Goal: Task Accomplishment & Management: Complete application form

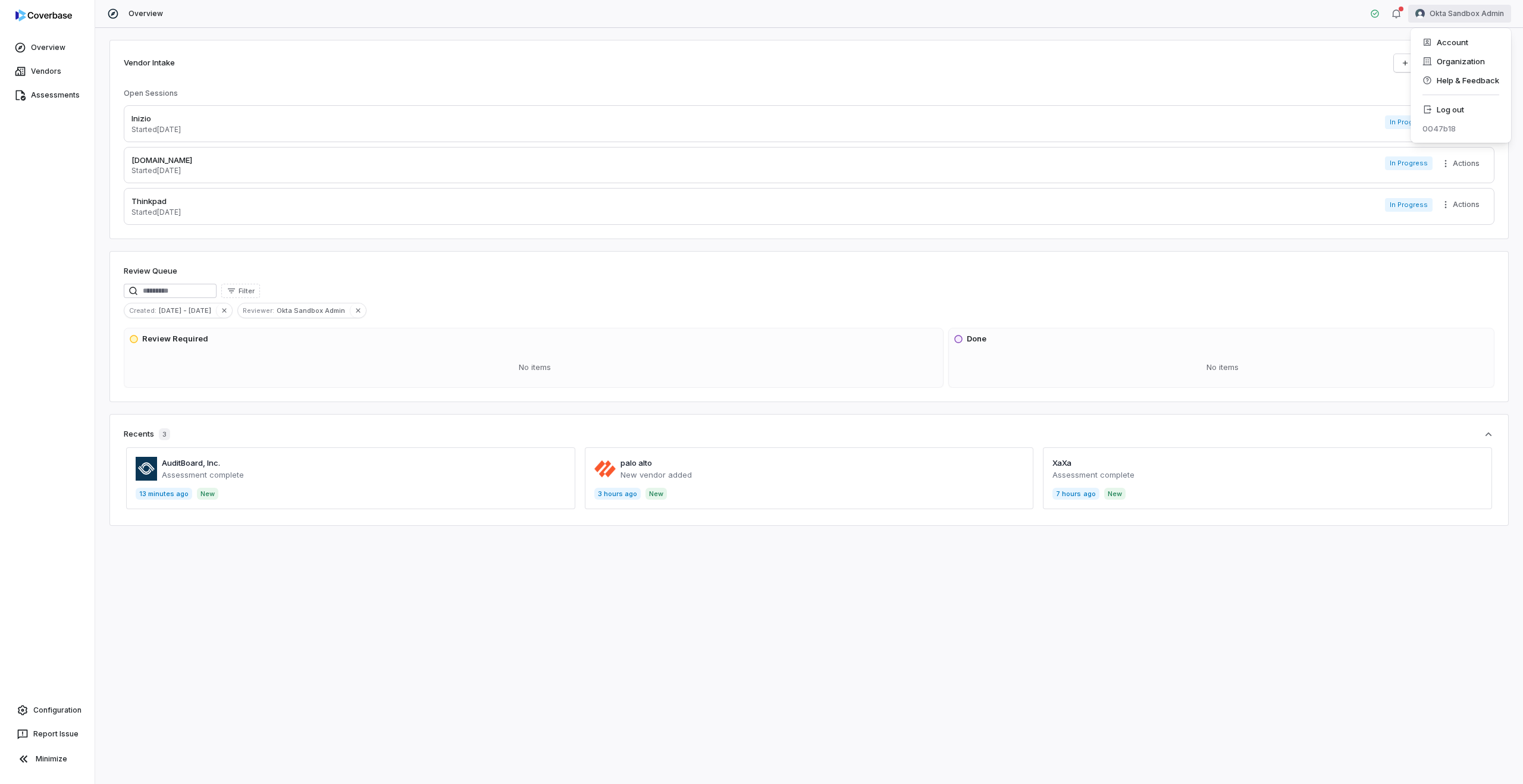
click at [1451, 11] on html "Overview Vendors Assessments Configuration Report Issue Minimize Overview Okta …" at bounding box center [762, 392] width 1523 height 784
click at [1442, 106] on div "Log out" at bounding box center [1460, 109] width 91 height 19
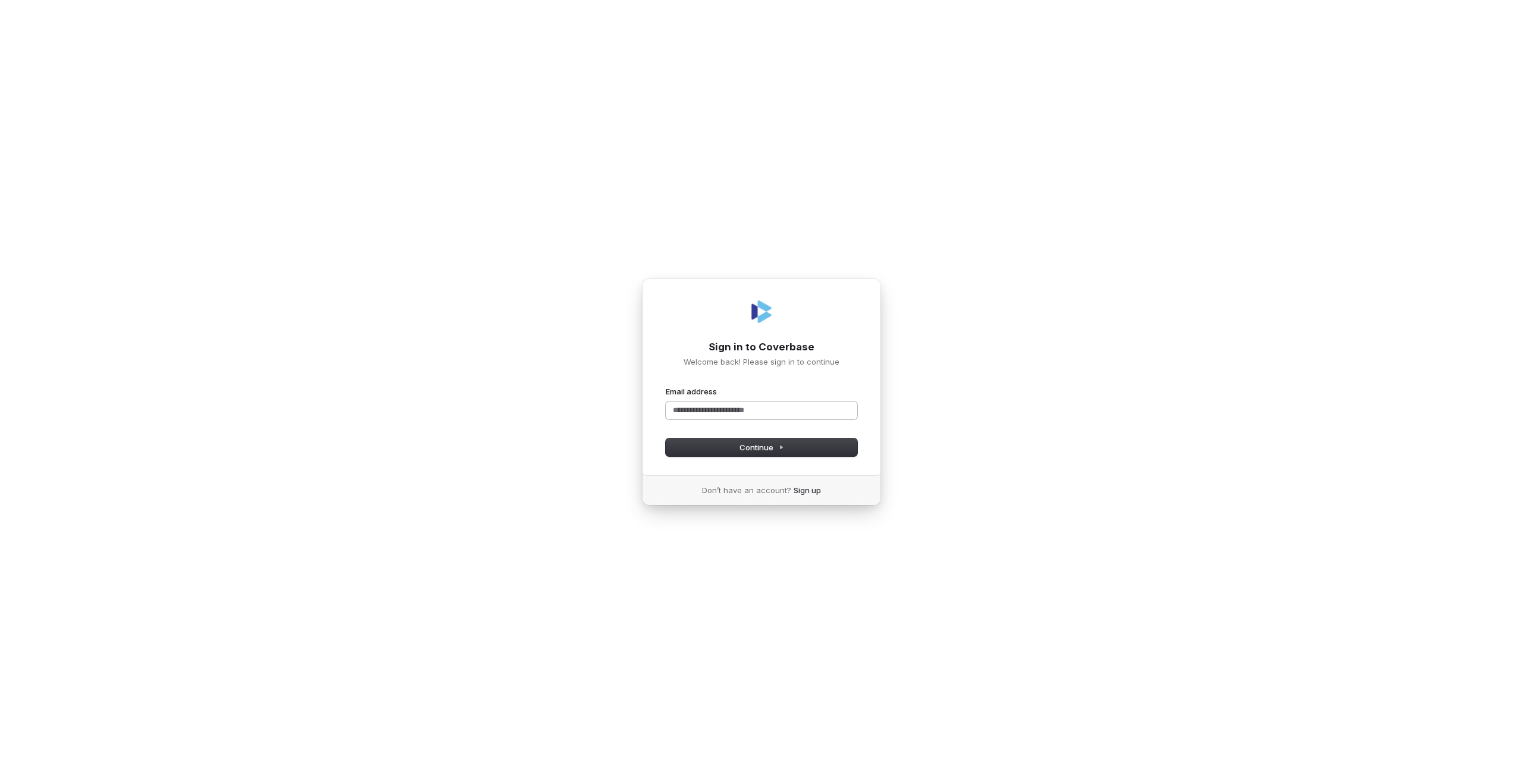
click at [713, 411] on input "Email address" at bounding box center [762, 411] width 192 height 18
type input "****"
click at [0, 783] on com-1password-button at bounding box center [0, 784] width 0 height 0
type input "**********"
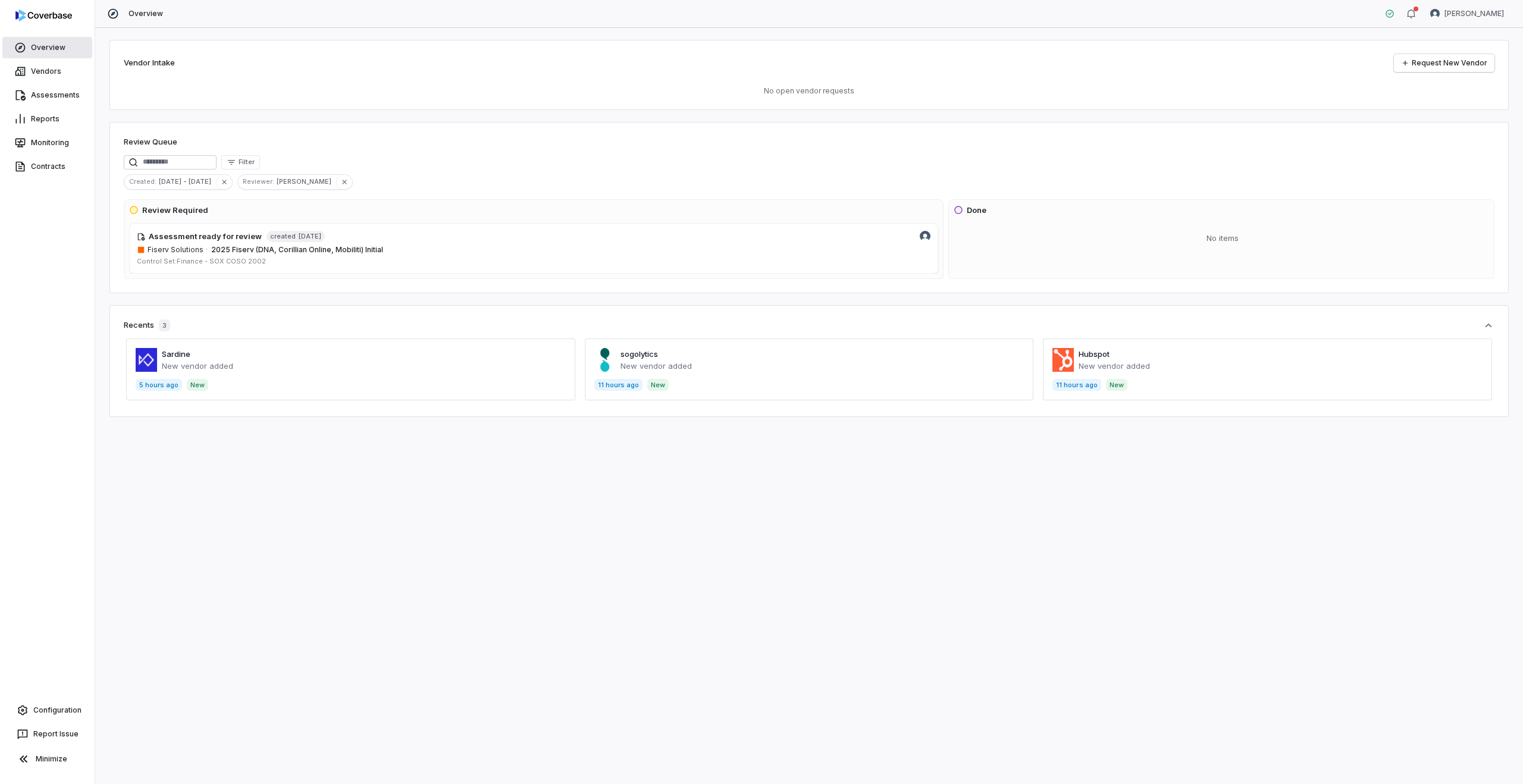
click at [38, 44] on link "Overview" at bounding box center [47, 47] width 90 height 21
click at [833, 48] on div "Vendor Intake Request New Vendor No open vendor requests" at bounding box center [809, 74] width 1399 height 70
click at [1073, 83] on div "Vendor Intake Request New Vendor No open vendor requests" at bounding box center [809, 74] width 1399 height 70
click at [1442, 61] on link "Request New Vendor" at bounding box center [1444, 63] width 100 height 18
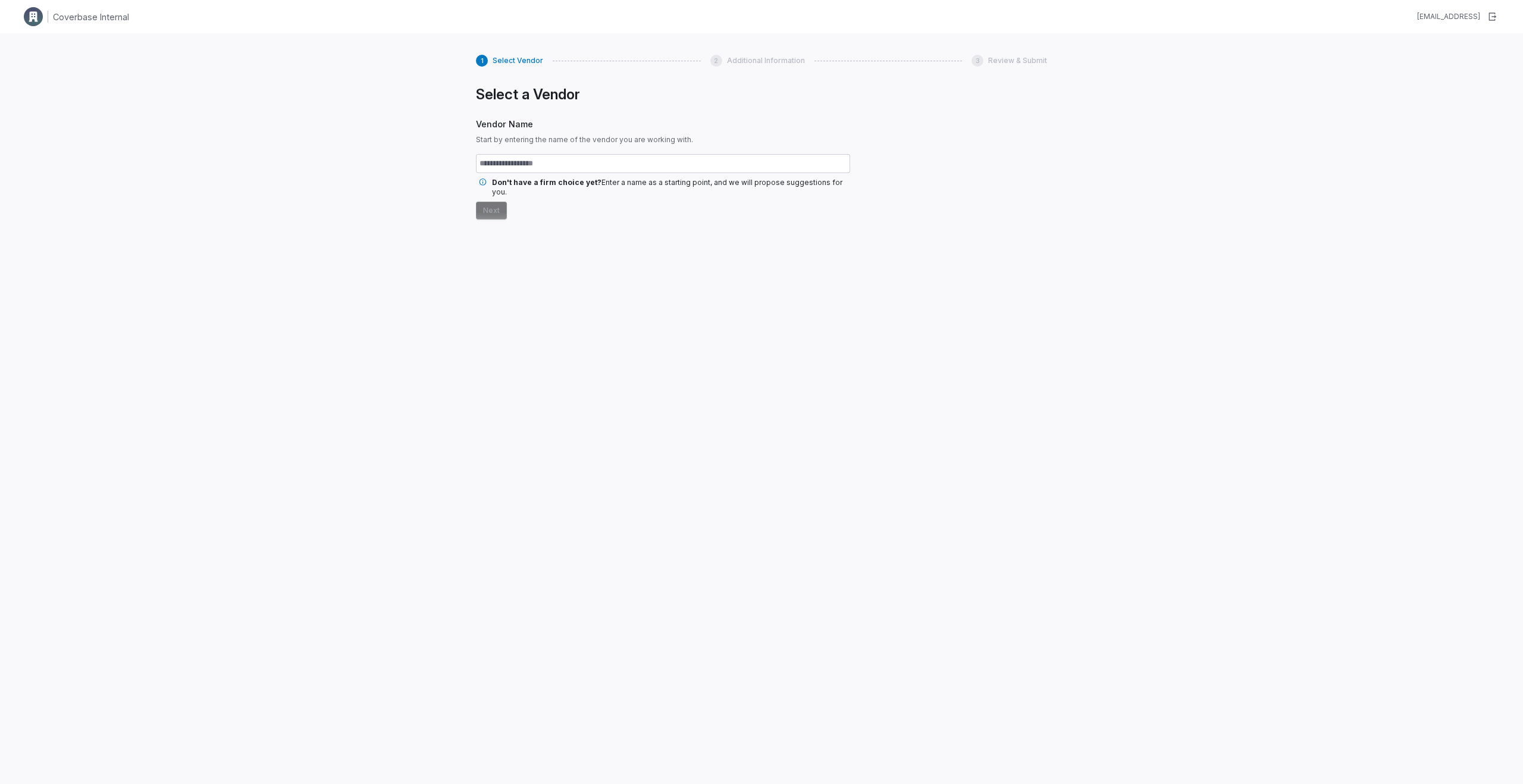
click at [550, 169] on input "text" at bounding box center [663, 164] width 374 height 19
type input "*********"
click at [488, 202] on button "Next" at bounding box center [491, 211] width 31 height 18
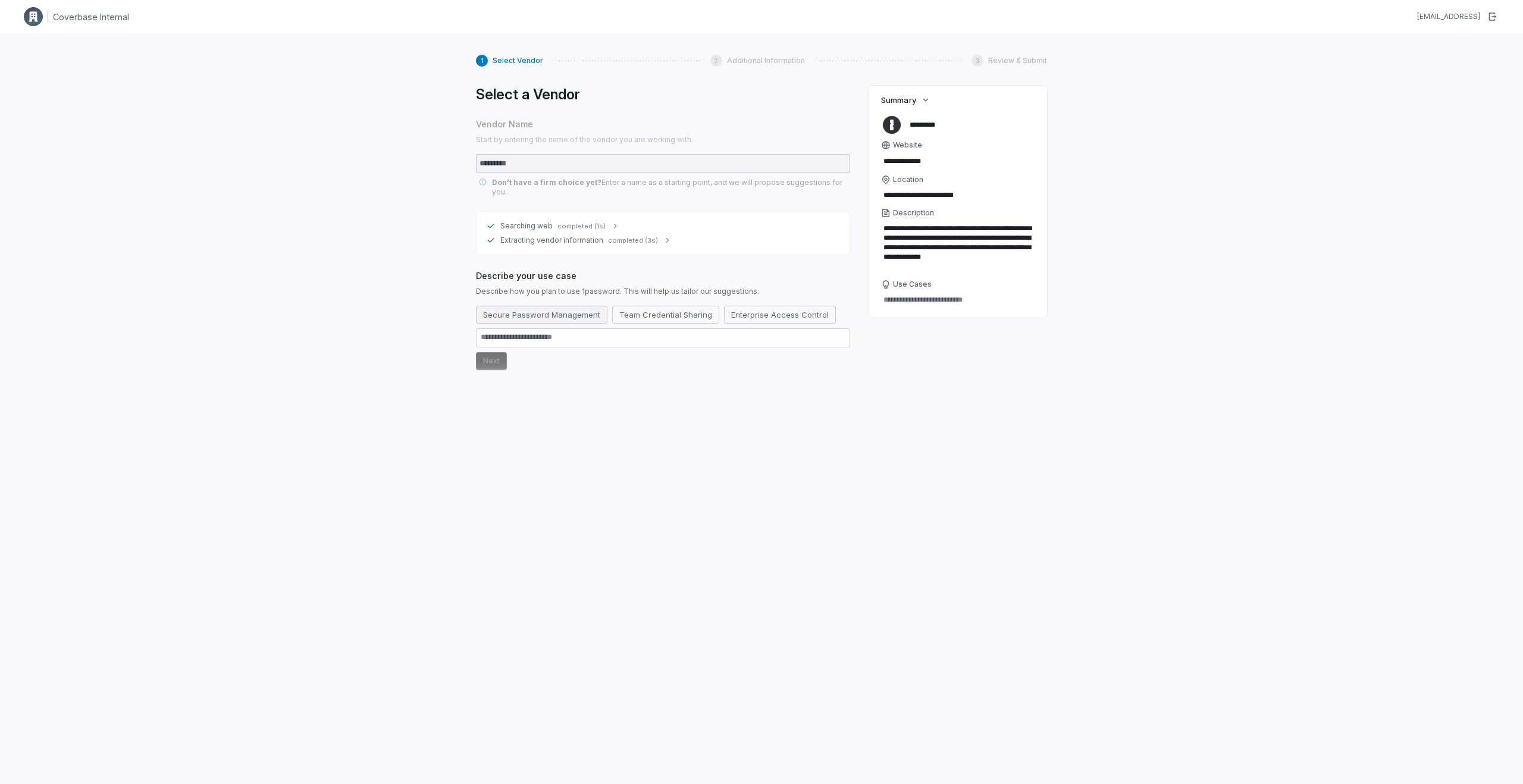
click at [552, 306] on button "Secure Password Management" at bounding box center [542, 315] width 132 height 18
click at [673, 306] on button "Team Credential Sharing" at bounding box center [680, 315] width 107 height 18
click at [487, 375] on button "Next" at bounding box center [491, 383] width 31 height 18
click at [923, 97] on icon "button" at bounding box center [926, 100] width 10 height 10
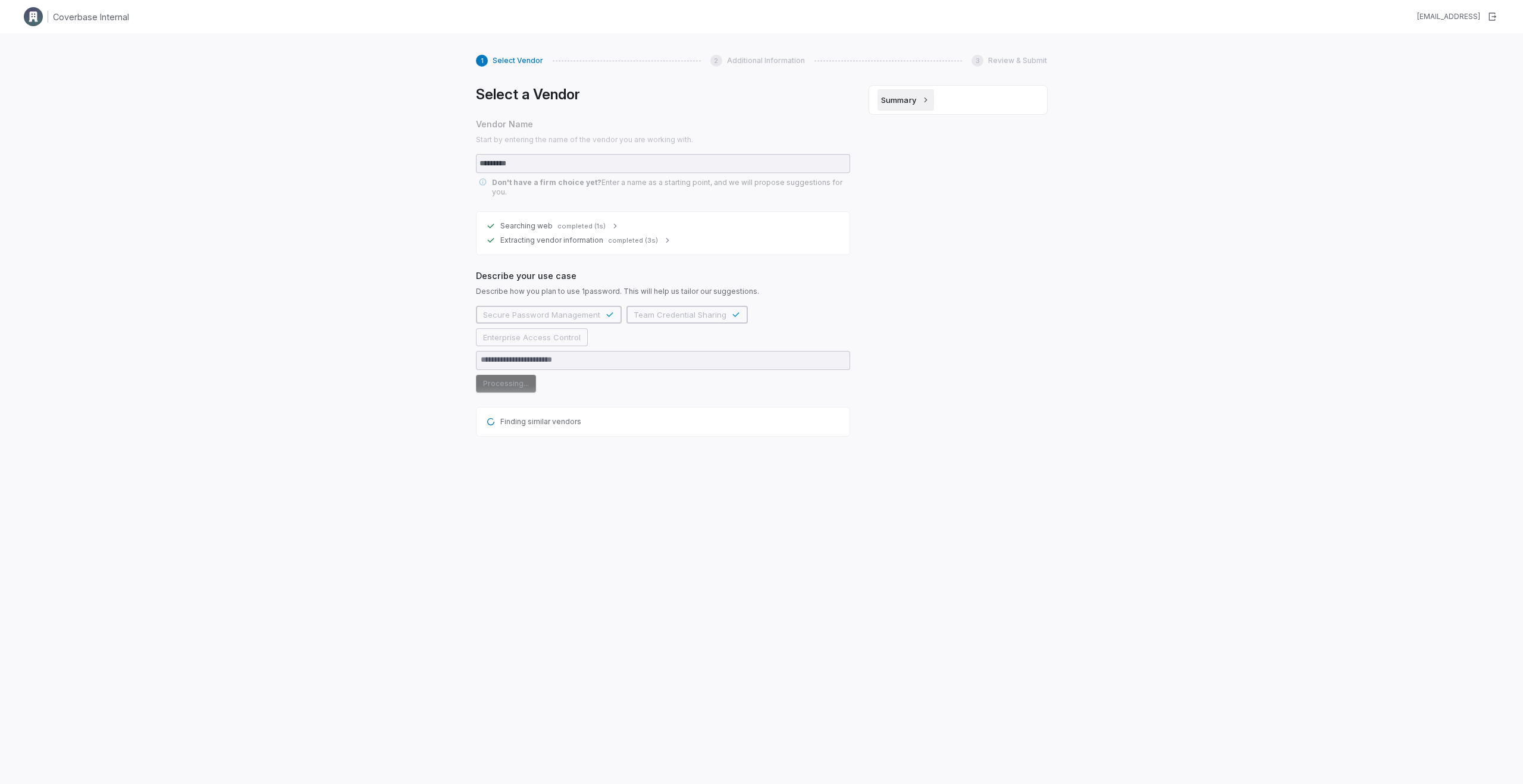
click at [923, 97] on icon "button" at bounding box center [926, 100] width 10 height 10
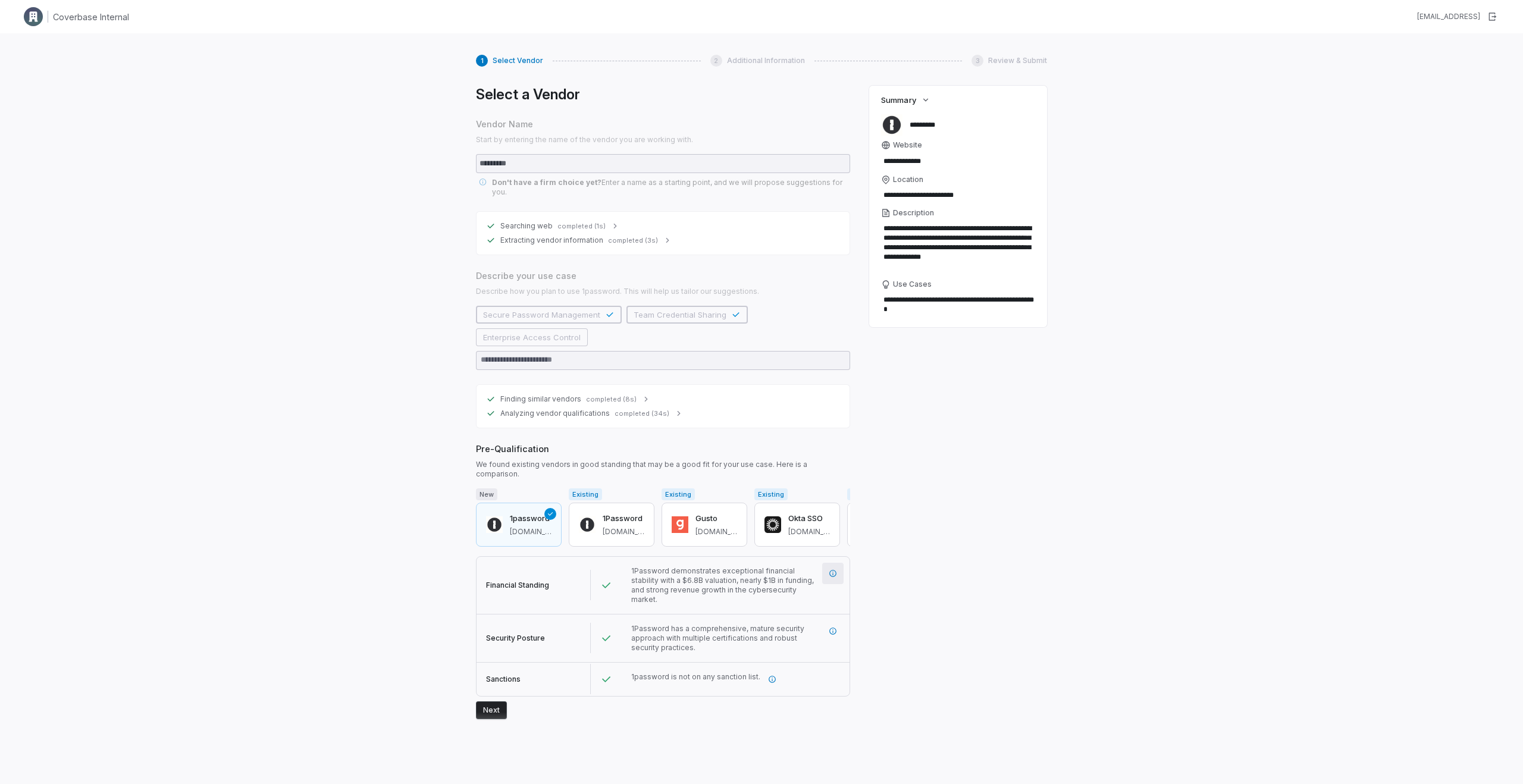
click at [834, 569] on icon "More information" at bounding box center [833, 573] width 8 height 8
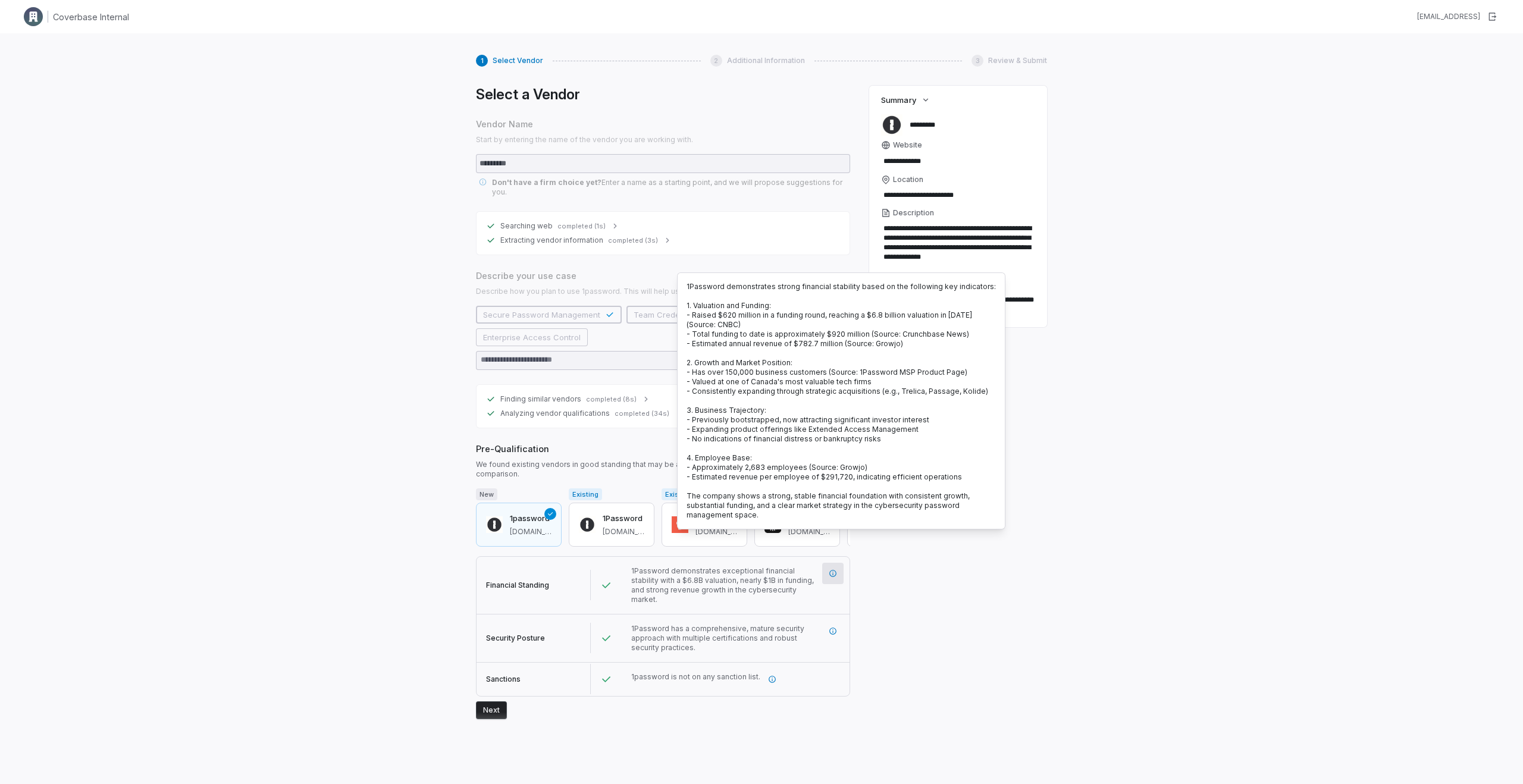
click at [794, 624] on span "1Password has a comprehensive, mature security approach with multiple certifica…" at bounding box center [726, 639] width 190 height 29
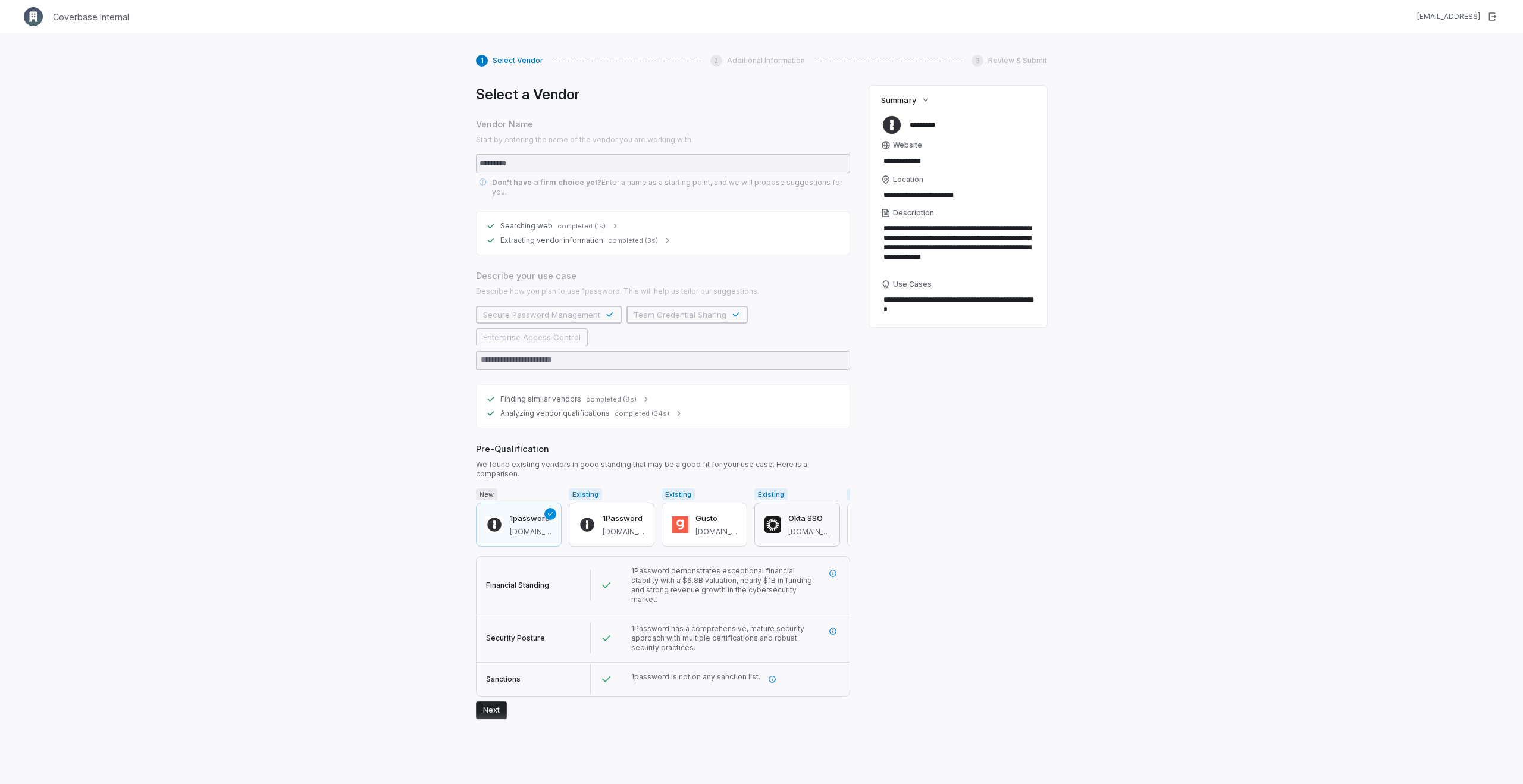
click at [827, 527] on span "okta.com" at bounding box center [809, 532] width 42 height 10
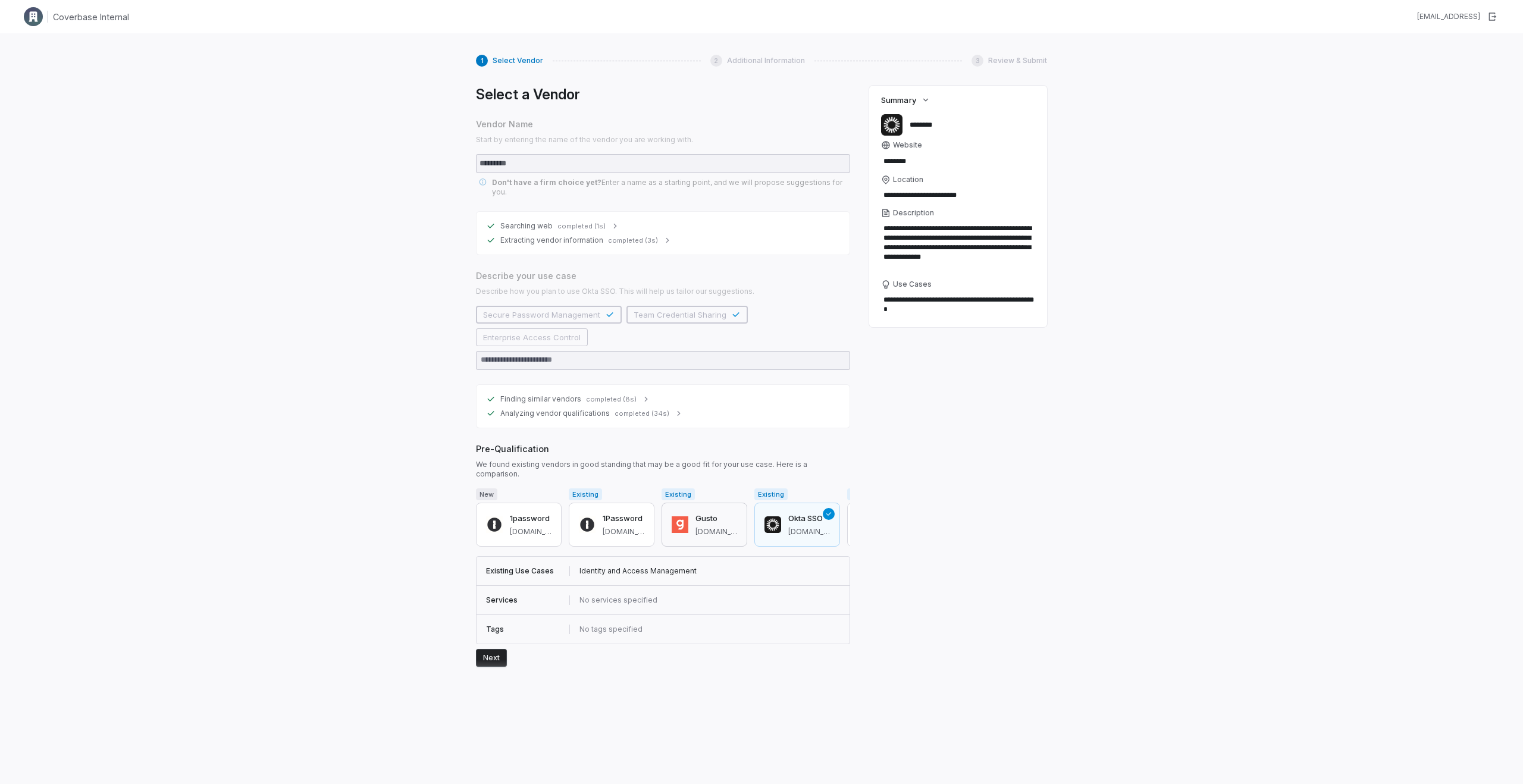
click at [710, 503] on button "Gusto gusto.com" at bounding box center [705, 525] width 86 height 44
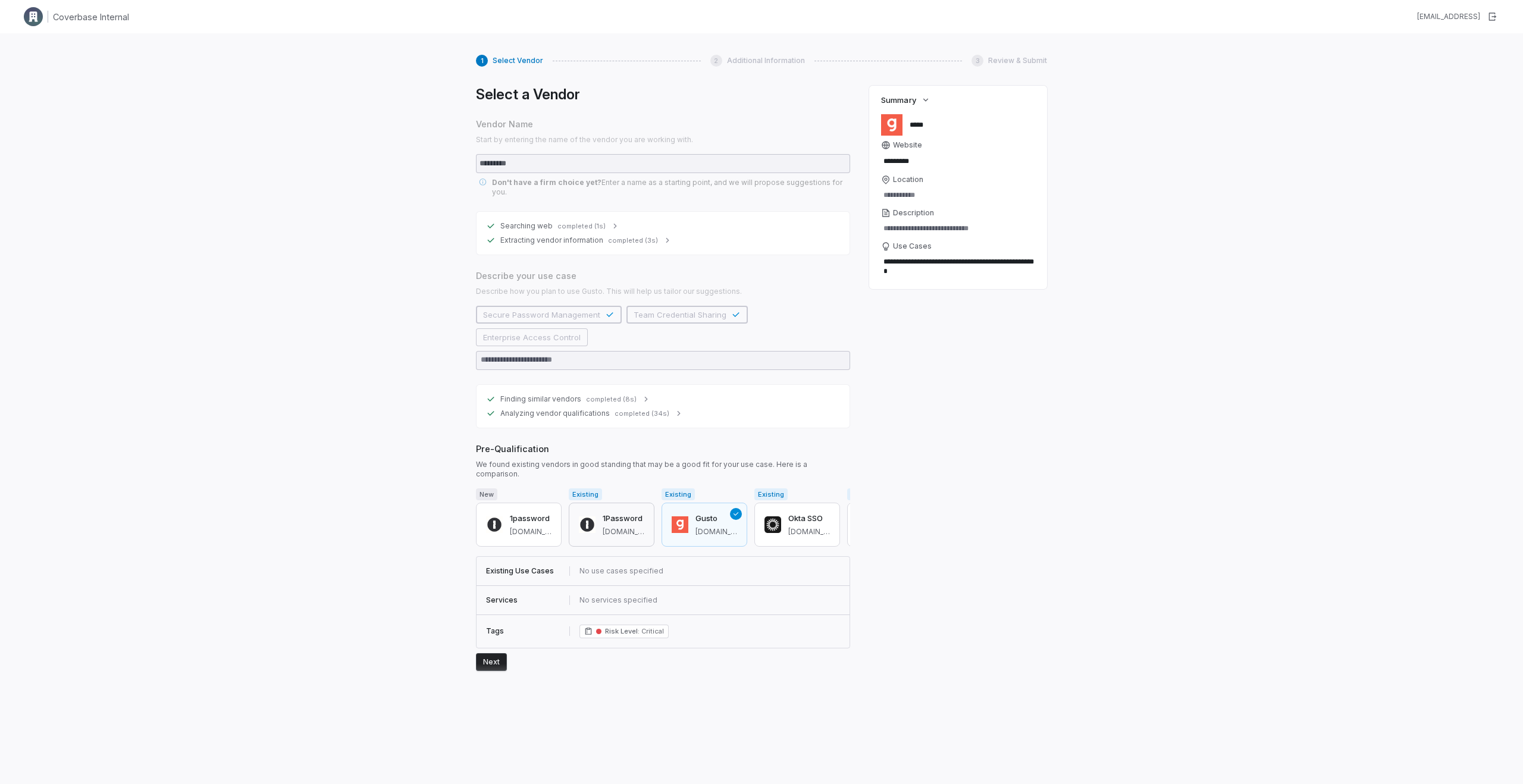
click at [613, 513] on h3 "1Password" at bounding box center [623, 519] width 42 height 12
click at [493, 652] on button "Next" at bounding box center [491, 660] width 31 height 18
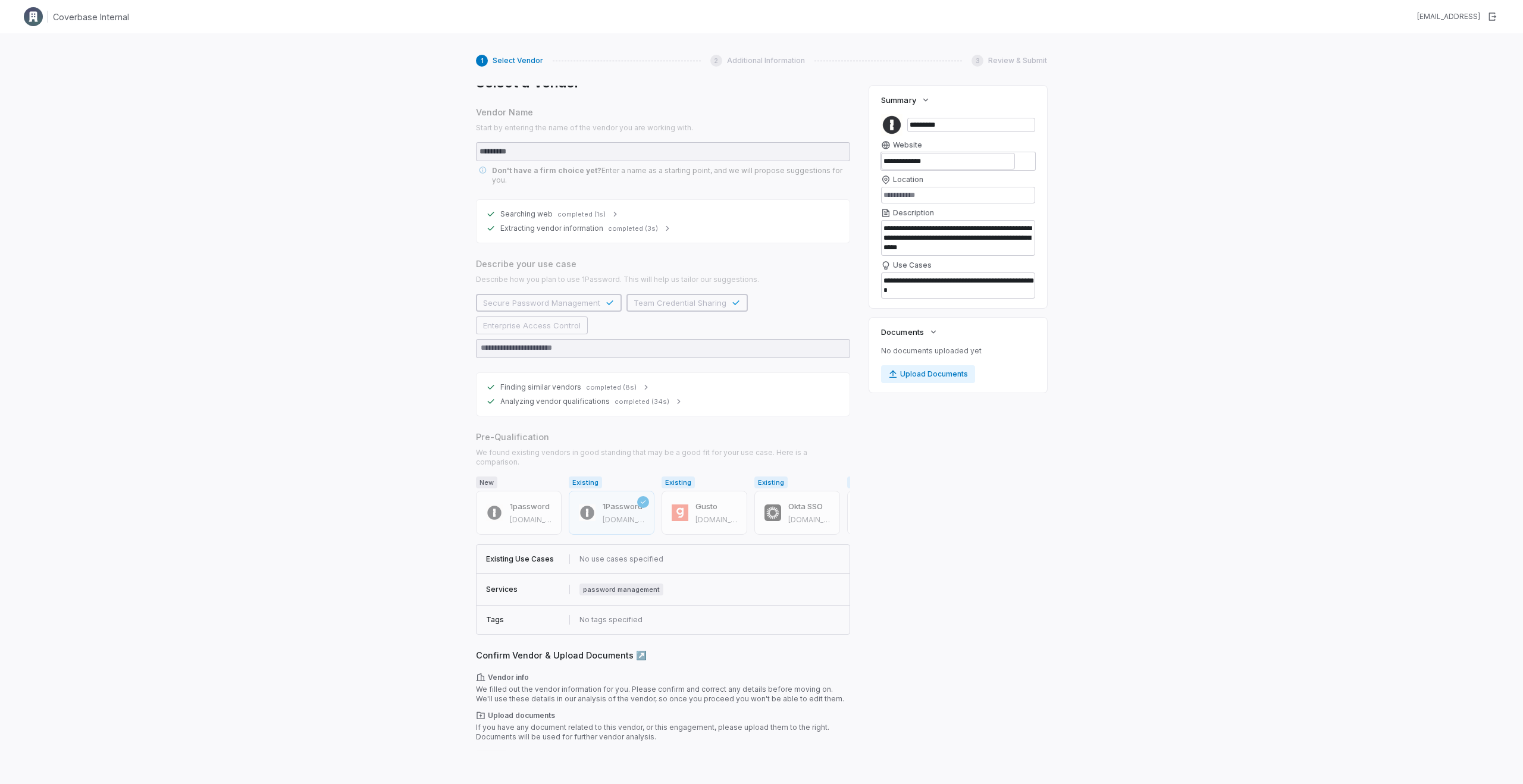
scroll to position [10, 0]
click at [493, 752] on button "Next" at bounding box center [491, 761] width 31 height 18
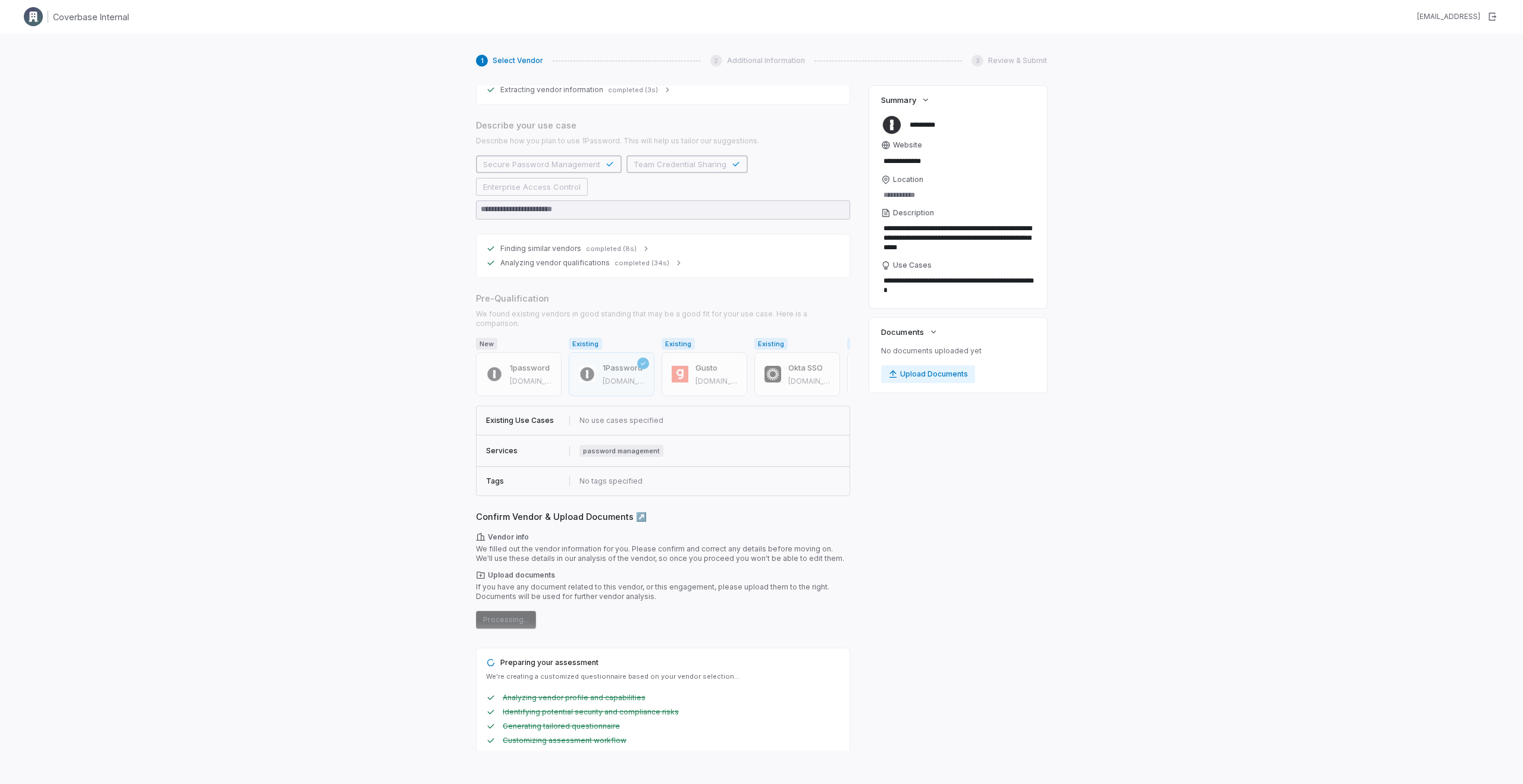
scroll to position [0, 0]
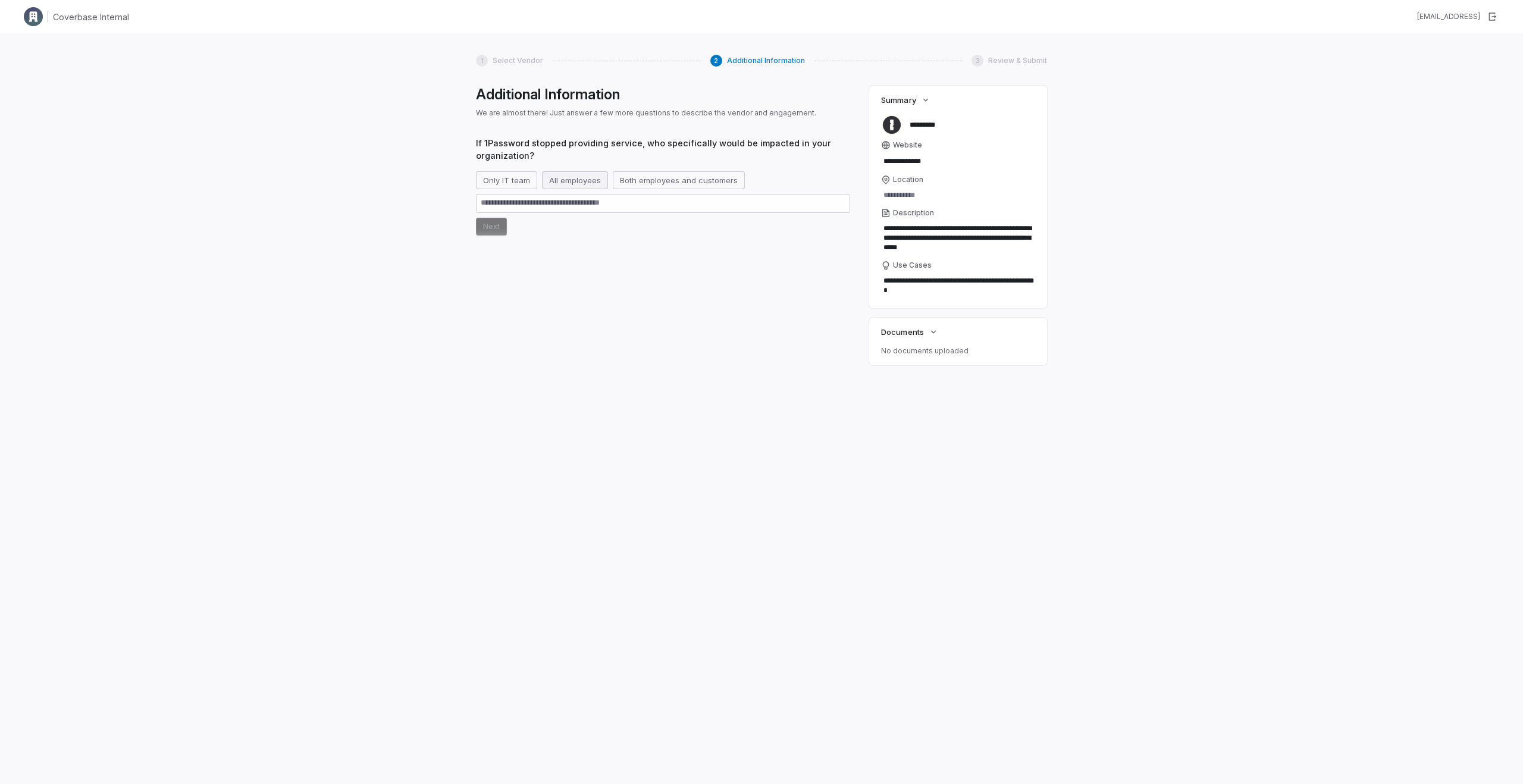
click at [569, 175] on button "All employees" at bounding box center [575, 180] width 66 height 18
click at [488, 225] on button "Next" at bounding box center [491, 227] width 31 height 18
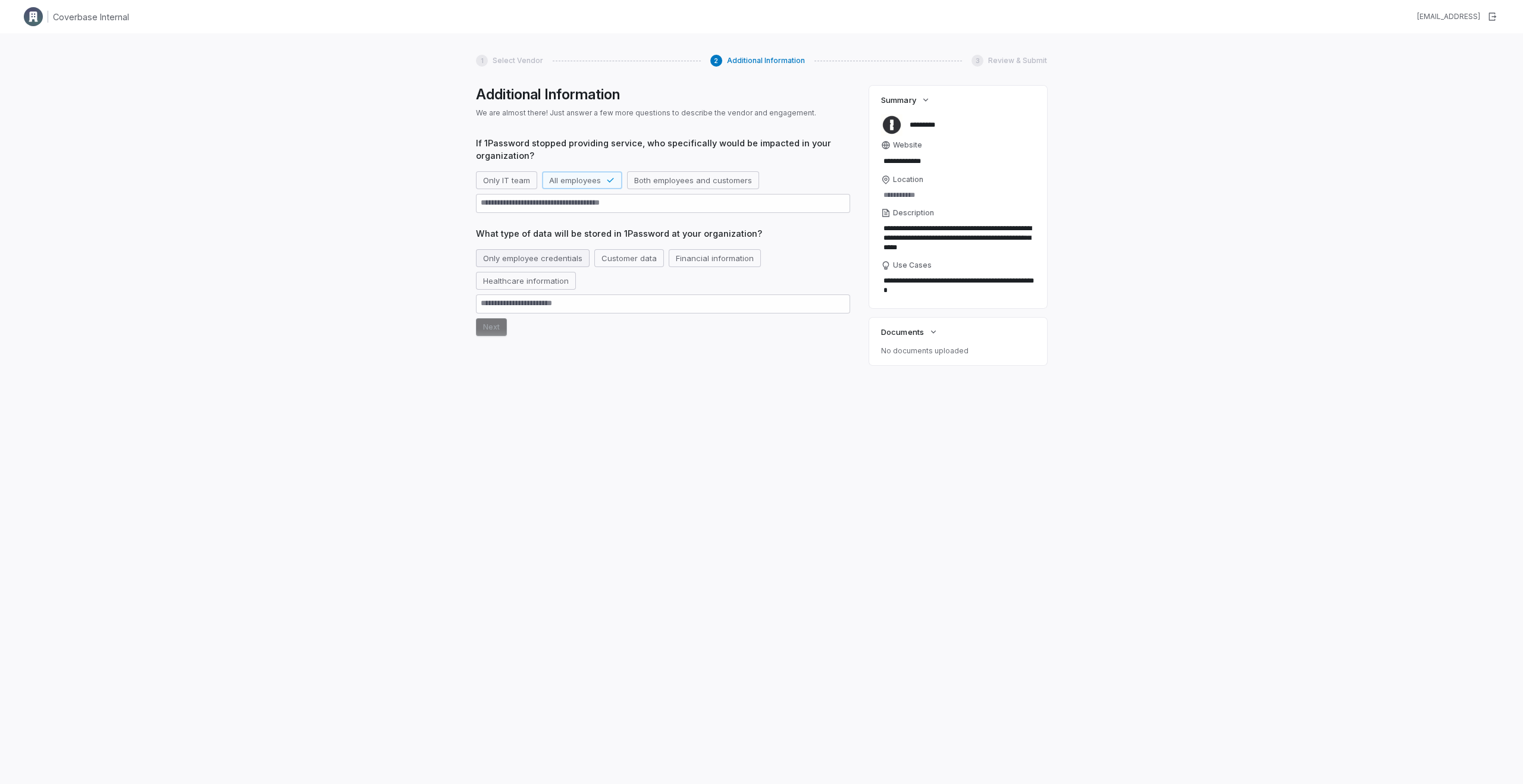
click at [527, 255] on button "Only employee credentials" at bounding box center [533, 258] width 114 height 18
click at [481, 331] on button "Next" at bounding box center [491, 327] width 31 height 18
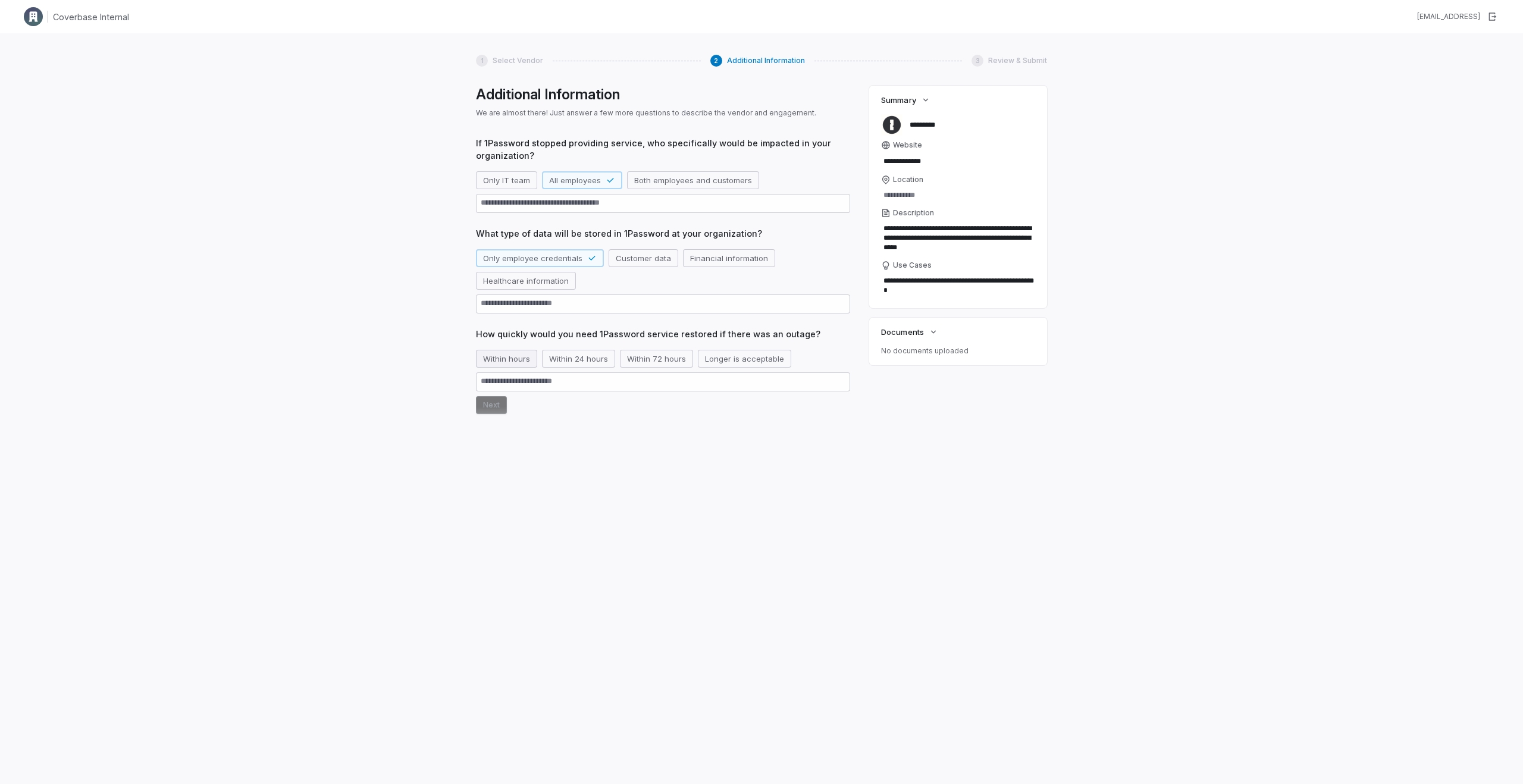
click at [516, 356] on button "Within hours" at bounding box center [507, 359] width 61 height 18
click at [499, 402] on button "Next" at bounding box center [491, 405] width 31 height 18
click at [549, 439] on button "50 or more" at bounding box center [570, 437] width 55 height 18
click at [489, 489] on button "Next" at bounding box center [491, 483] width 31 height 18
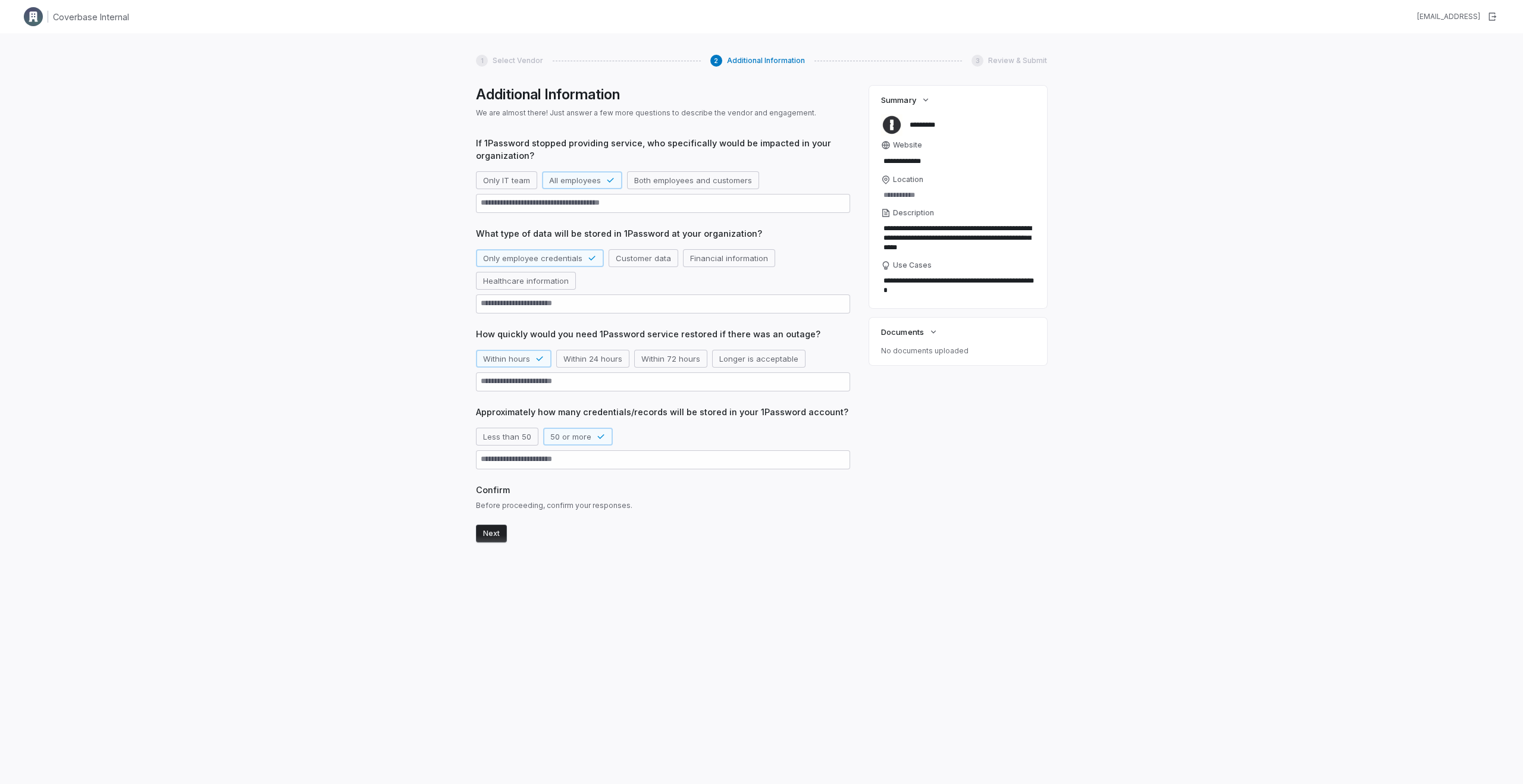
click at [494, 532] on button "Next" at bounding box center [491, 534] width 31 height 18
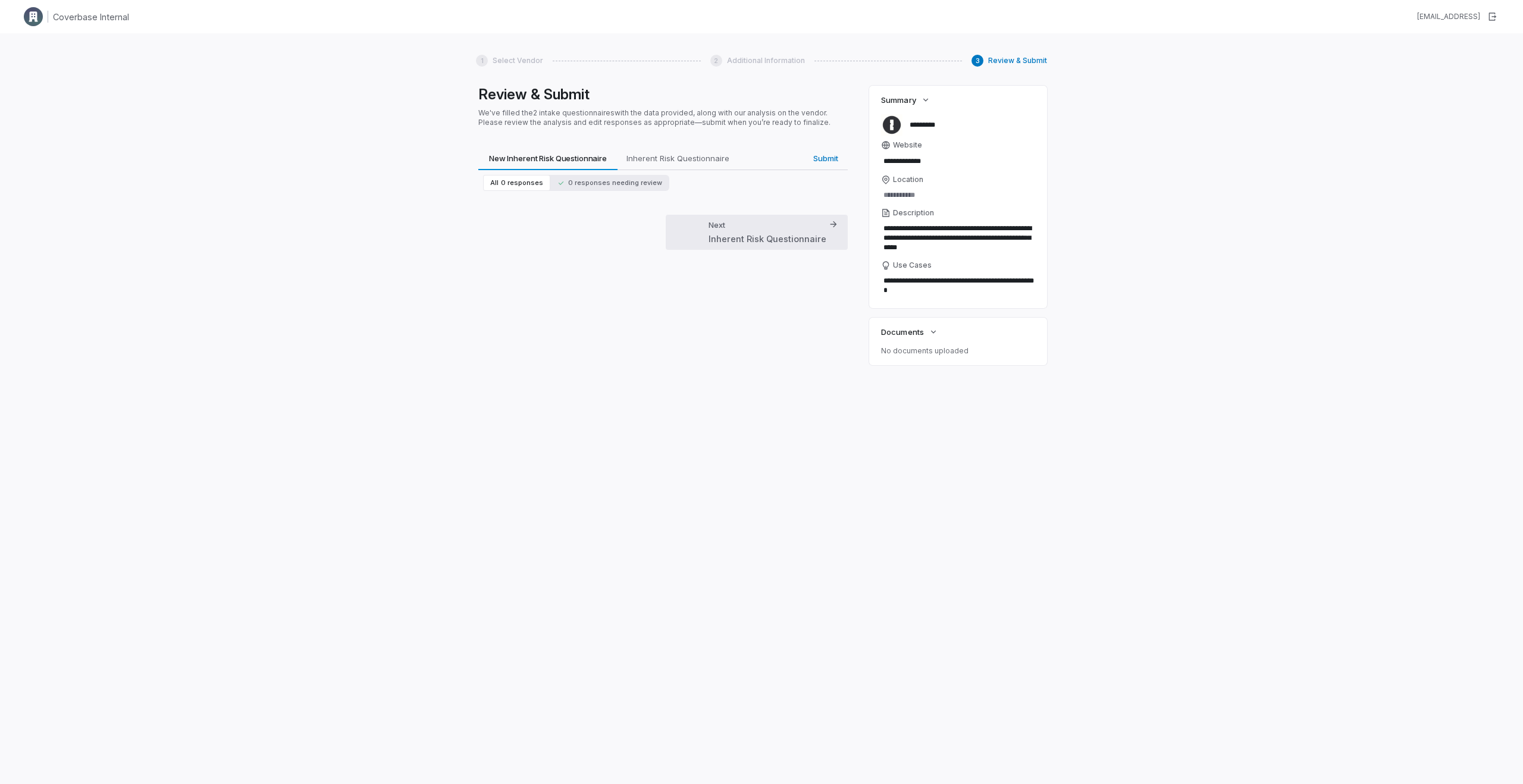
click at [836, 227] on icon "button" at bounding box center [834, 224] width 10 height 10
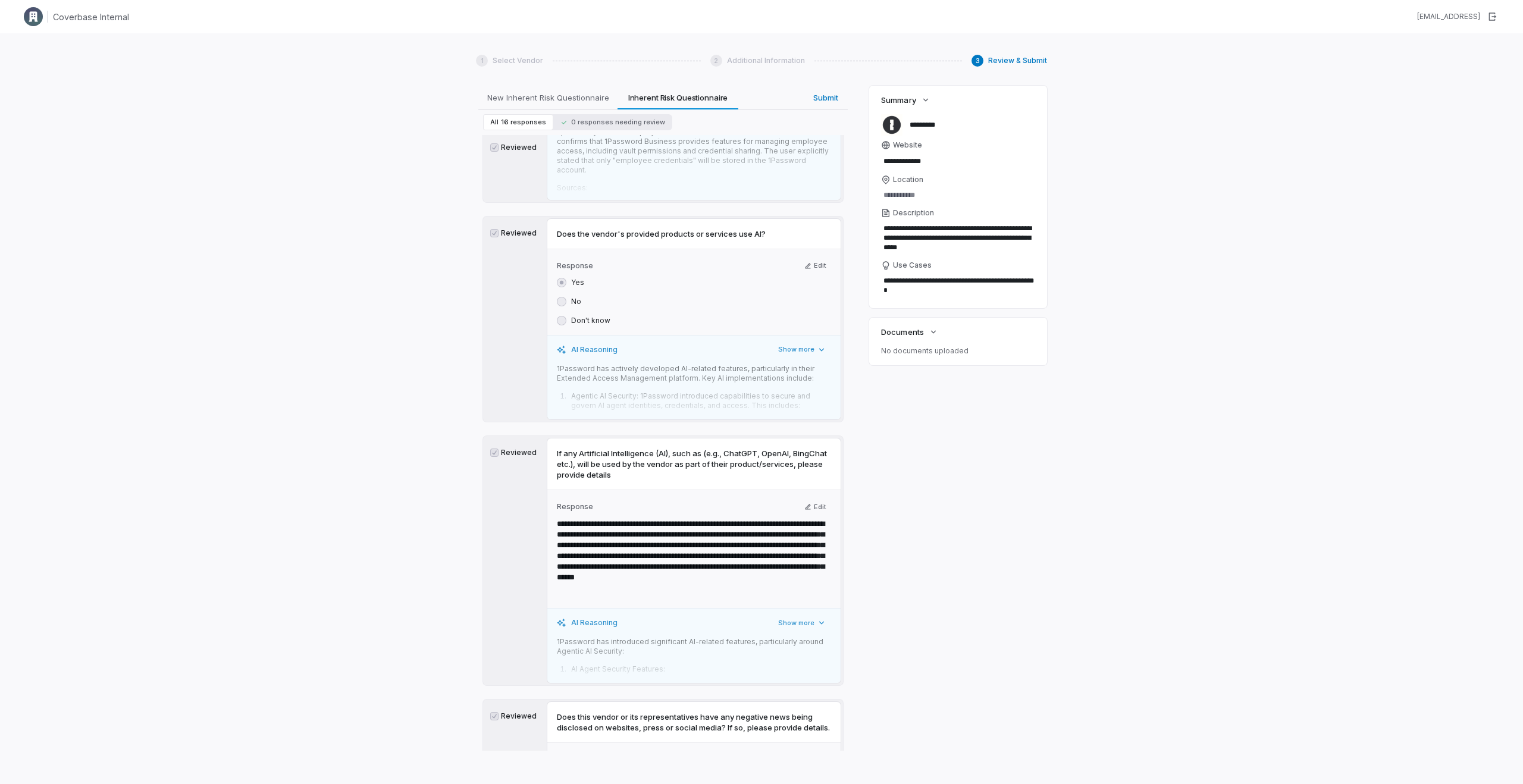
scroll to position [2339, 0]
click at [812, 499] on button "Edit" at bounding box center [815, 506] width 31 height 14
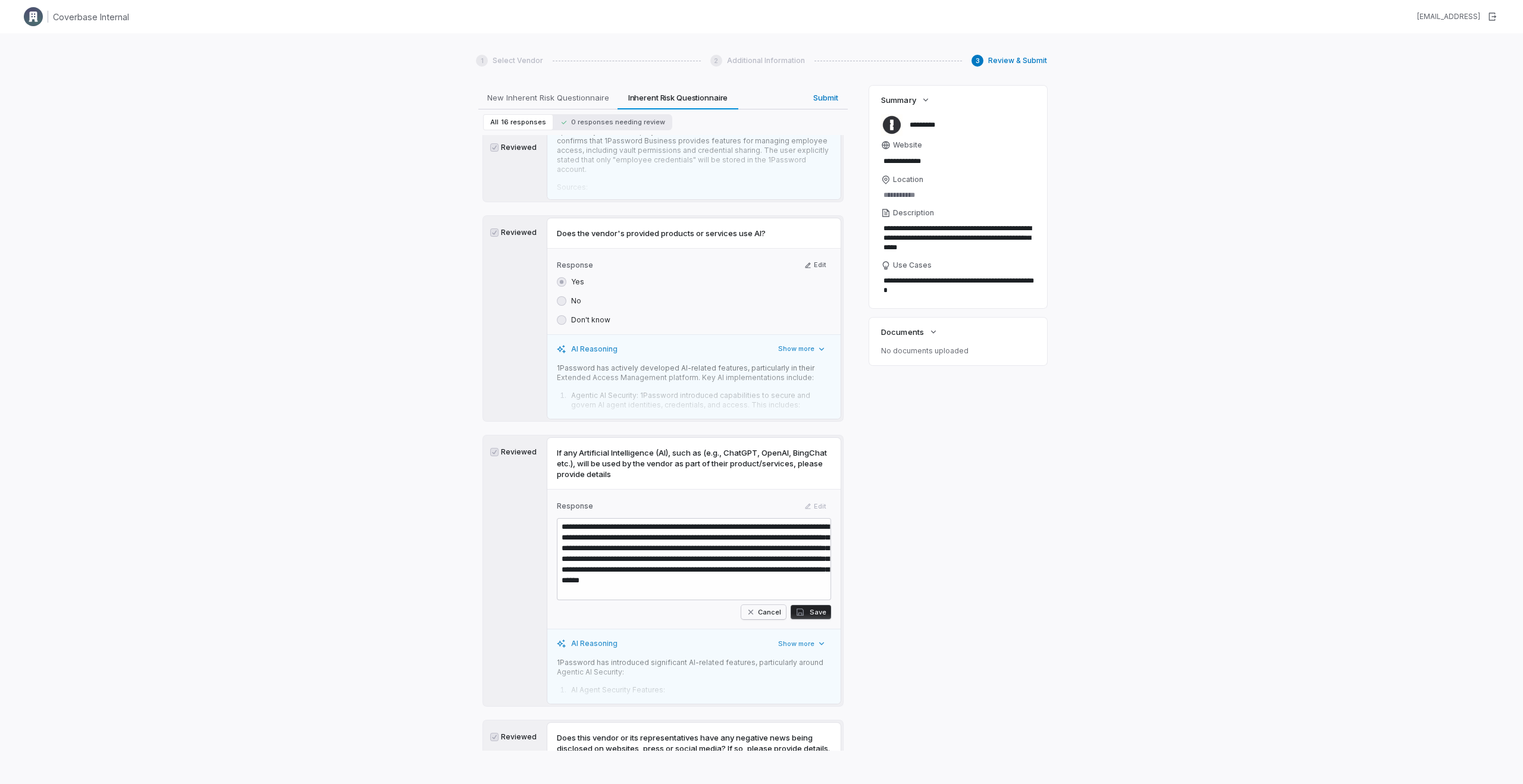
click at [753, 610] on icon "button" at bounding box center [751, 612] width 5 height 5
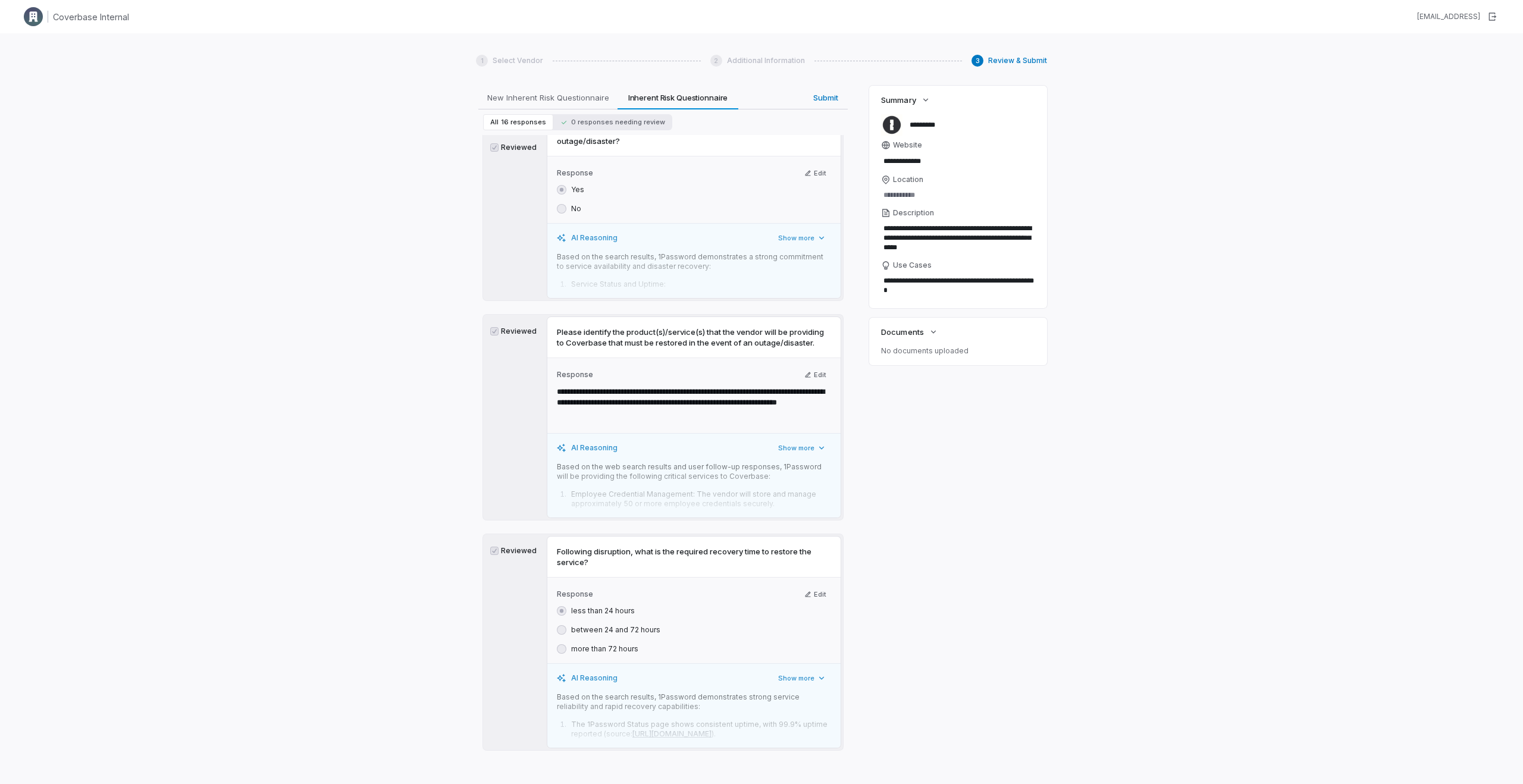
scroll to position [3423, 0]
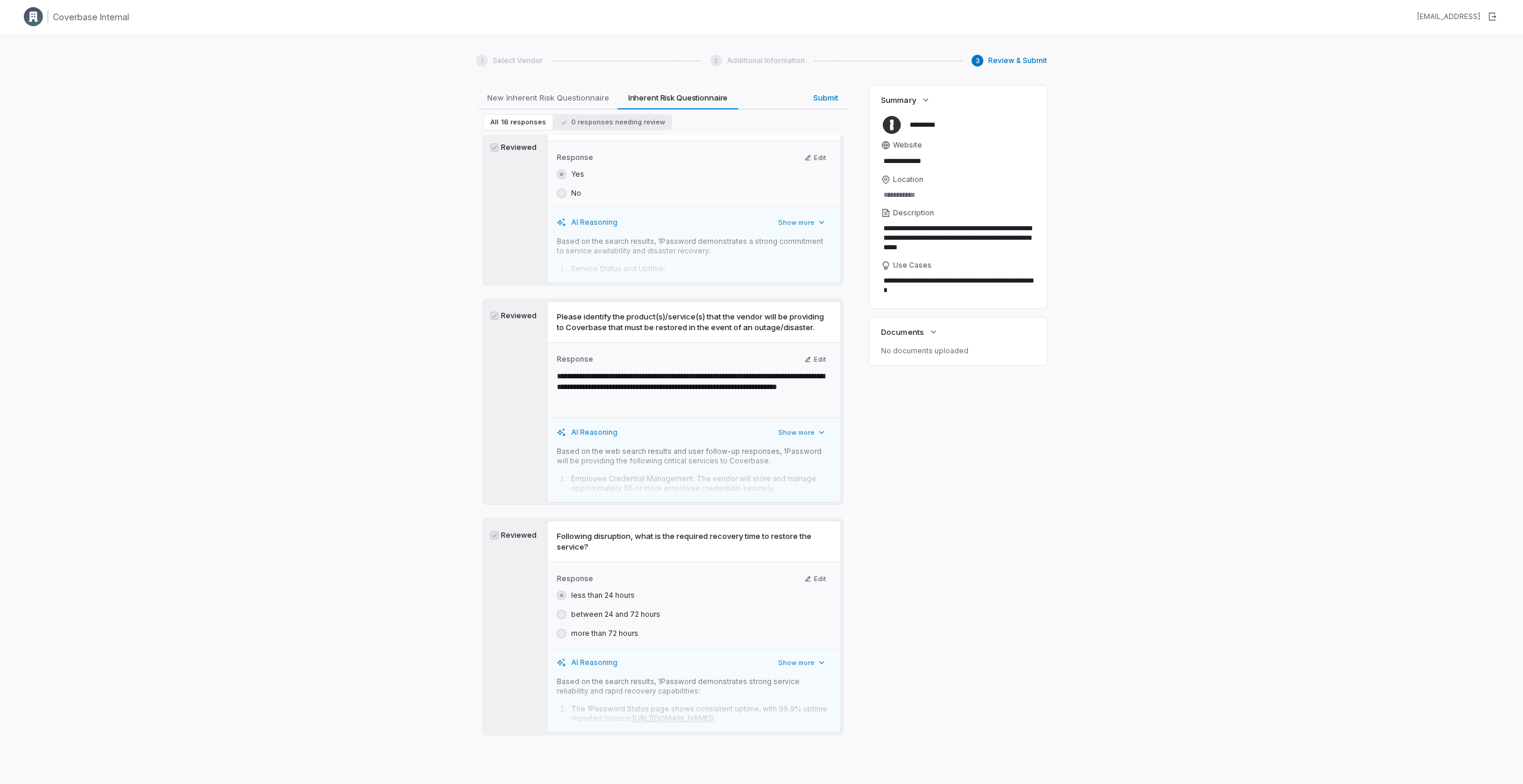
click at [809, 768] on div "Next" at bounding box center [806, 774] width 16 height 11
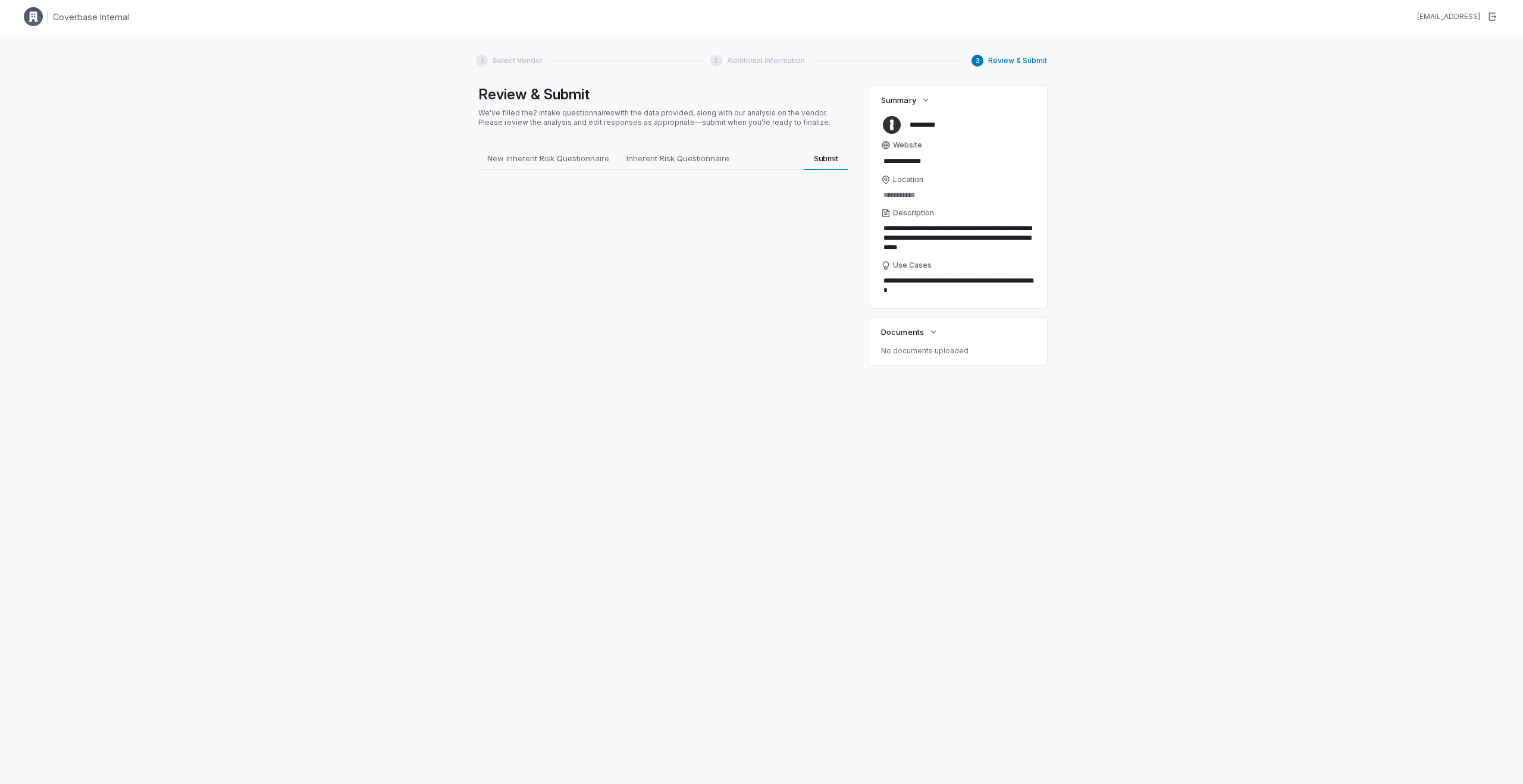
scroll to position [0, 0]
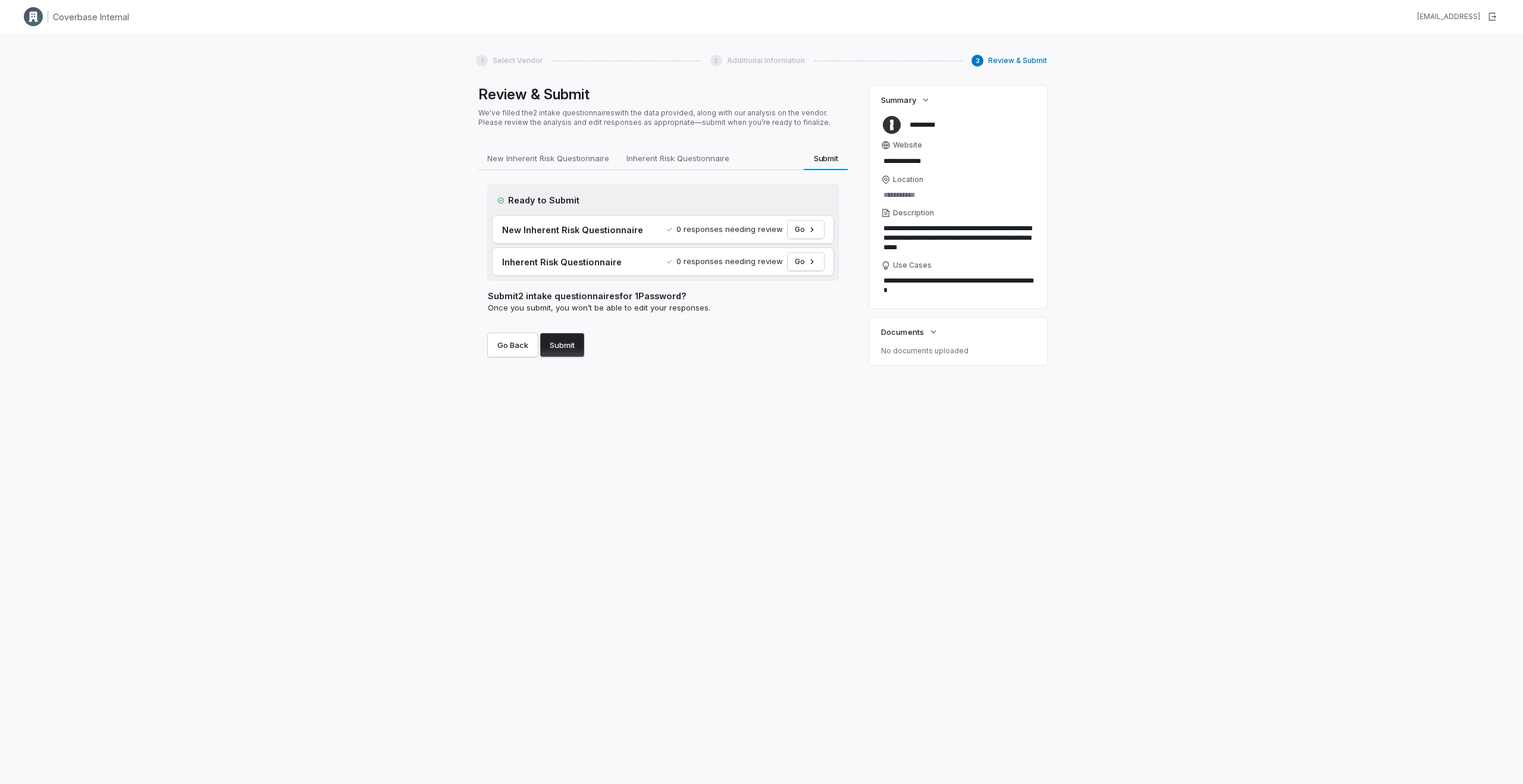
click at [570, 343] on button "Submit" at bounding box center [562, 345] width 44 height 24
type textarea "*"
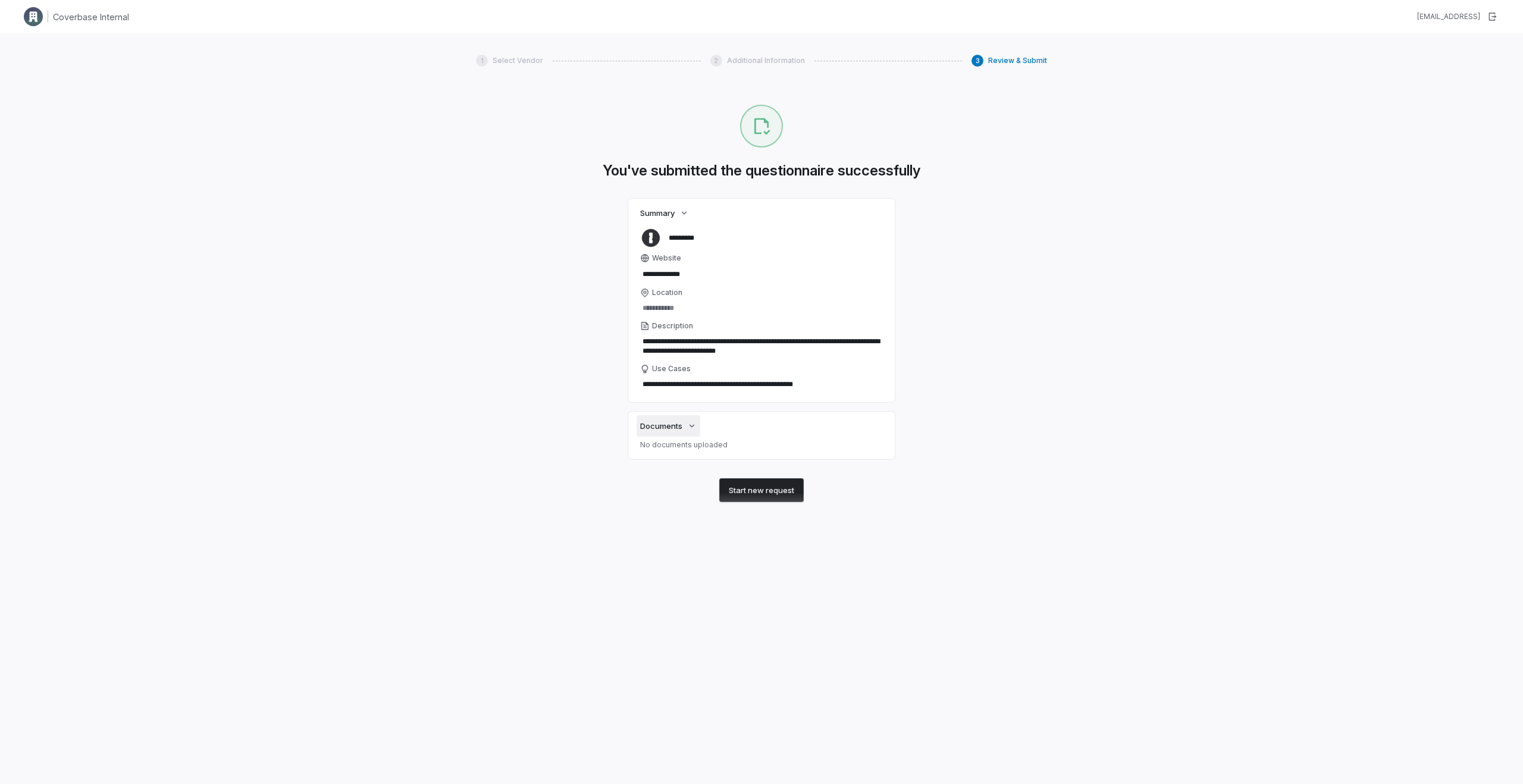
click at [667, 432] on button "Documents" at bounding box center [668, 426] width 63 height 21
click at [666, 429] on span "Documents" at bounding box center [661, 426] width 42 height 11
click at [758, 493] on button "Start new request" at bounding box center [762, 490] width 85 height 24
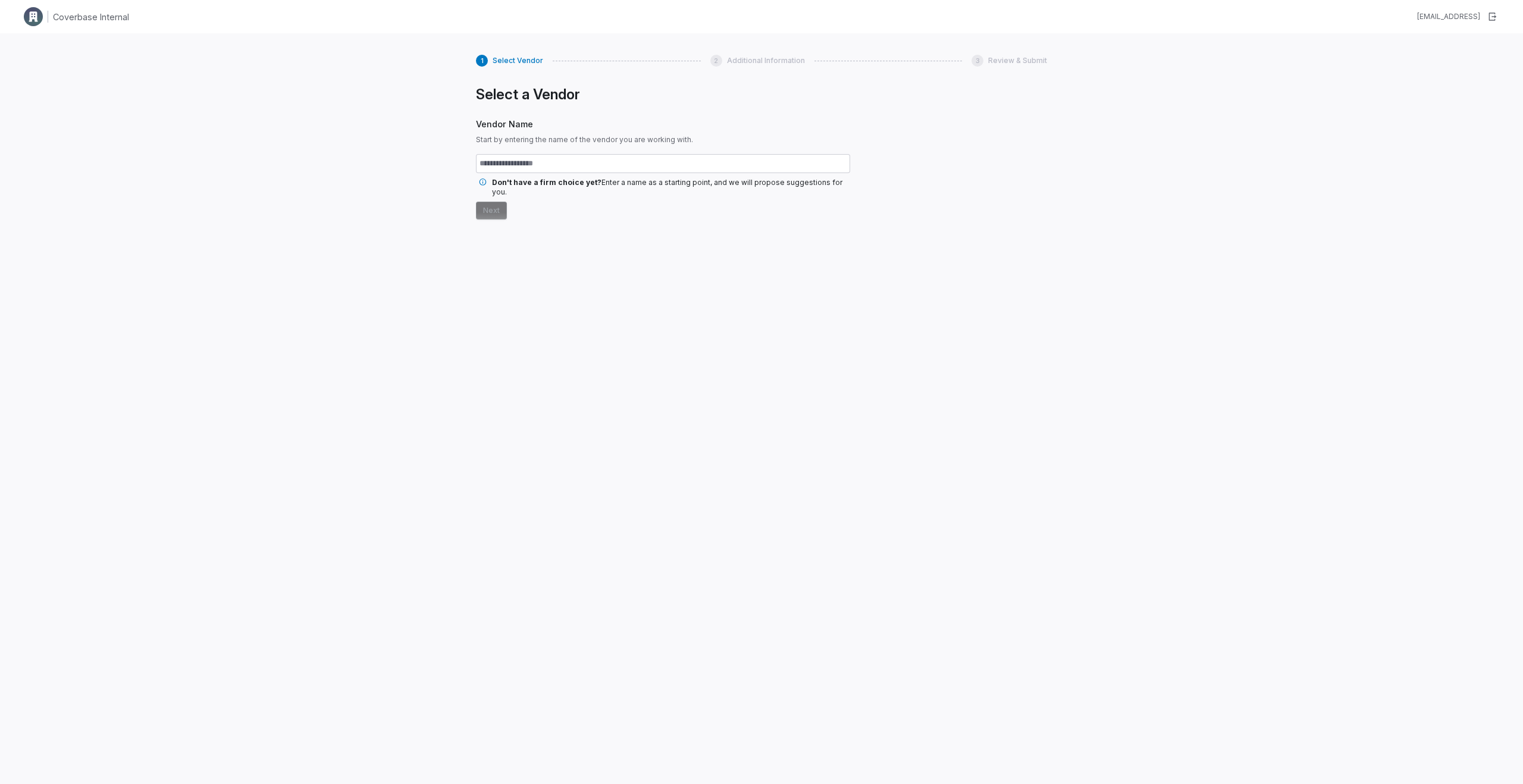
click at [34, 20] on img at bounding box center [33, 16] width 19 height 19
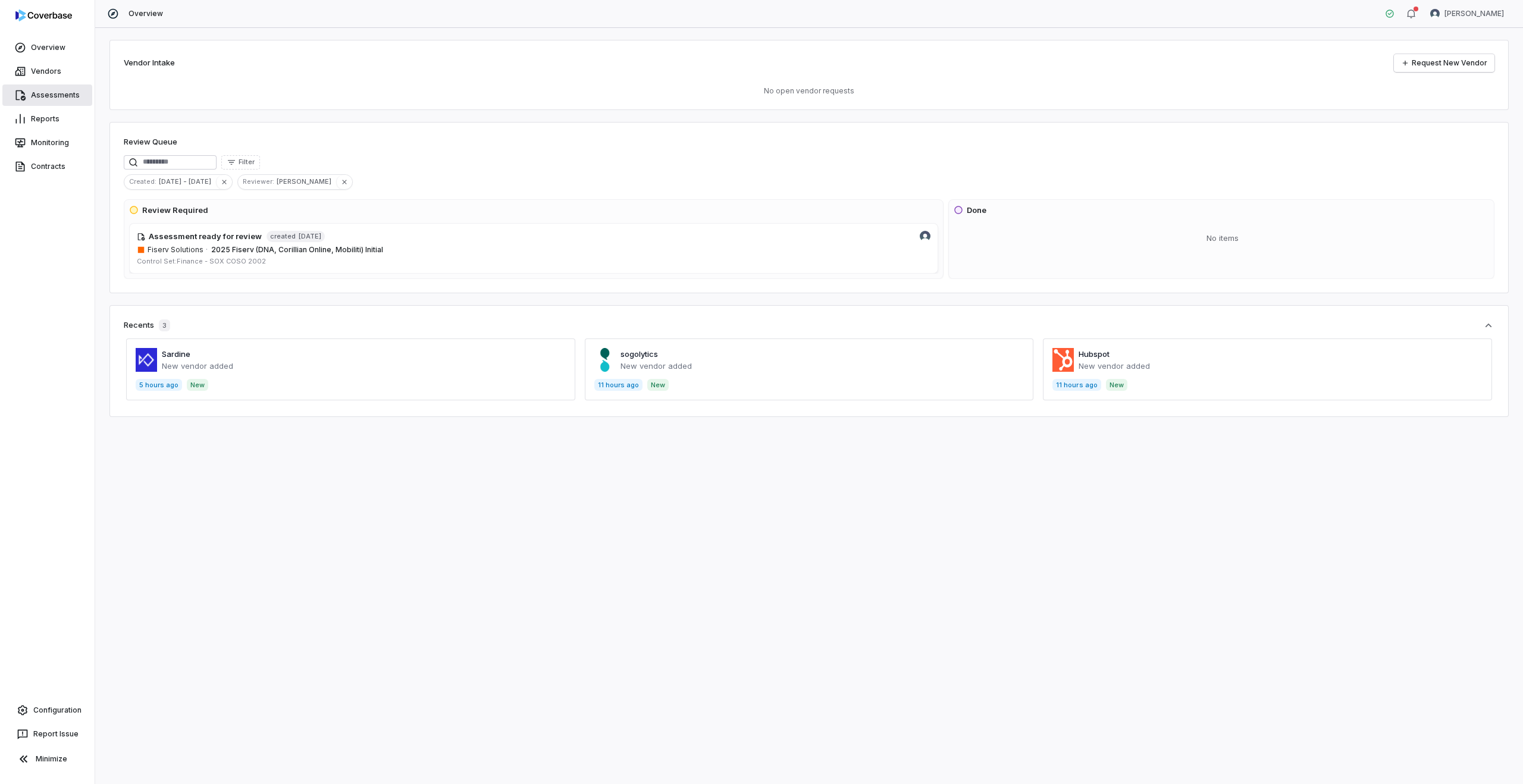
click at [35, 93] on link "Assessments" at bounding box center [47, 95] width 90 height 21
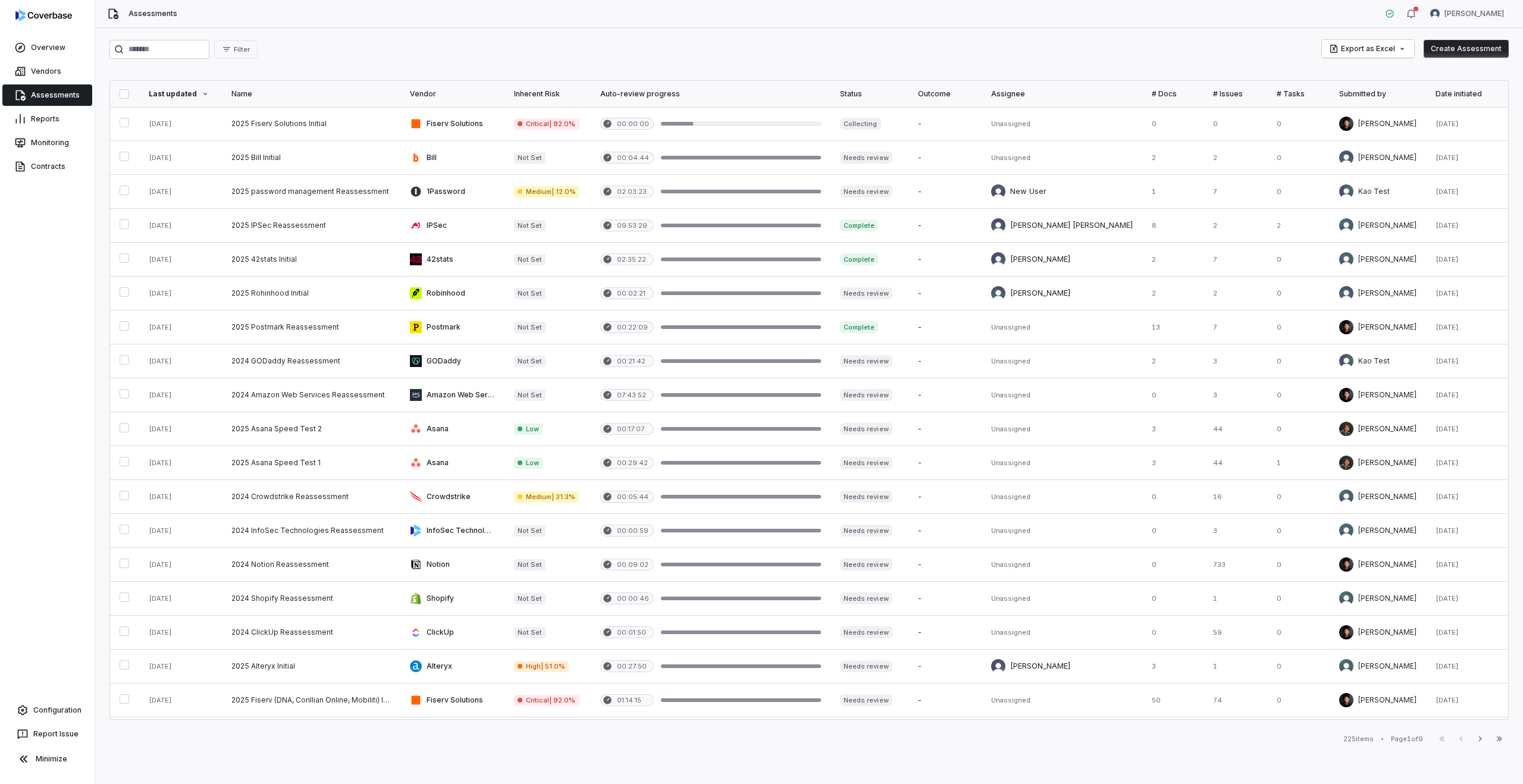
click at [1453, 46] on button "Create Assessment" at bounding box center [1466, 48] width 85 height 18
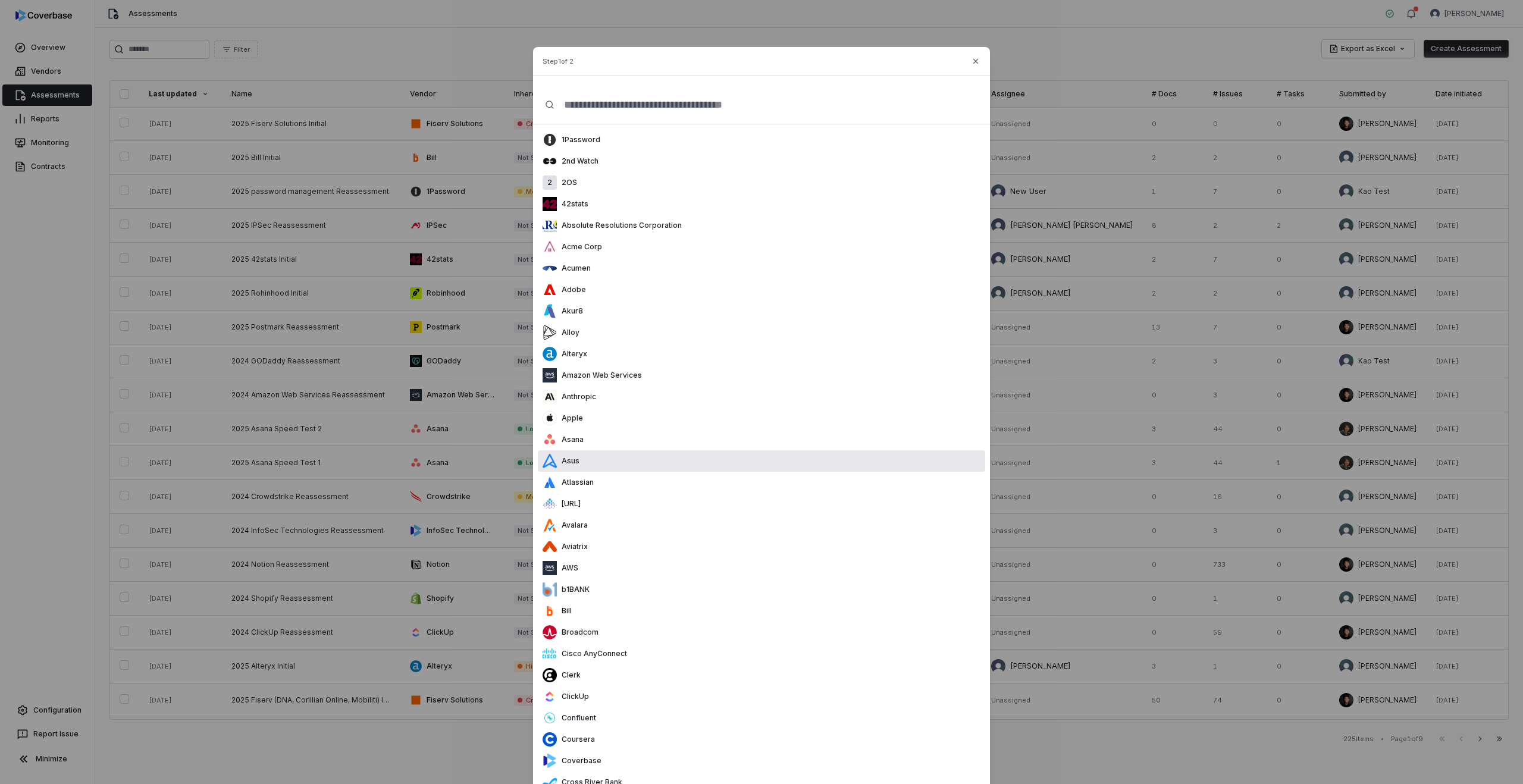
click at [589, 463] on div "Asus" at bounding box center [762, 461] width 448 height 21
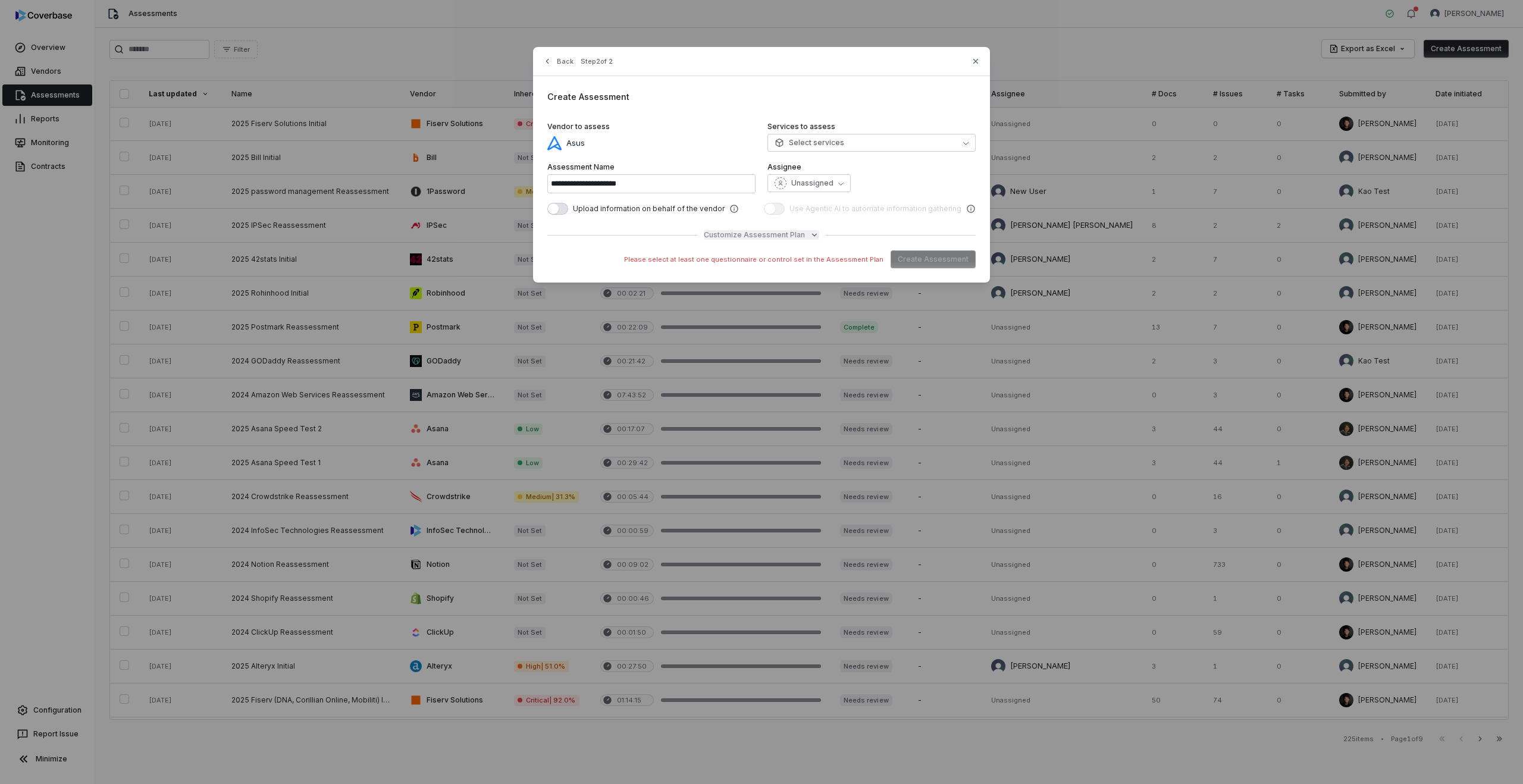
click at [757, 232] on span "Customize Assessment Plan" at bounding box center [754, 235] width 101 height 10
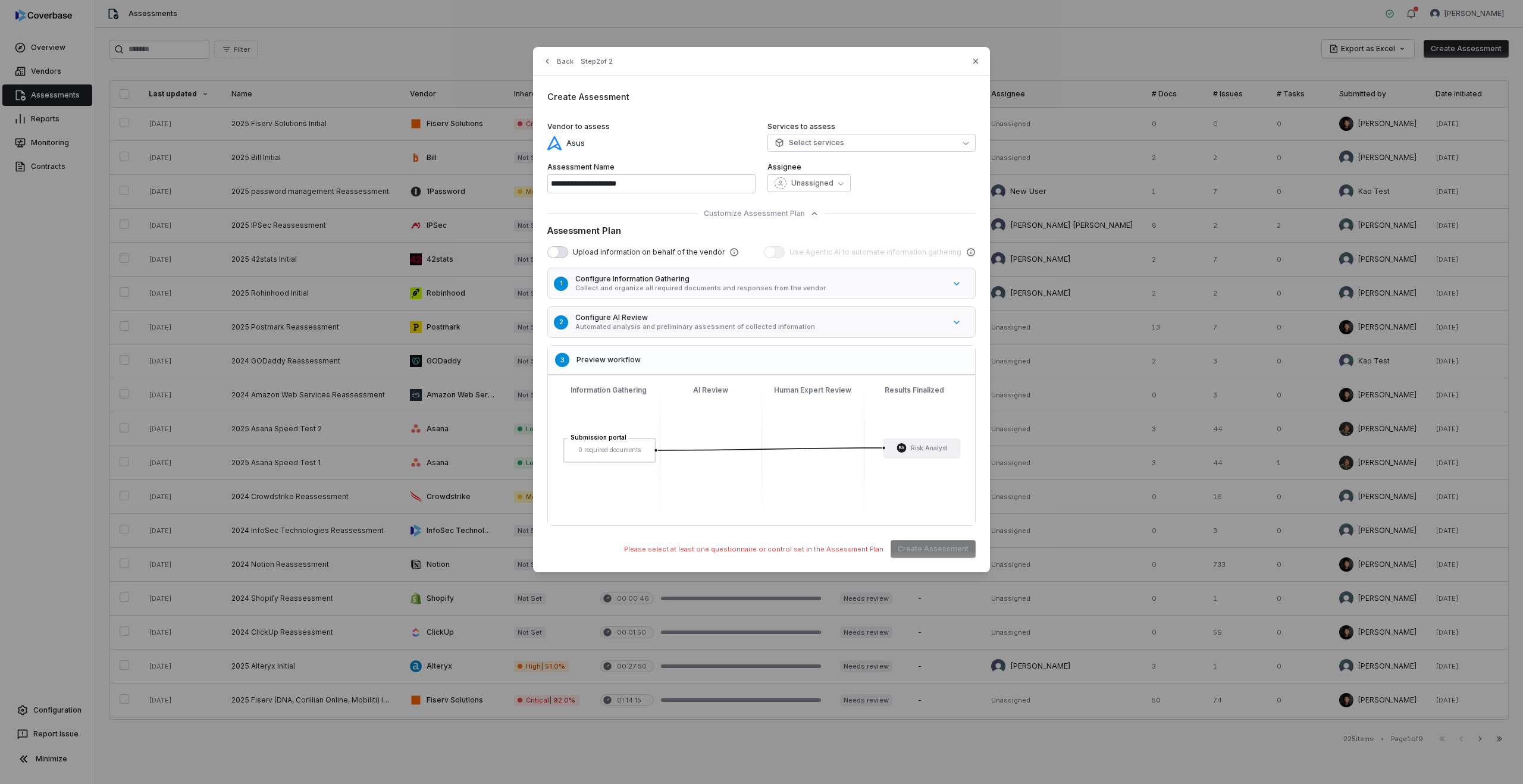
click at [667, 336] on button "2 Configure AI Review Automated analysis and preliminary assessment of collecte…" at bounding box center [768, 322] width 446 height 38
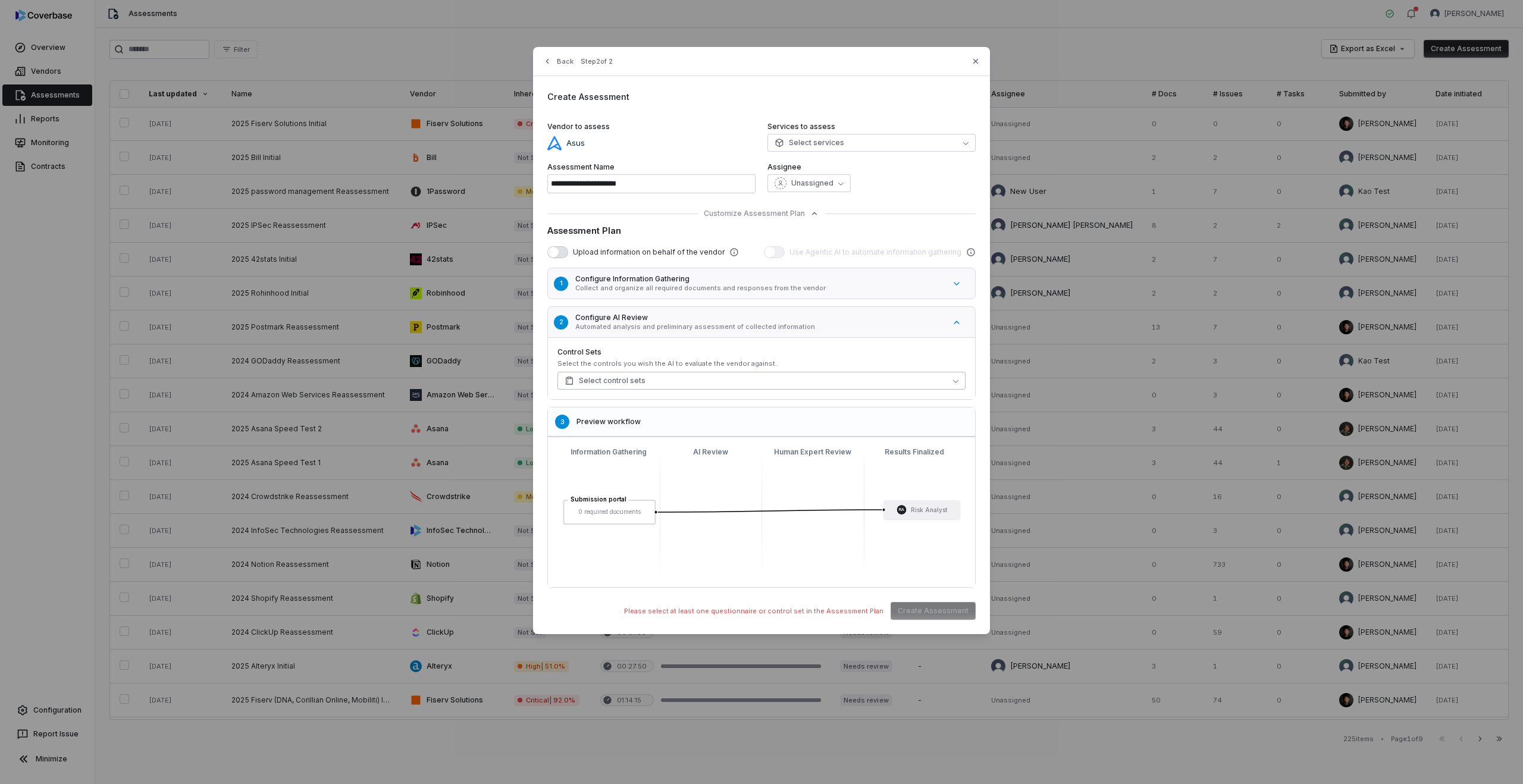
click at [633, 388] on button "Select control sets" at bounding box center [762, 381] width 408 height 18
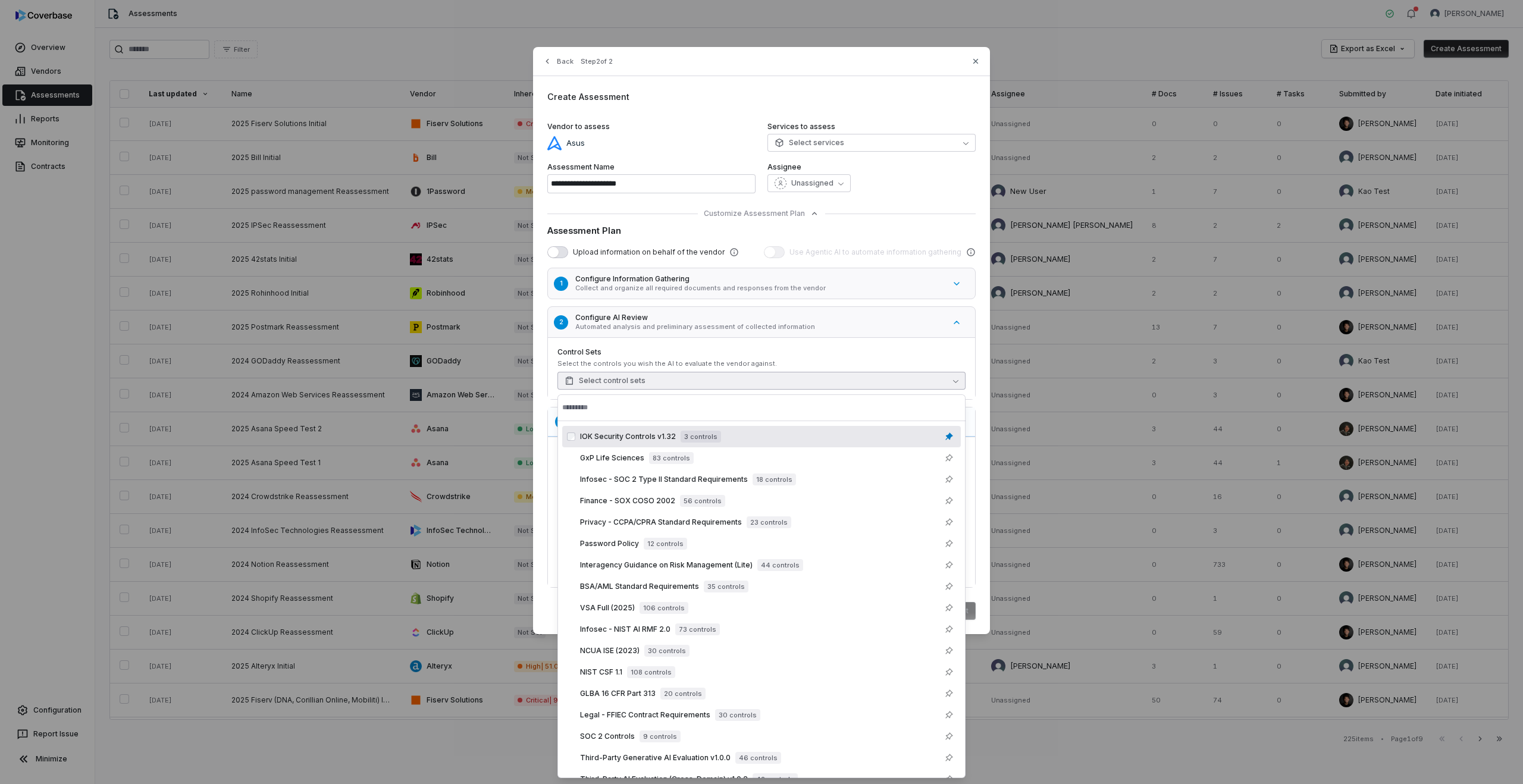
click at [598, 434] on span "IOK Security Controls v1.32" at bounding box center [628, 437] width 96 height 10
click at [577, 358] on div "Control Sets Select the controls you wish the AI to evaluate the vendor against…" at bounding box center [762, 368] width 408 height 42
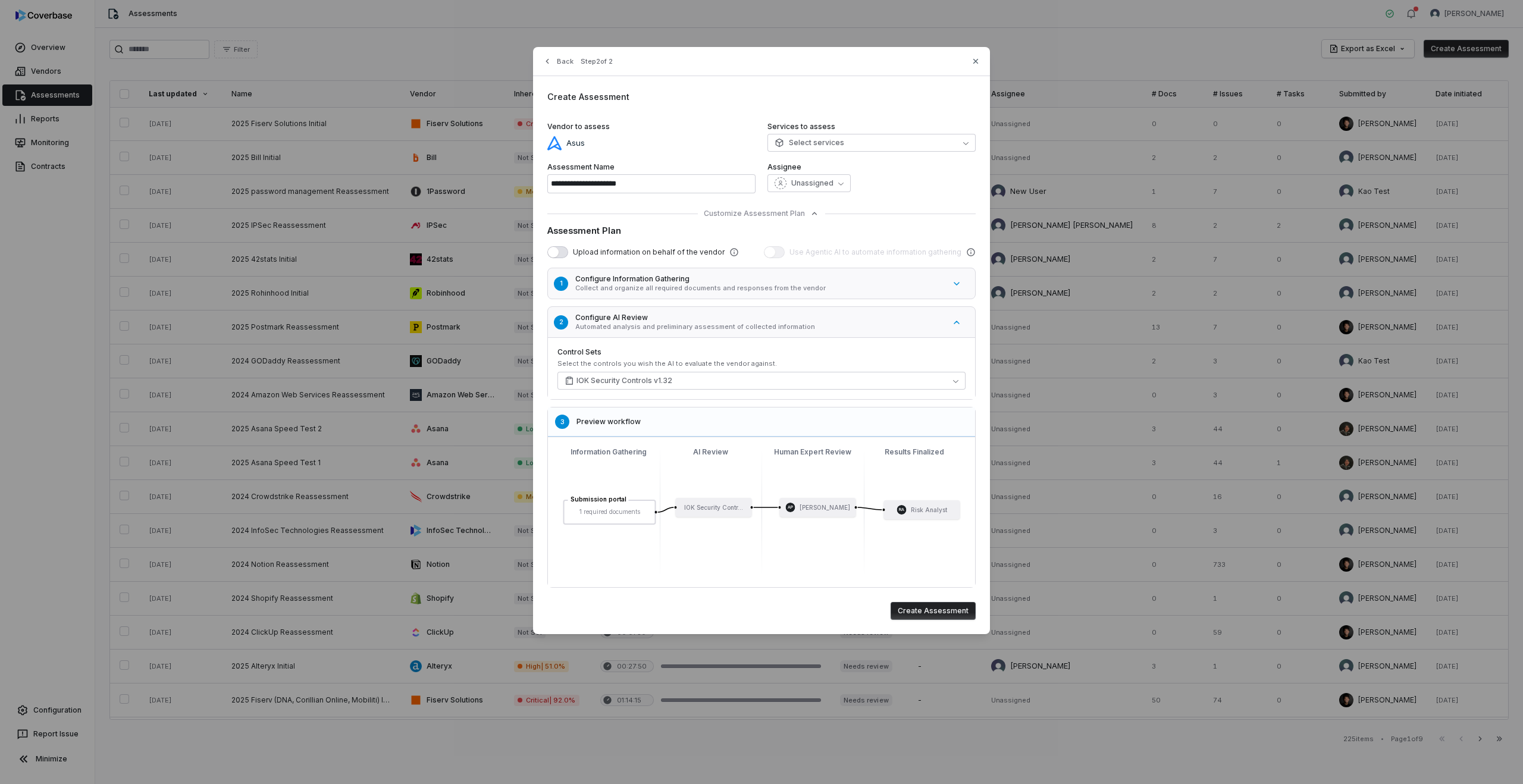
click at [949, 608] on button "Create Assessment" at bounding box center [933, 611] width 85 height 18
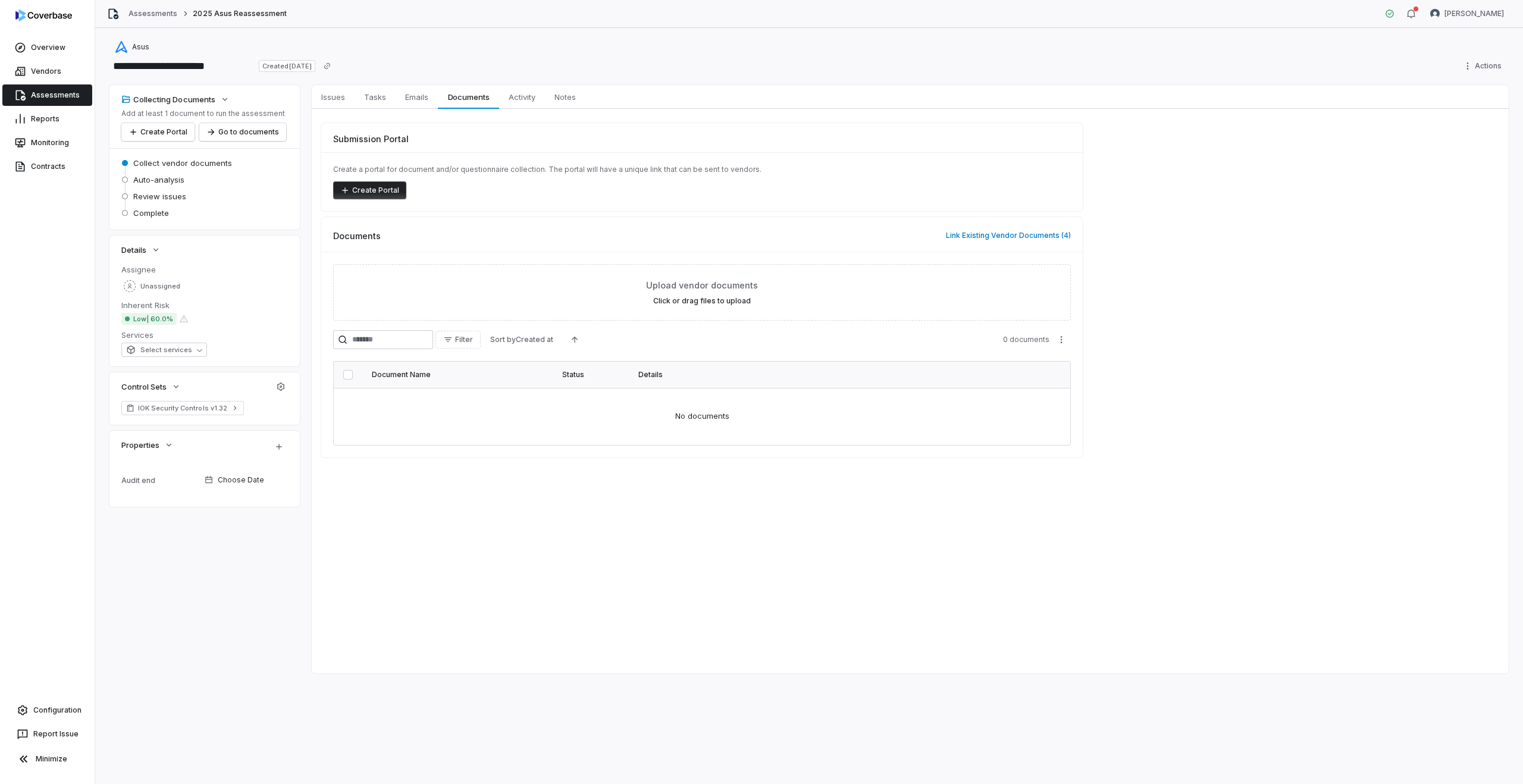
click at [363, 192] on button "Create Portal" at bounding box center [369, 190] width 73 height 18
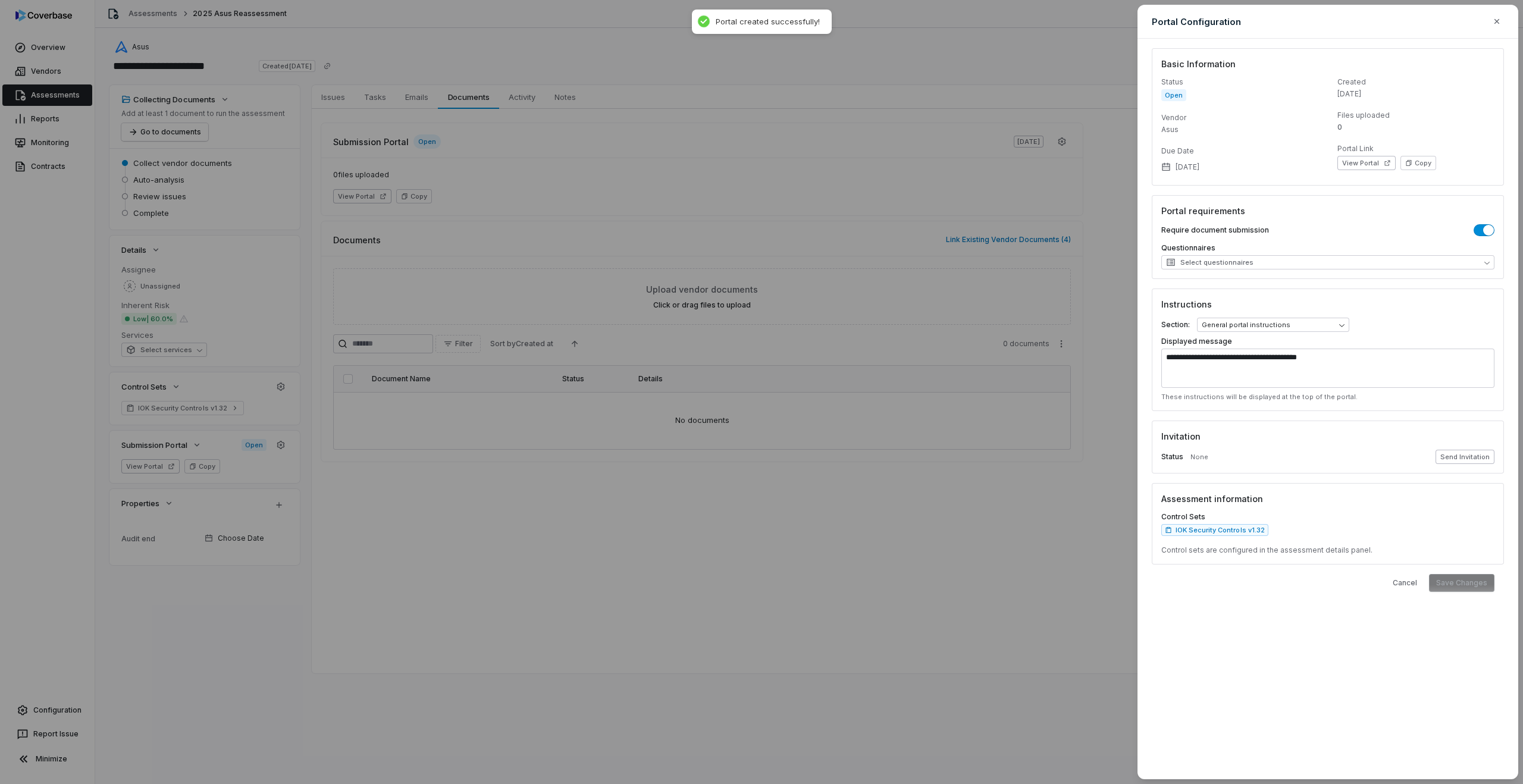
click at [1459, 457] on button "Send Invitation" at bounding box center [1465, 456] width 59 height 14
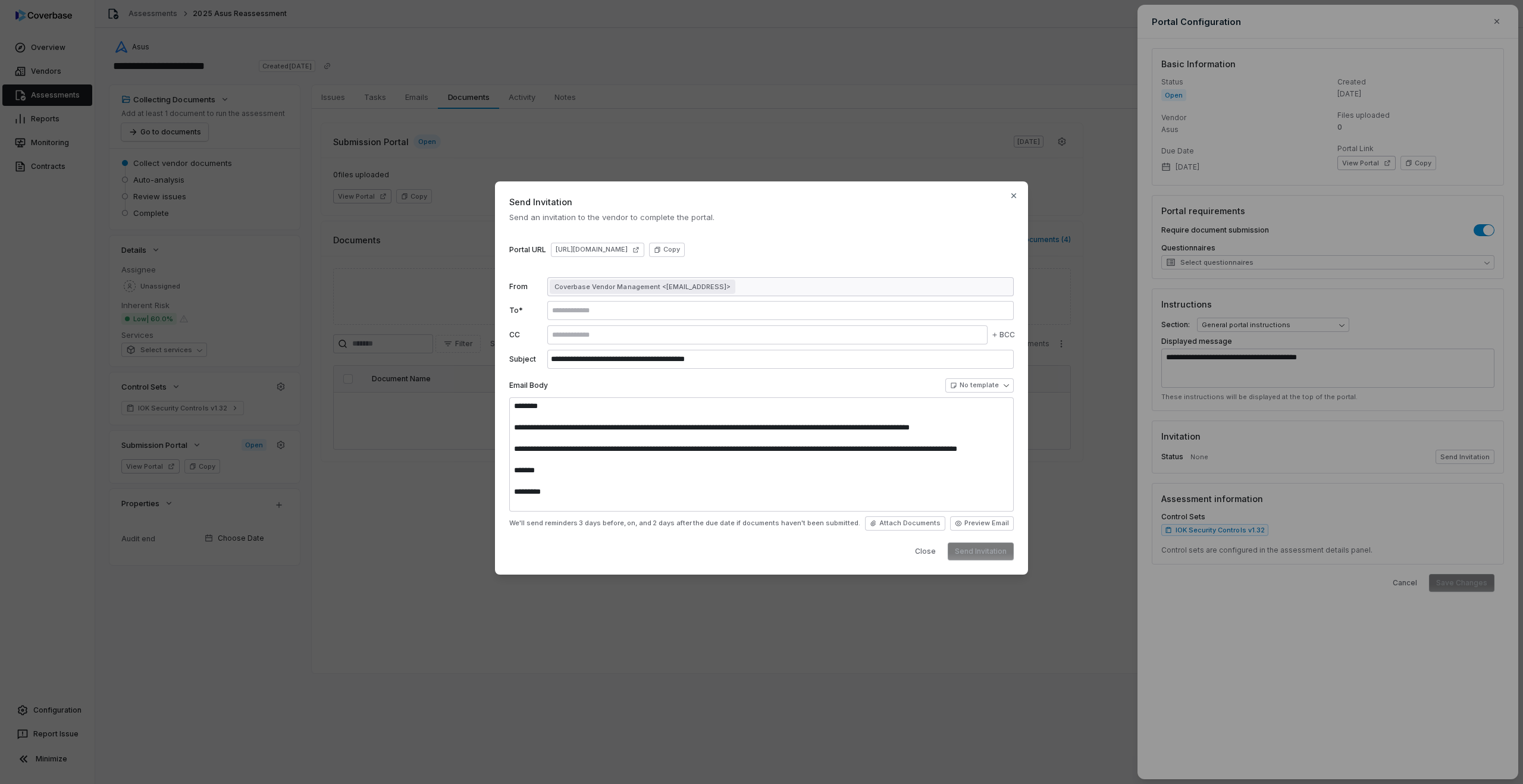
type textarea "**********"
click at [597, 319] on div at bounding box center [781, 310] width 467 height 19
click at [581, 314] on input "text" at bounding box center [781, 310] width 462 height 10
type input "**********"
click at [648, 367] on input "**********" at bounding box center [781, 360] width 467 height 19
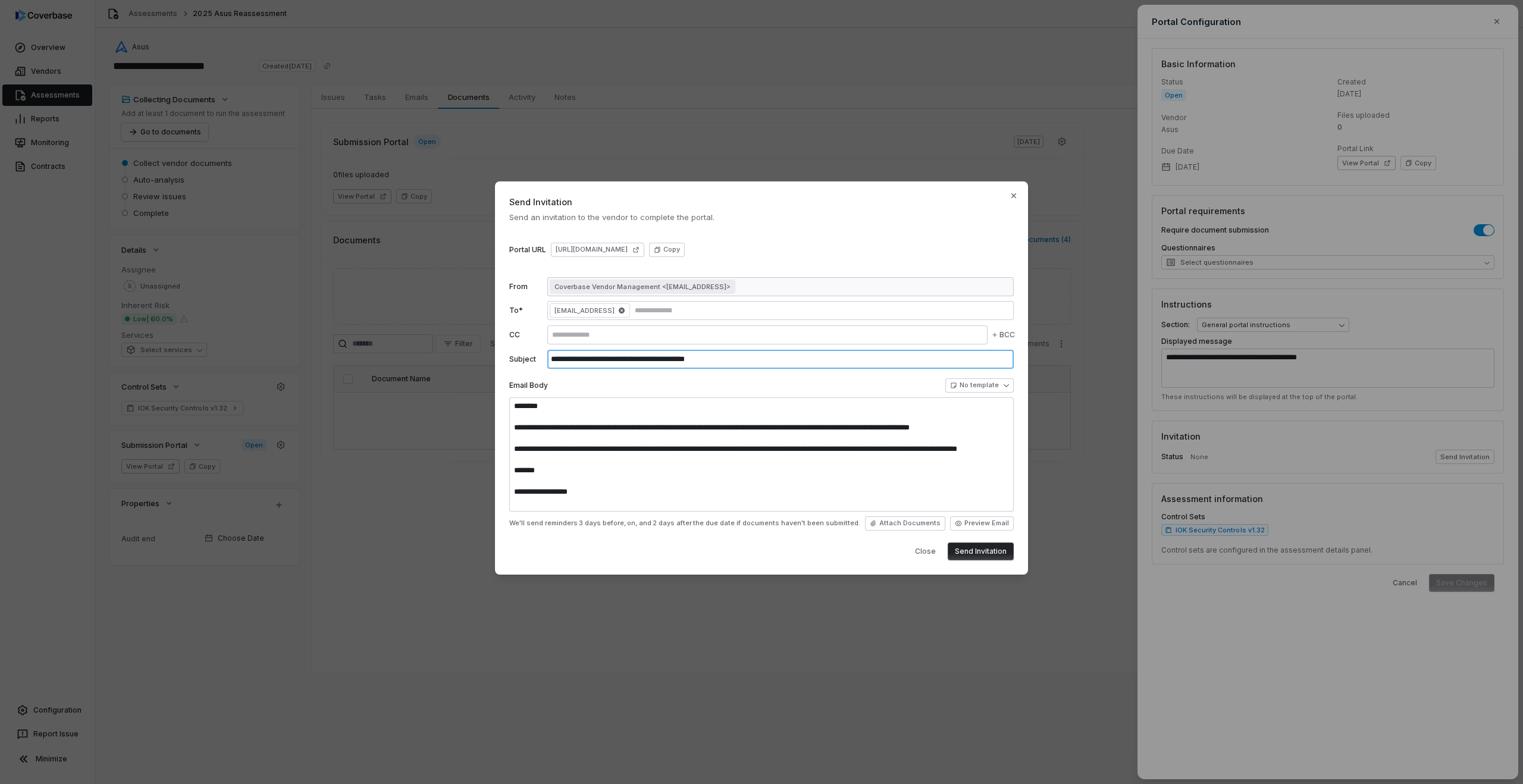
scroll to position [11, 0]
click at [973, 551] on button "Send Invitation" at bounding box center [981, 551] width 66 height 18
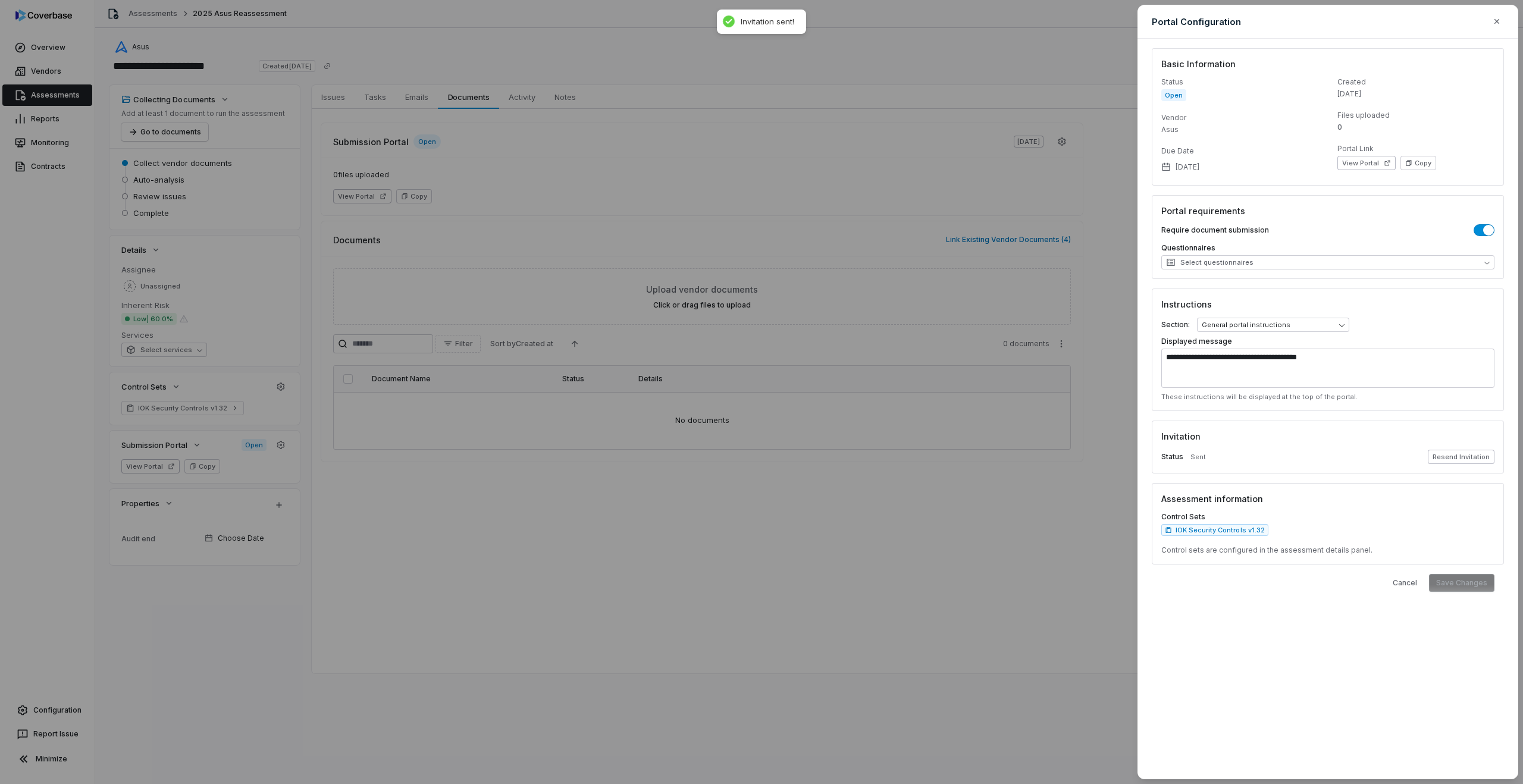
click at [1470, 459] on button "Resend Invitation" at bounding box center [1462, 456] width 67 height 14
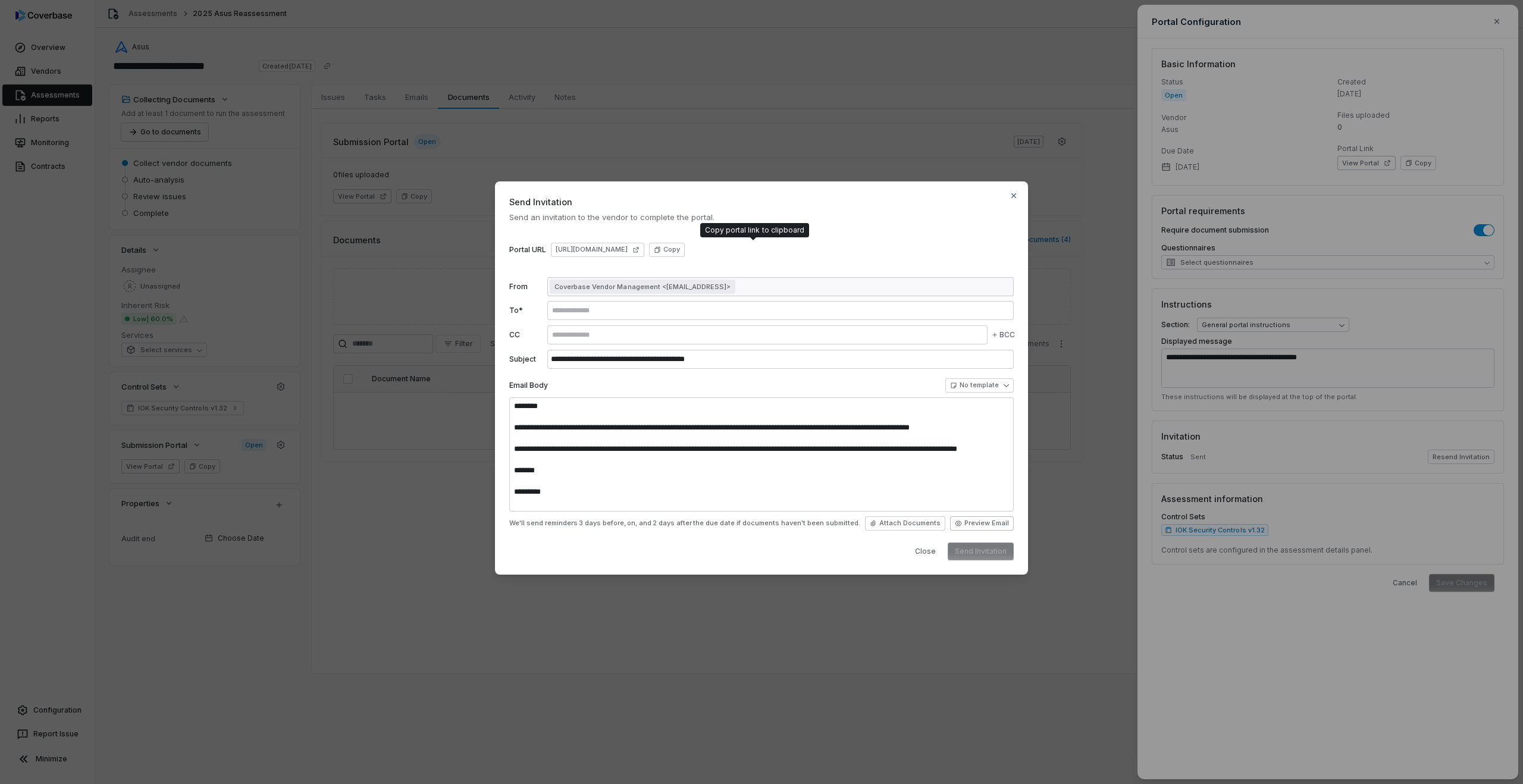
type textarea "**********"
click at [981, 525] on button "Preview Email" at bounding box center [981, 523] width 63 height 14
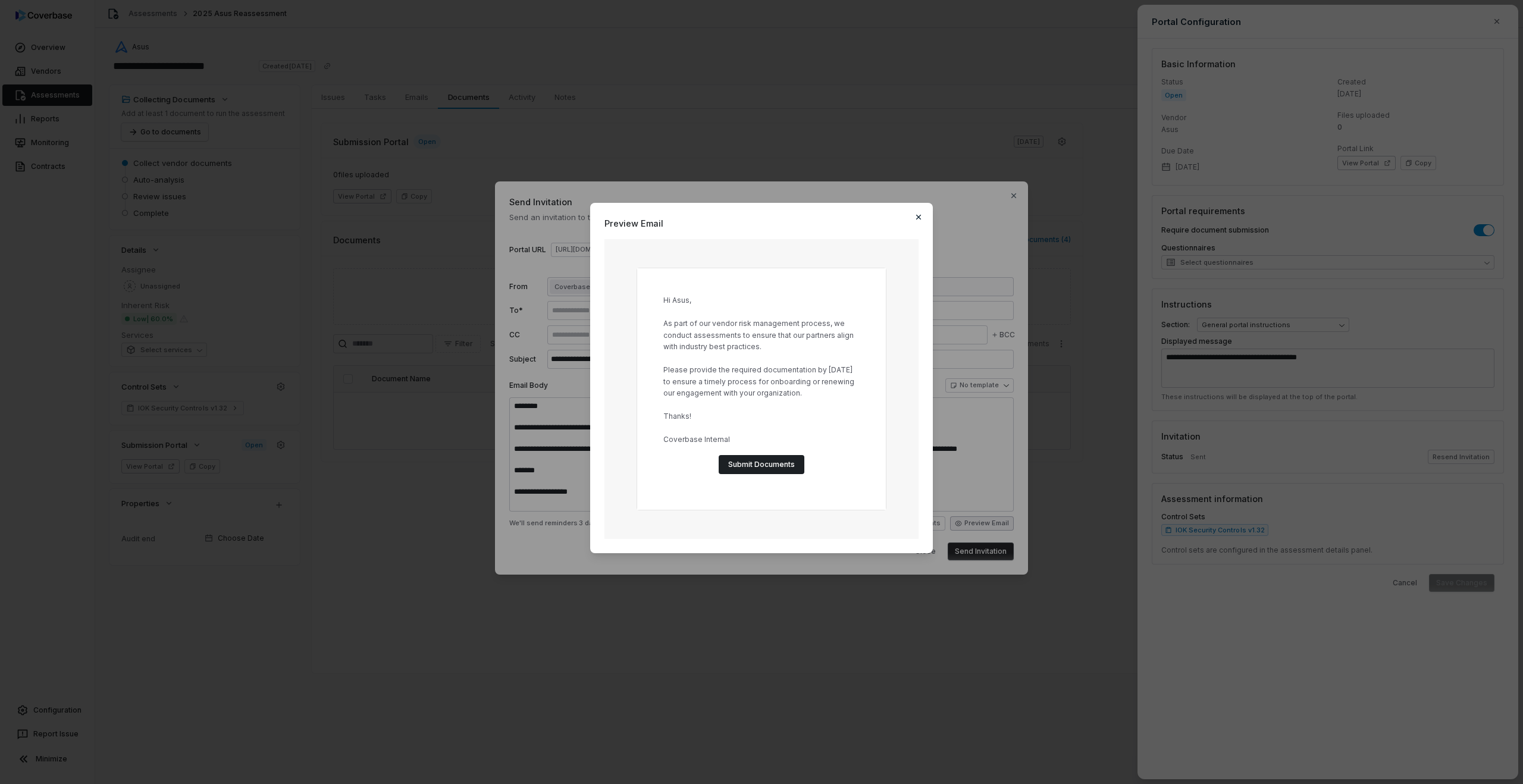
click at [920, 218] on icon "button" at bounding box center [918, 217] width 5 height 5
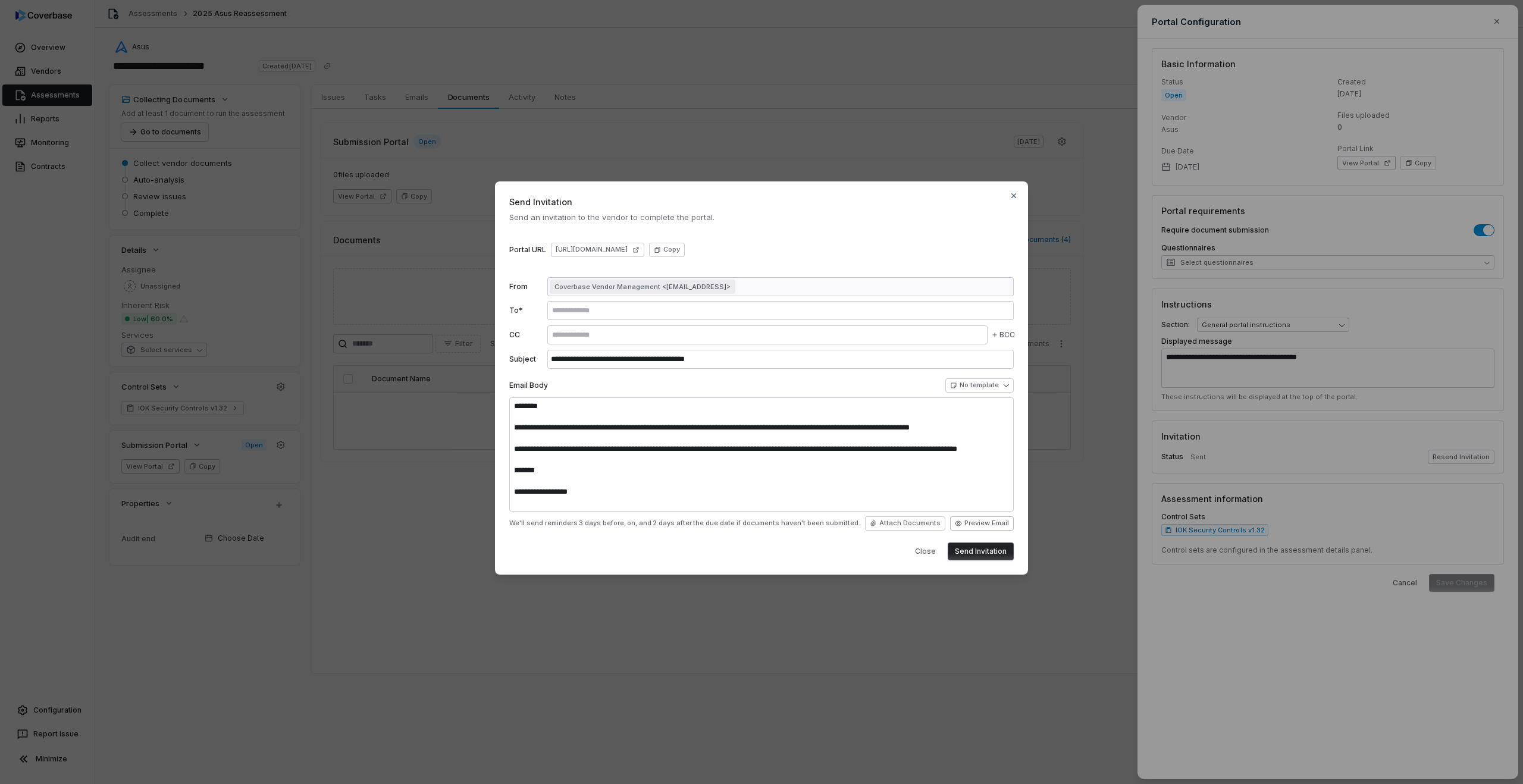
click at [968, 524] on button "Preview Email" at bounding box center [981, 523] width 63 height 14
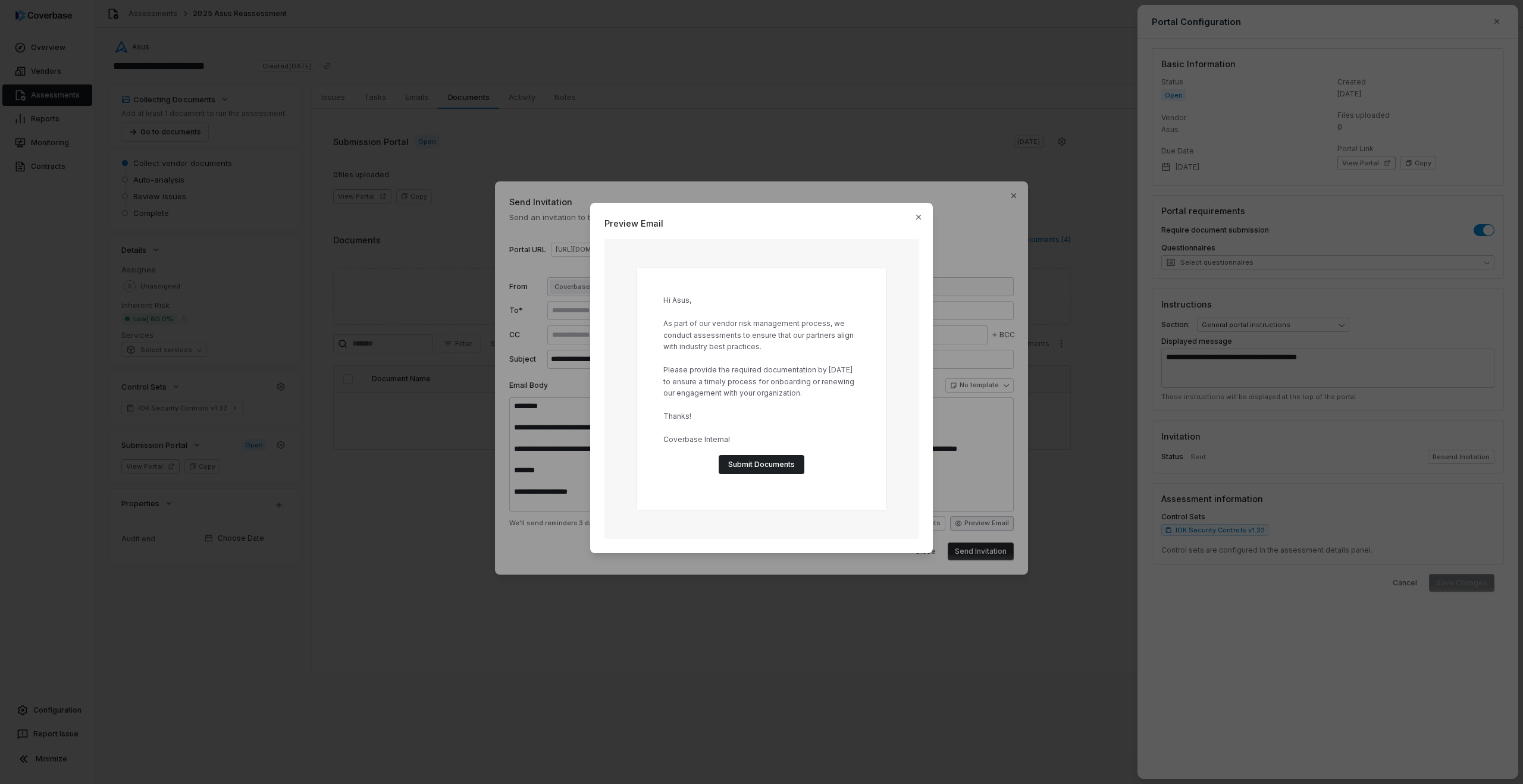
click at [923, 218] on div "Preview Email Hi Asus, As part of our vendor risk management process, we conduc…" at bounding box center [762, 378] width 343 height 351
click at [916, 218] on icon "button" at bounding box center [918, 217] width 10 height 10
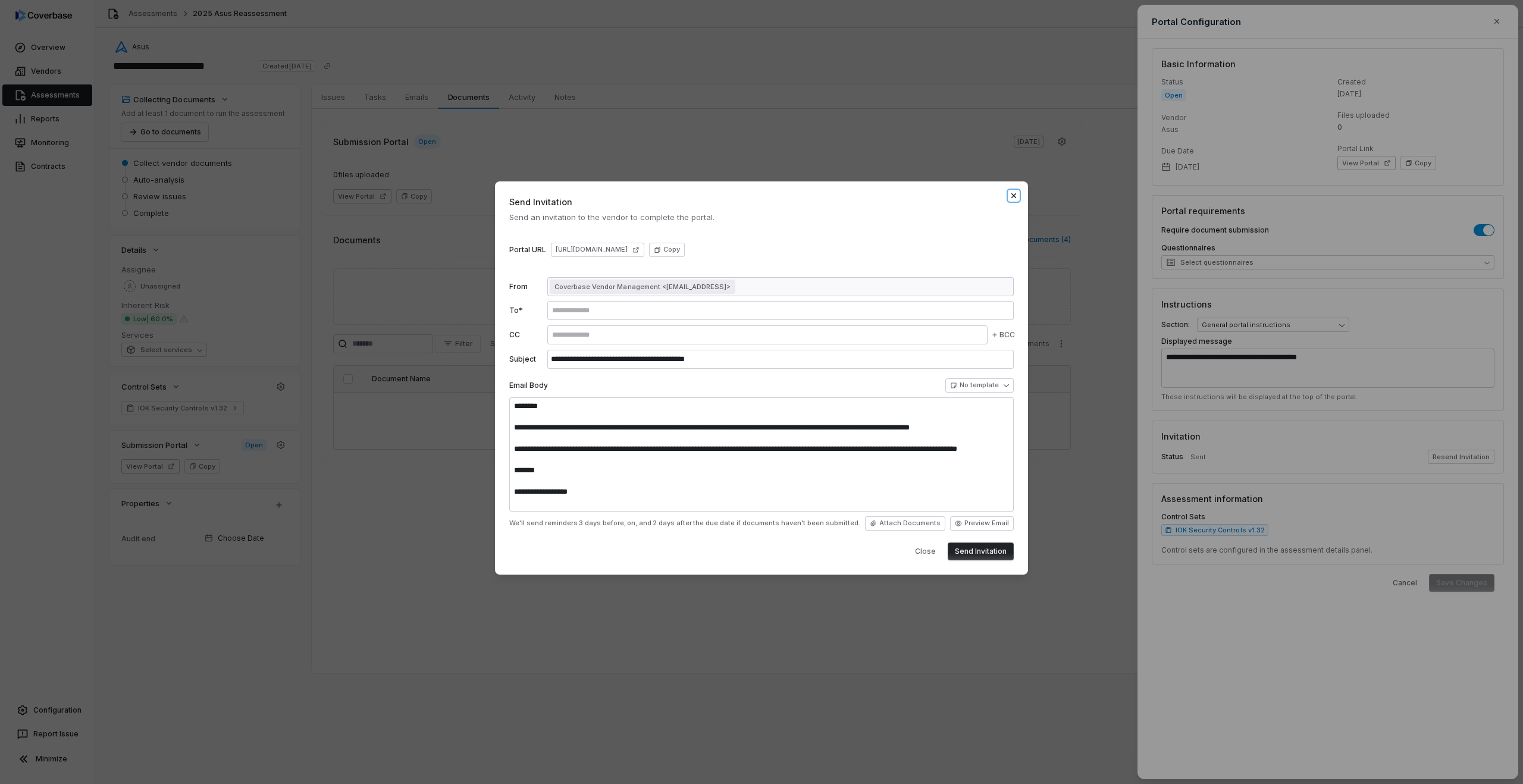
click at [1013, 197] on icon "button" at bounding box center [1014, 196] width 10 height 10
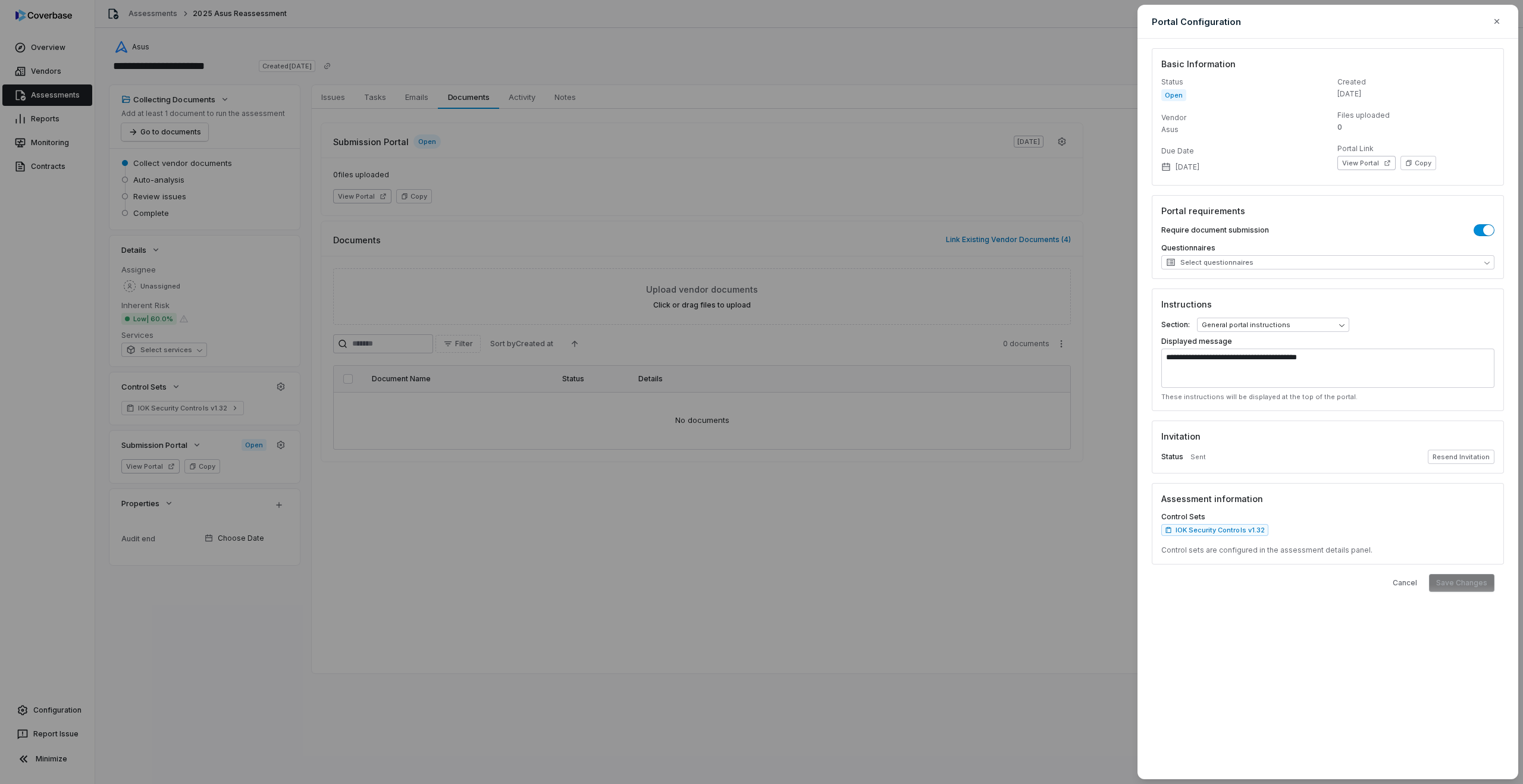
click at [697, 471] on div "**********" at bounding box center [762, 392] width 1523 height 784
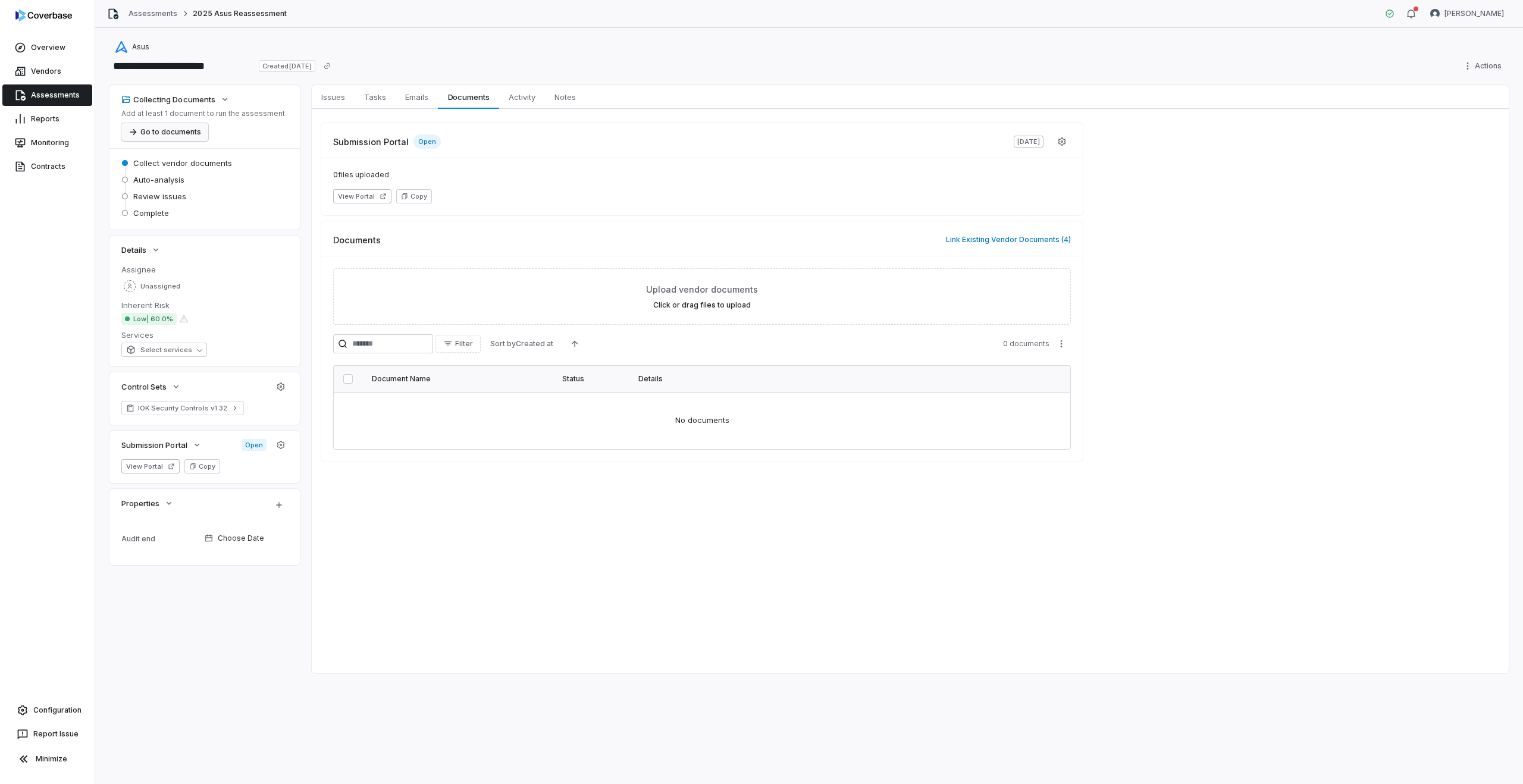
click at [158, 138] on button "Go to documents" at bounding box center [164, 132] width 87 height 18
click at [329, 100] on span "Issues" at bounding box center [333, 97] width 33 height 16
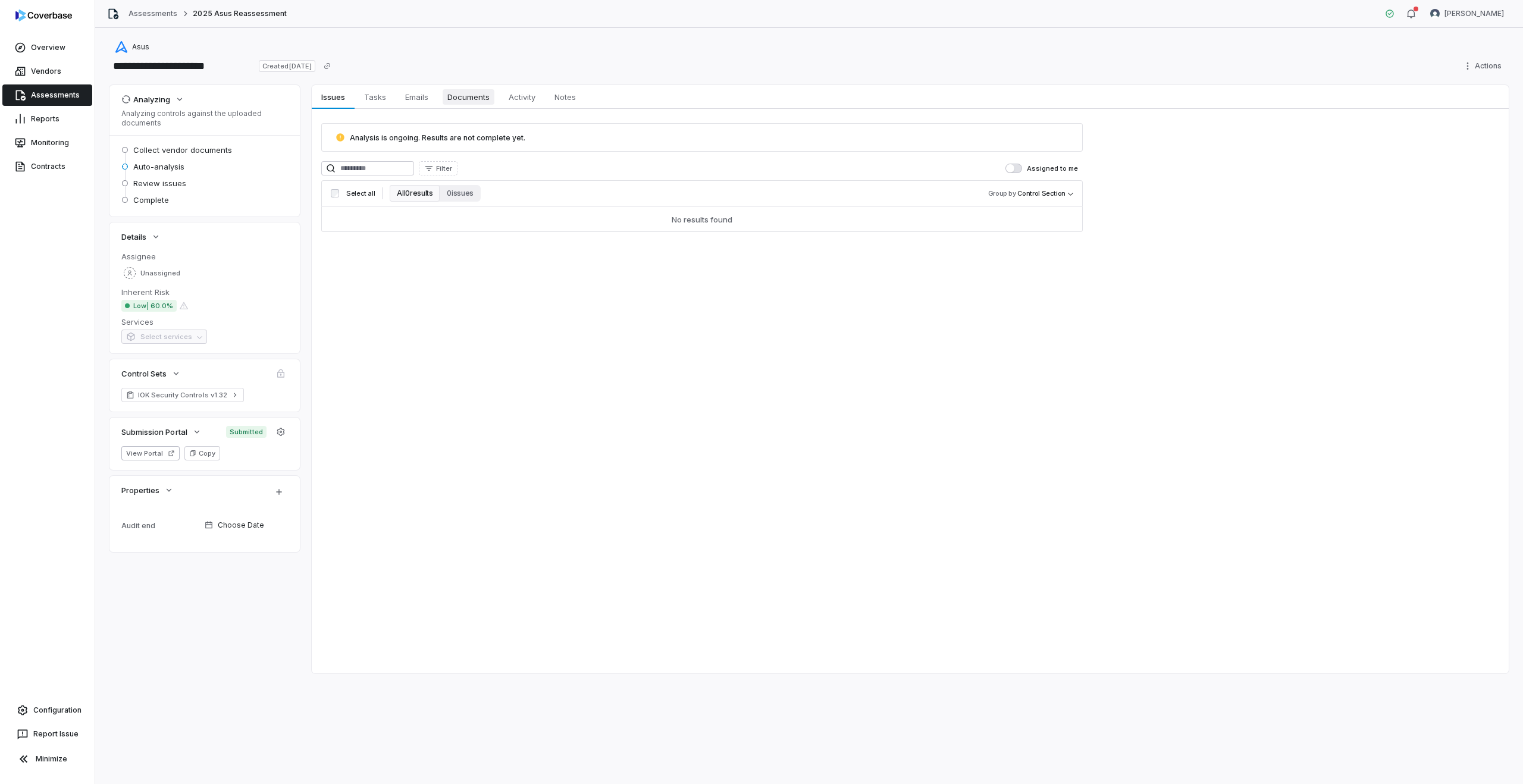
click at [475, 91] on span "Documents" at bounding box center [469, 97] width 52 height 16
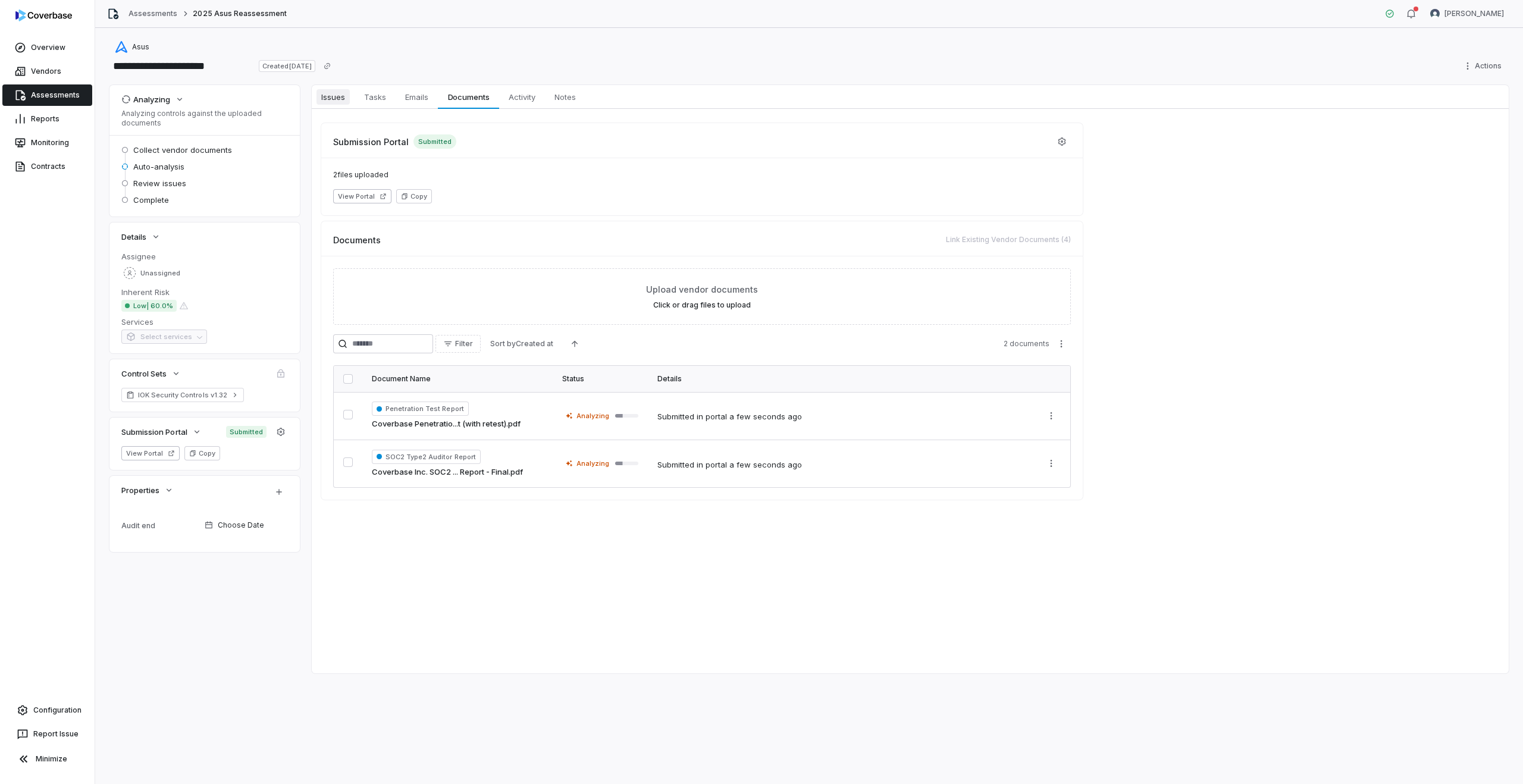
click at [334, 100] on span "Issues" at bounding box center [333, 97] width 33 height 16
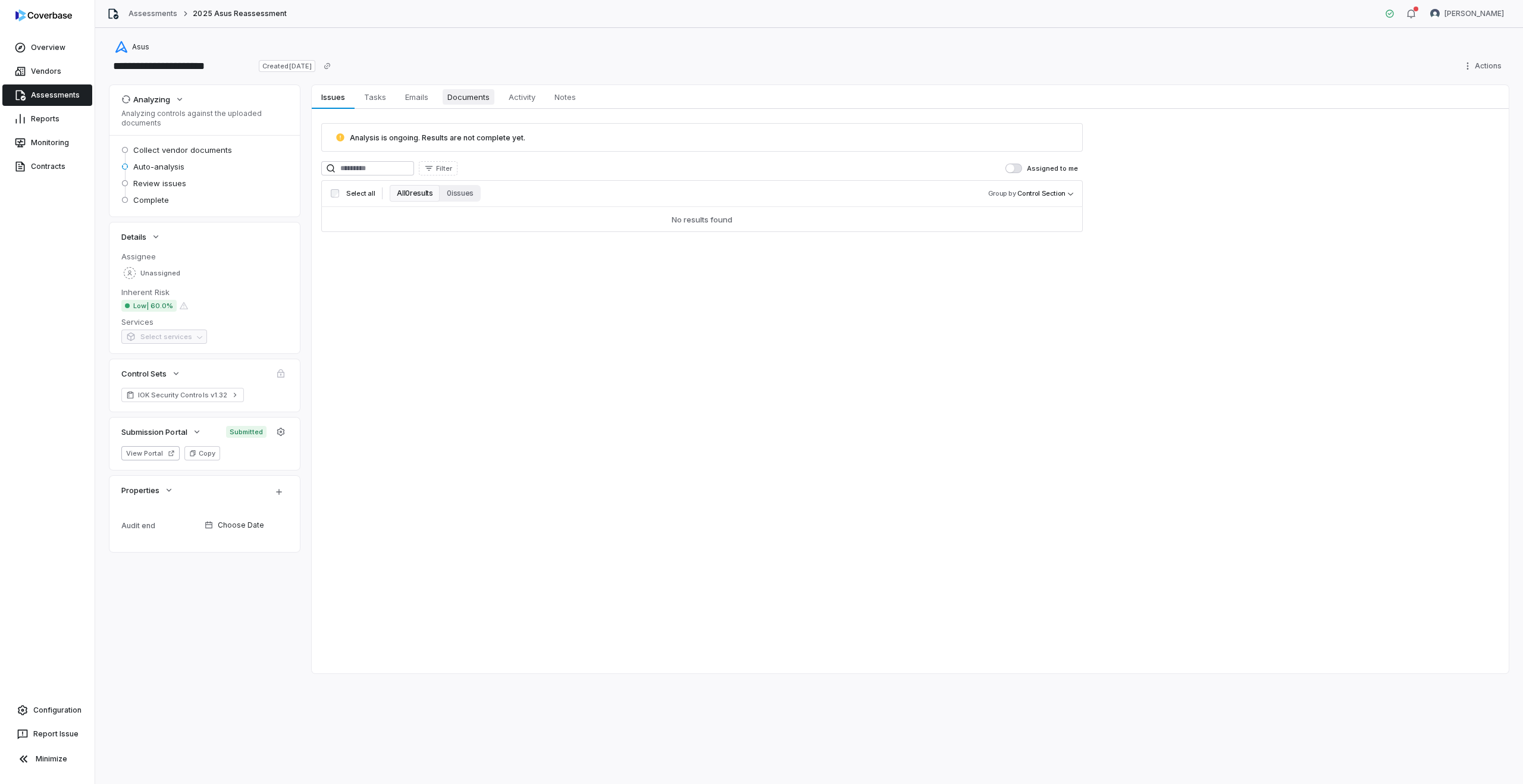
click at [465, 97] on span "Documents" at bounding box center [469, 97] width 52 height 16
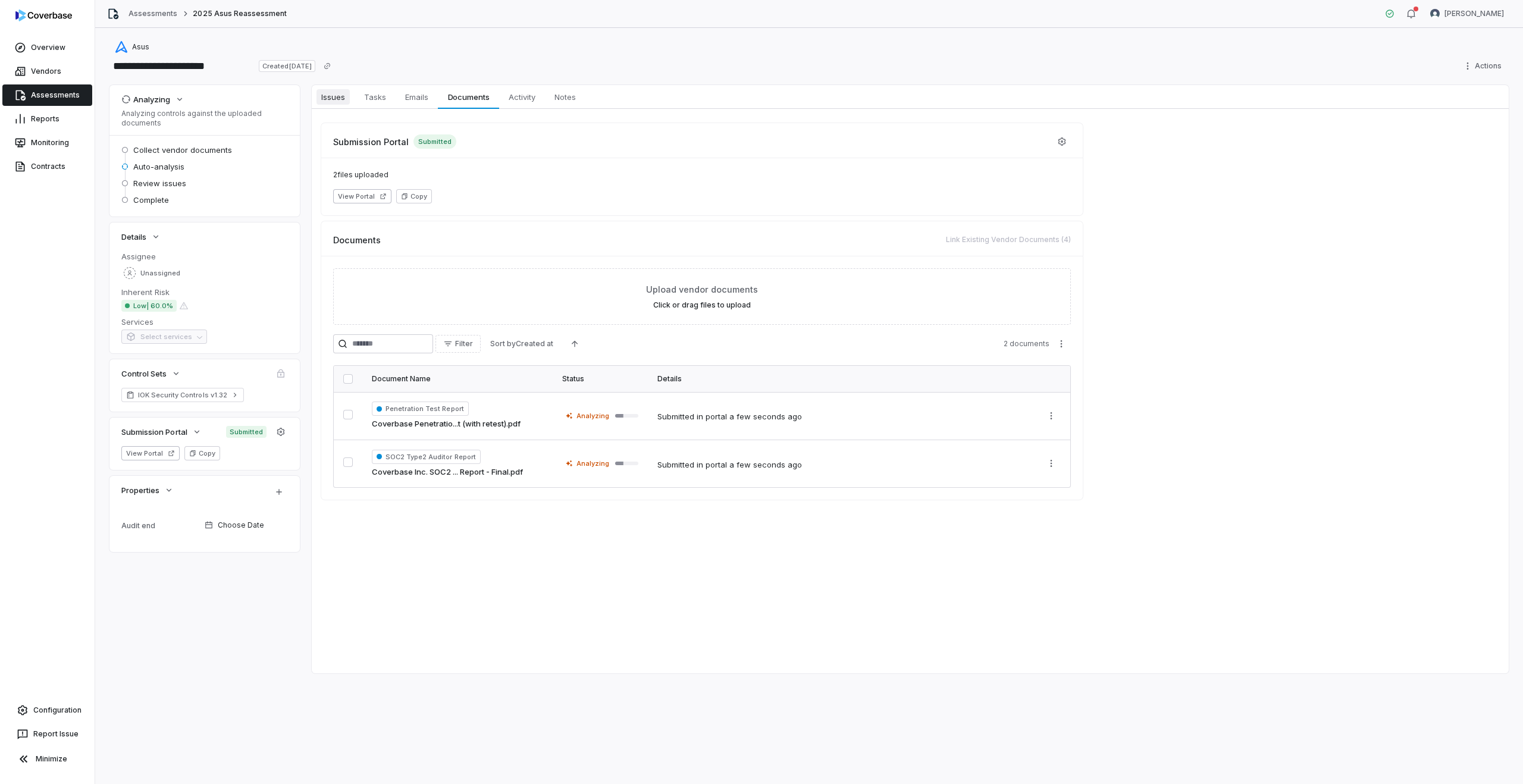
click at [330, 96] on span "Issues" at bounding box center [333, 97] width 33 height 16
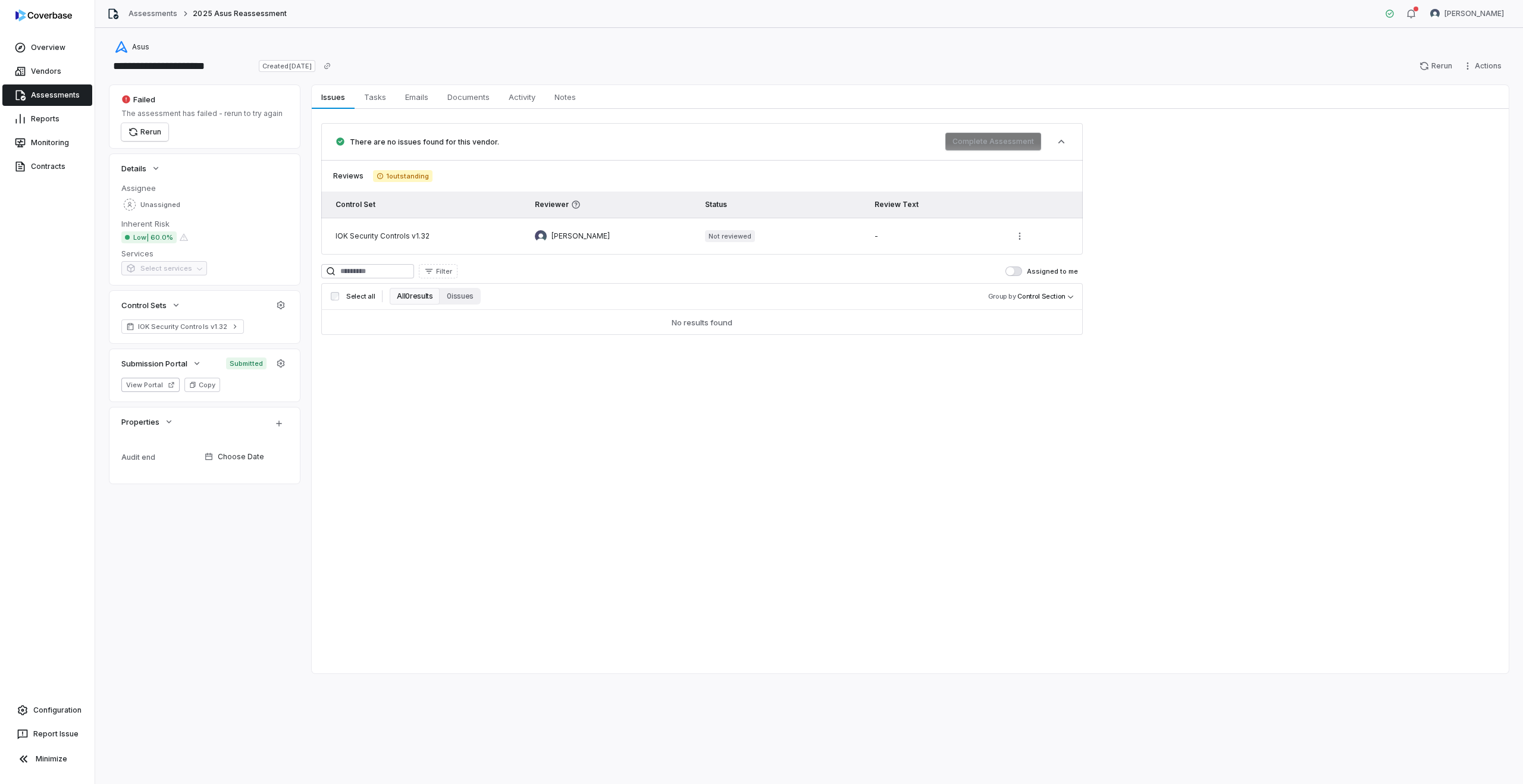
click at [364, 143] on span "There are no issues found for this vendor." at bounding box center [424, 141] width 149 height 9
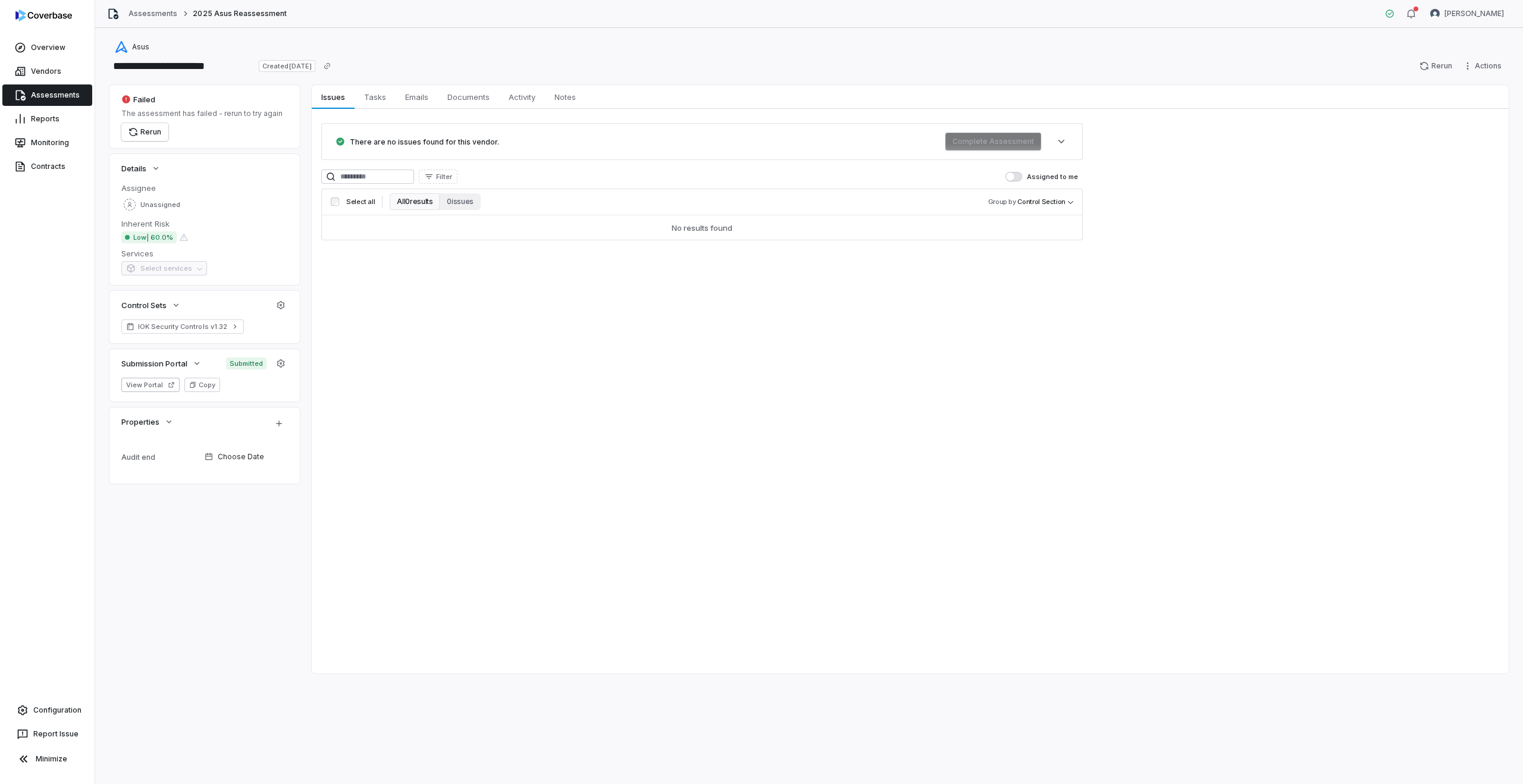
click at [362, 140] on span "There are no issues found for this vendor." at bounding box center [424, 141] width 149 height 9
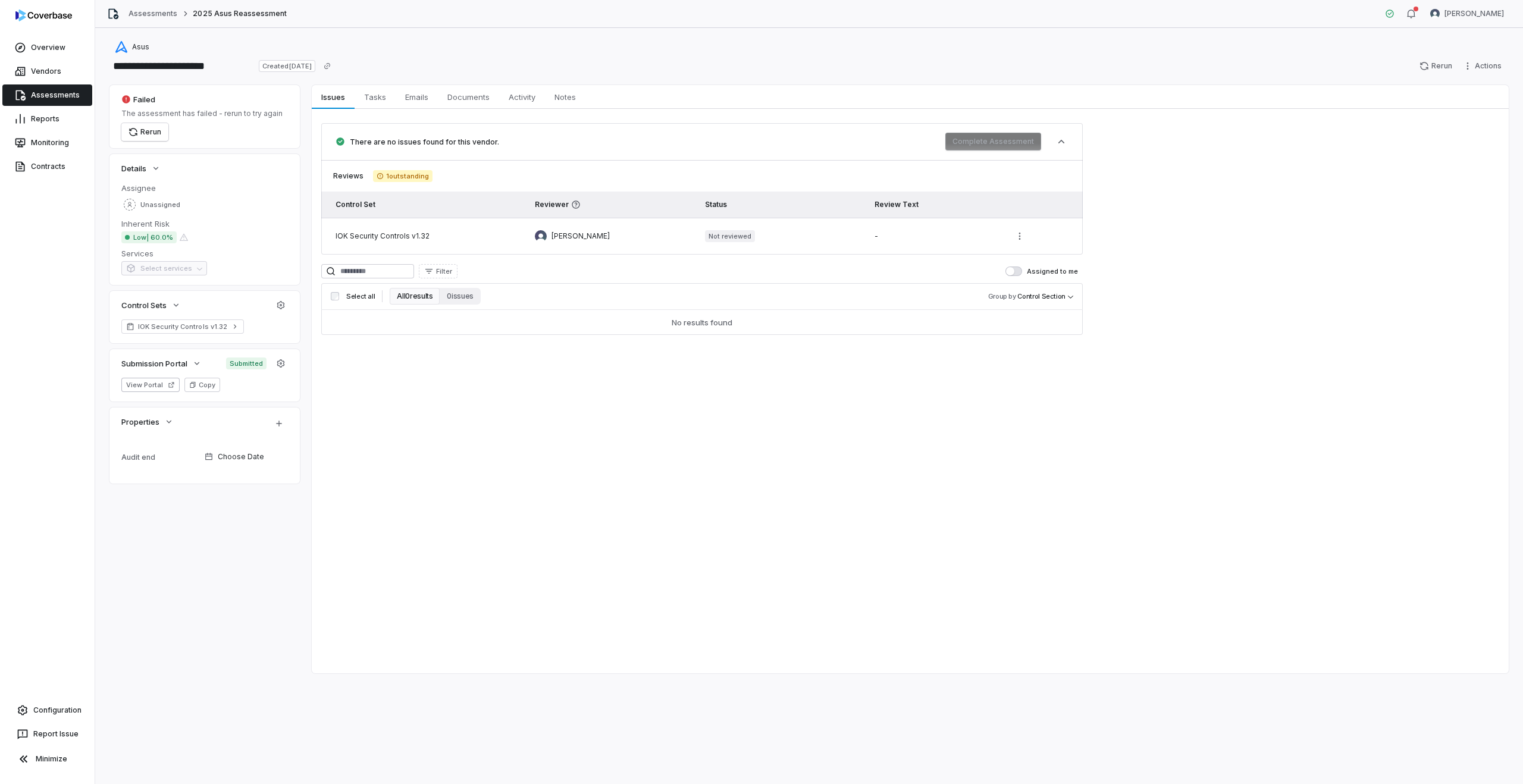
click at [412, 293] on button "All 0 results" at bounding box center [414, 296] width 50 height 16
click at [454, 295] on button "0 issues" at bounding box center [459, 296] width 40 height 16
click at [147, 100] on div "Failed The assessment has failed - rerun to try again Rerun" at bounding box center [205, 116] width 166 height 48
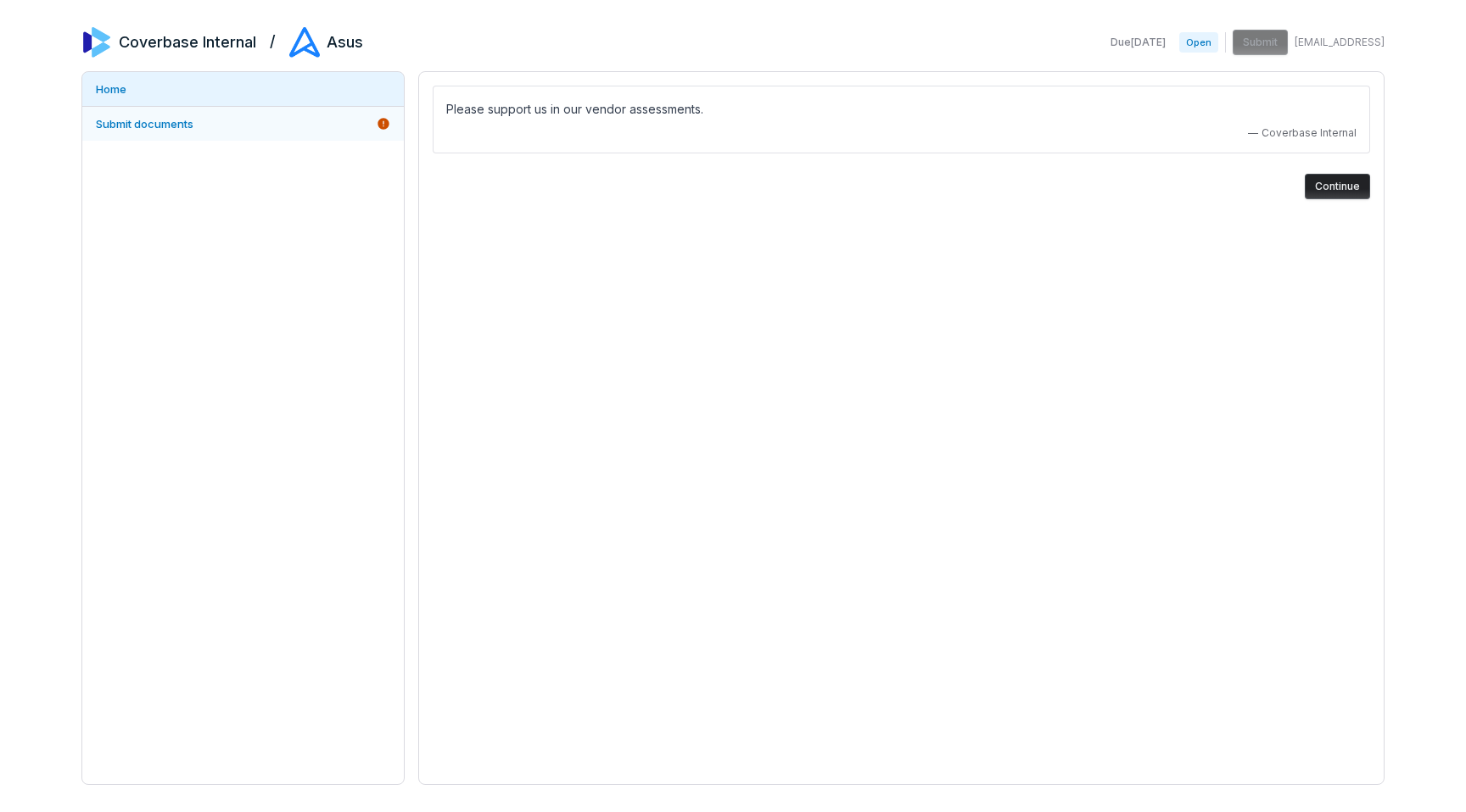
click at [248, 129] on link "Submit documents" at bounding box center [243, 124] width 321 height 34
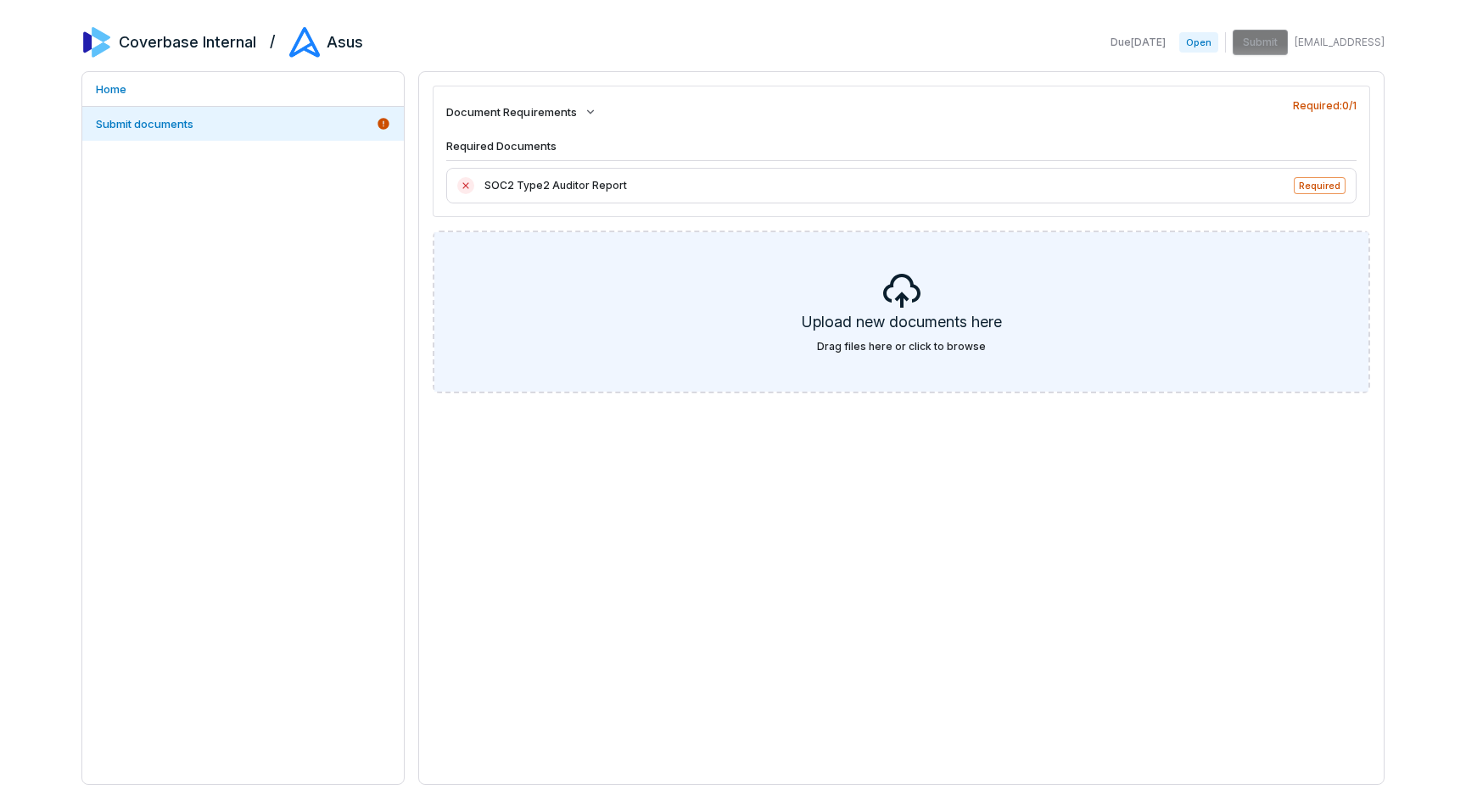
click at [1068, 285] on div "Upload new documents here Drag files here or click to browse" at bounding box center [901, 312] width 934 height 159
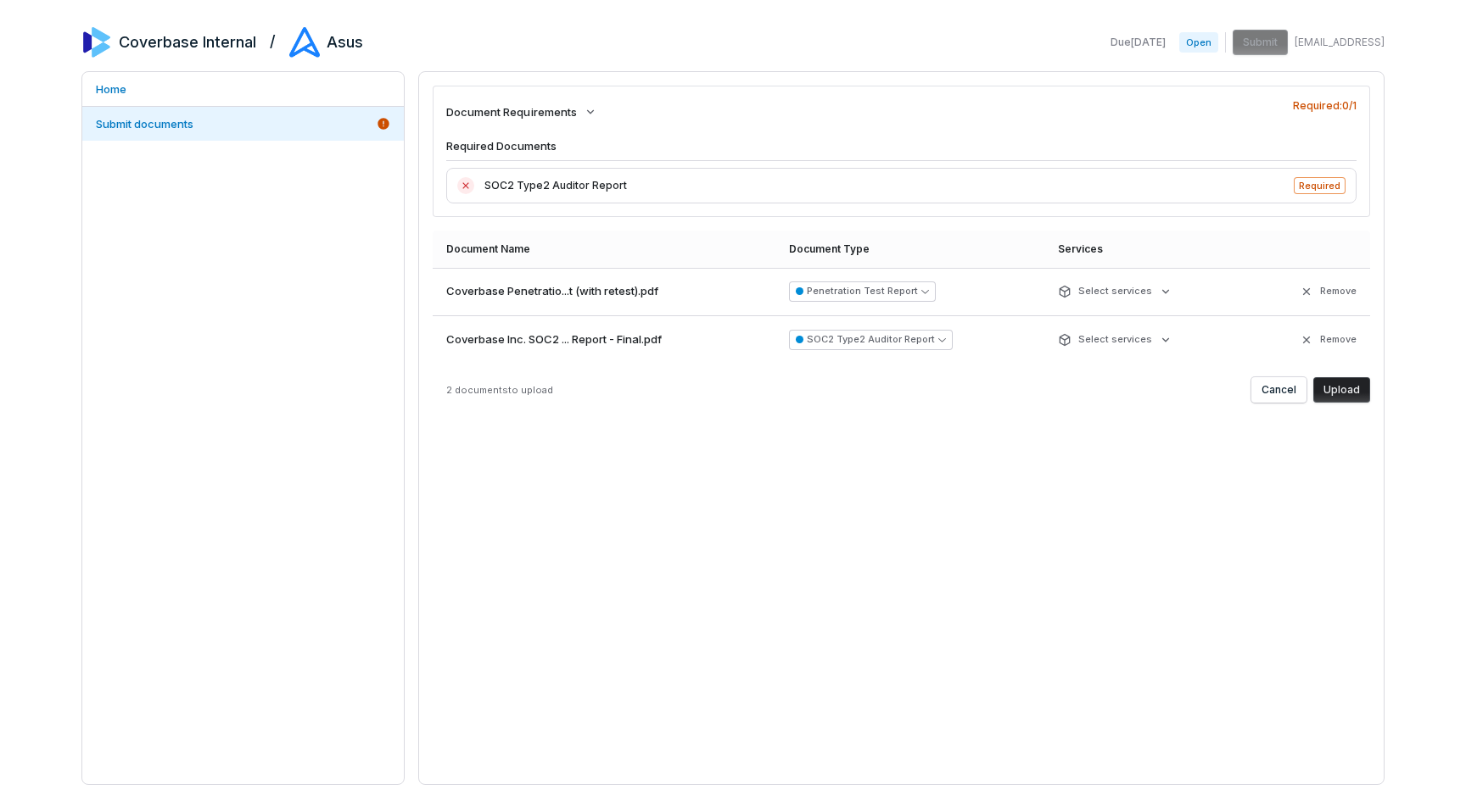
click at [1336, 375] on div "Document Name Document Type Services Coverbase Penetratio...t (with retest).pdf…" at bounding box center [901, 316] width 937 height 172
click at [1338, 394] on button "Upload" at bounding box center [1341, 390] width 56 height 25
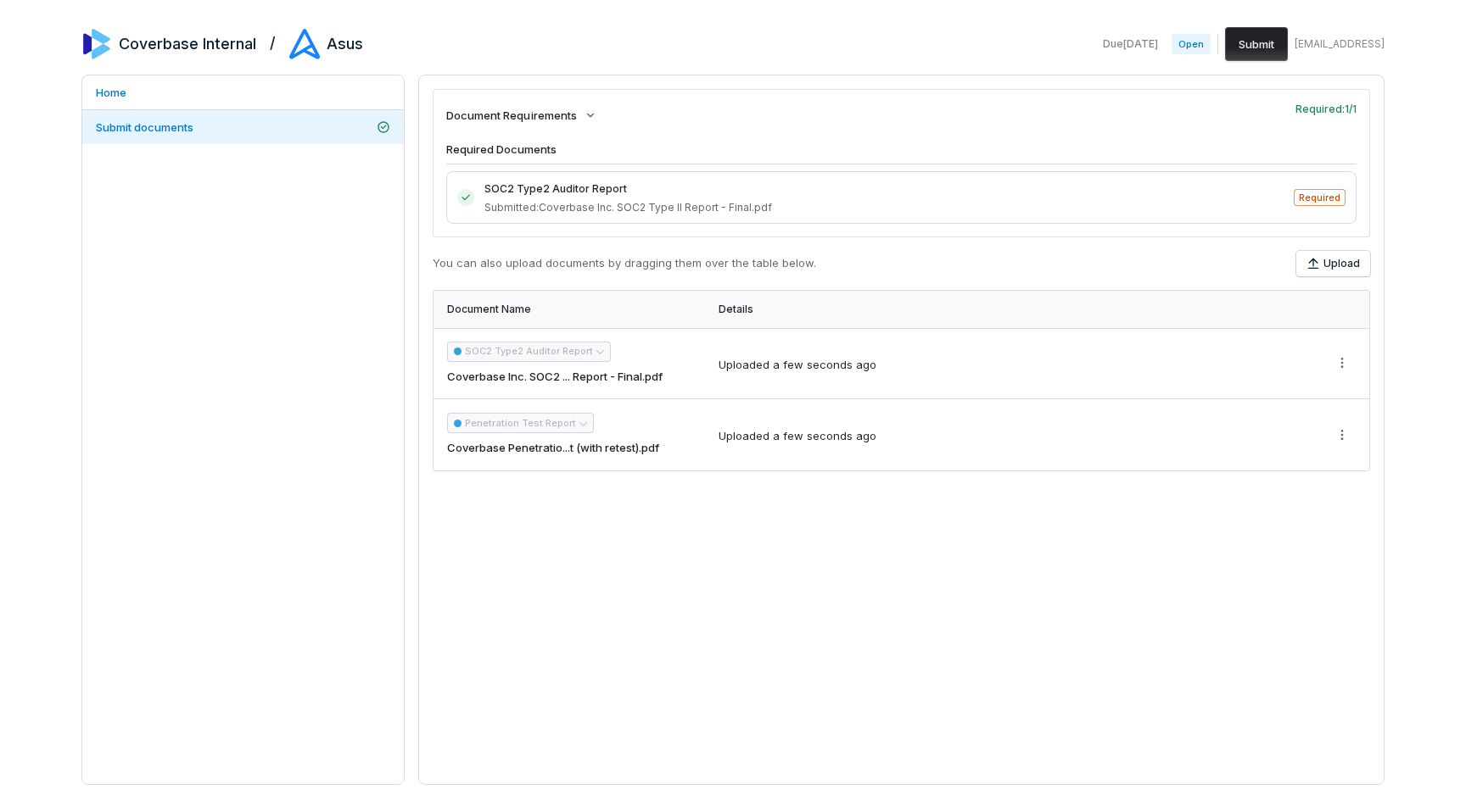
click at [1260, 45] on button "Submit" at bounding box center [1256, 44] width 63 height 34
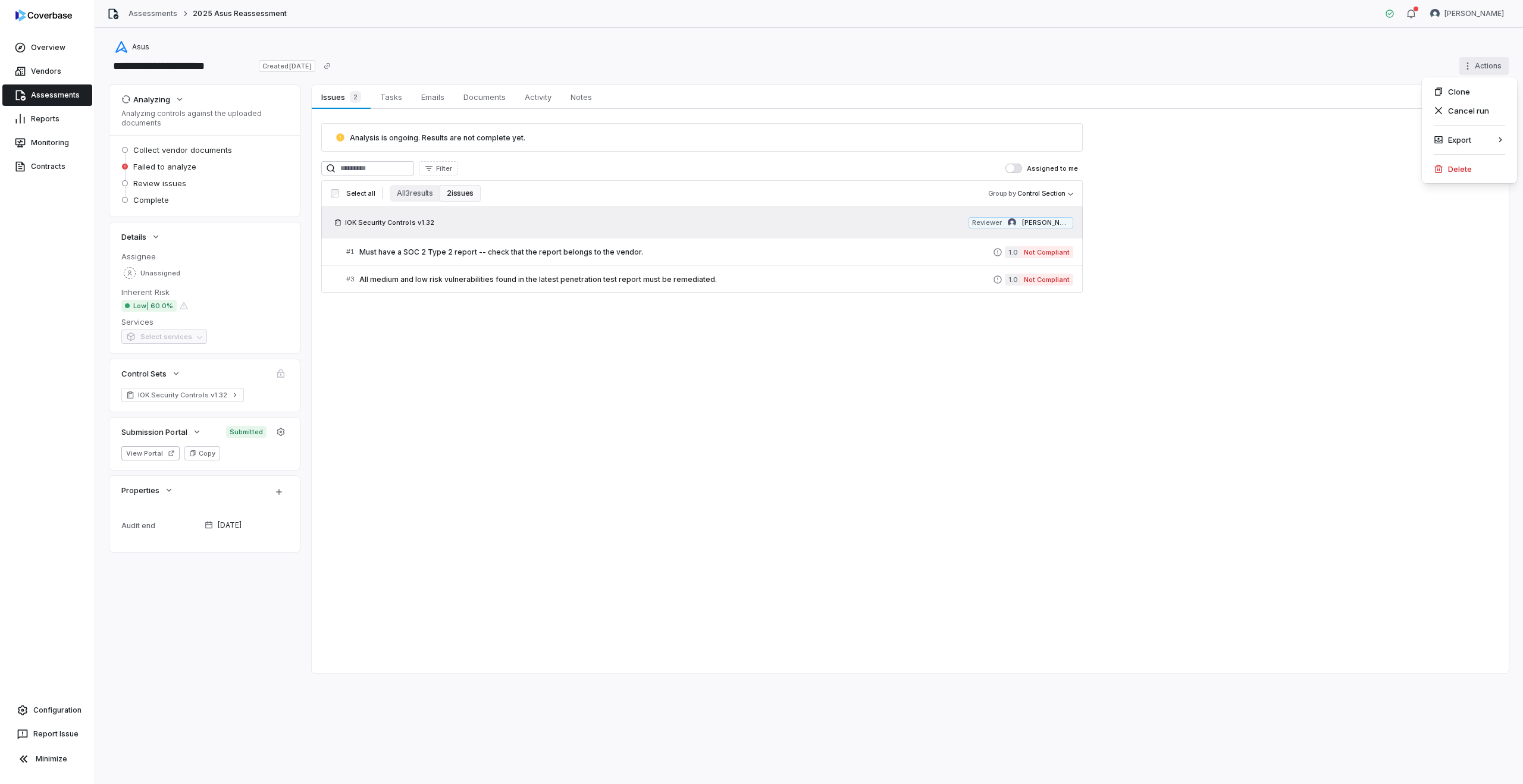
click at [1470, 68] on html "**********" at bounding box center [762, 392] width 1523 height 784
click at [1451, 118] on div "Cancel run" at bounding box center [1470, 111] width 86 height 19
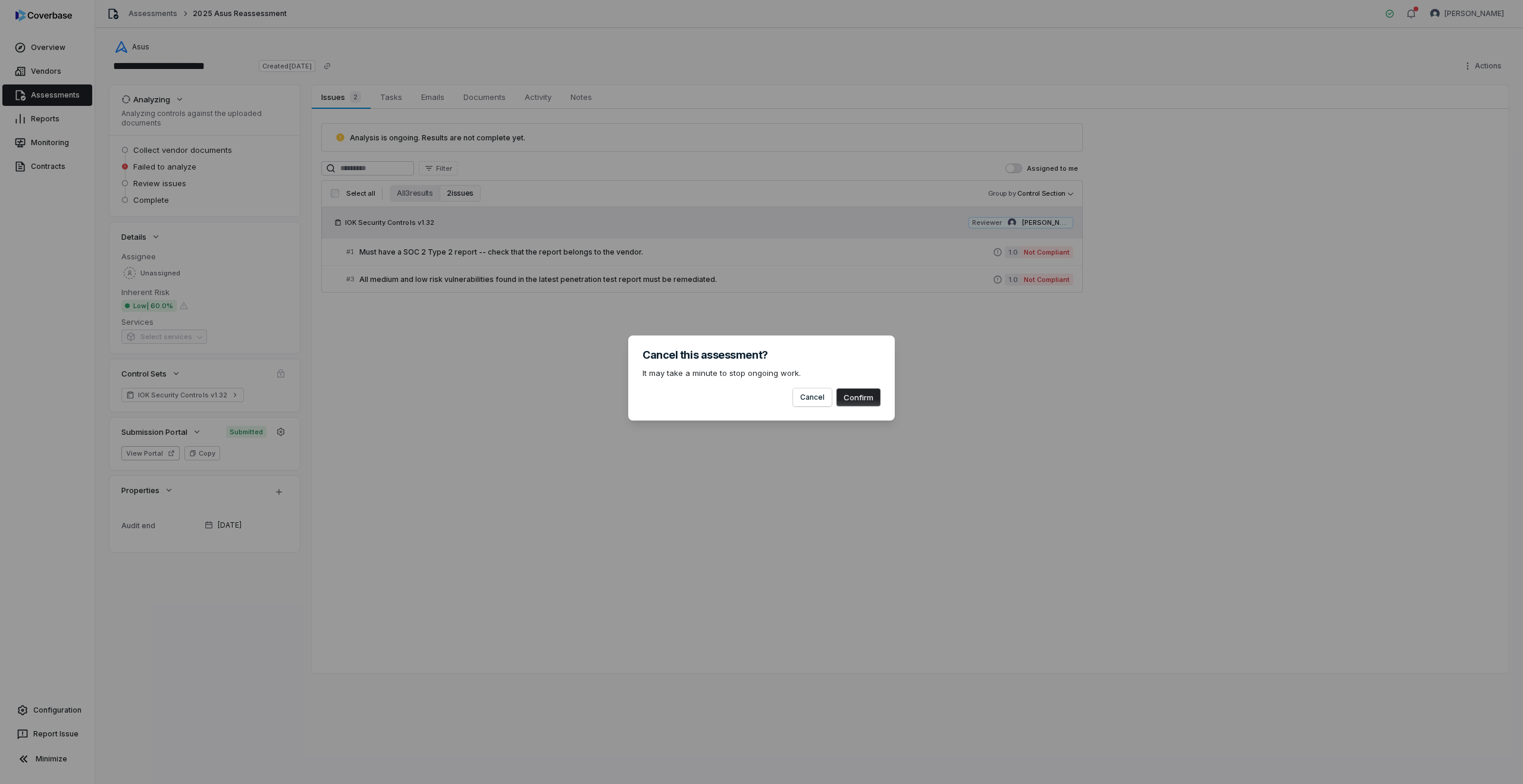
click at [852, 396] on button "Confirm" at bounding box center [858, 397] width 44 height 18
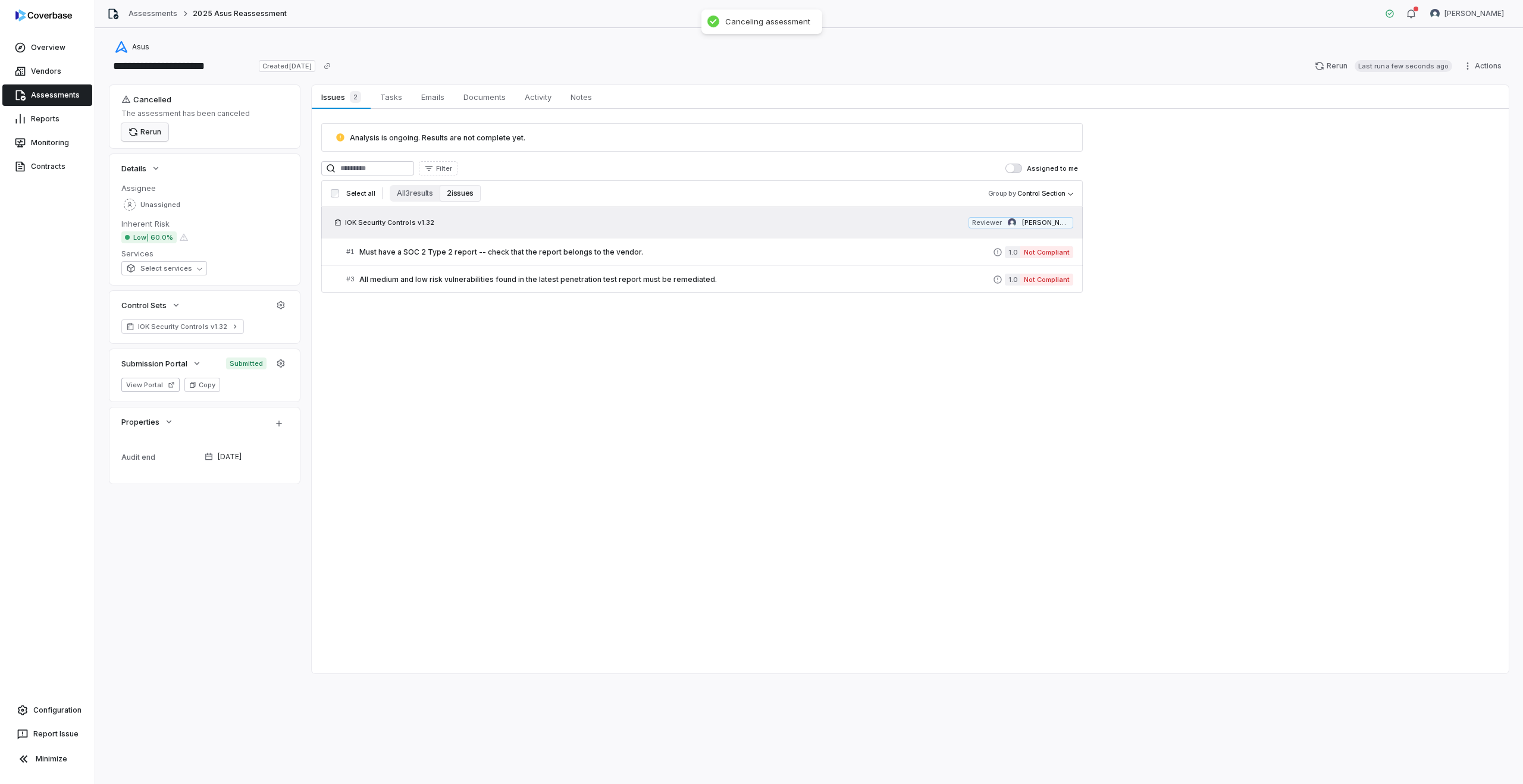
click at [138, 128] on button "Rerun" at bounding box center [145, 132] width 47 height 18
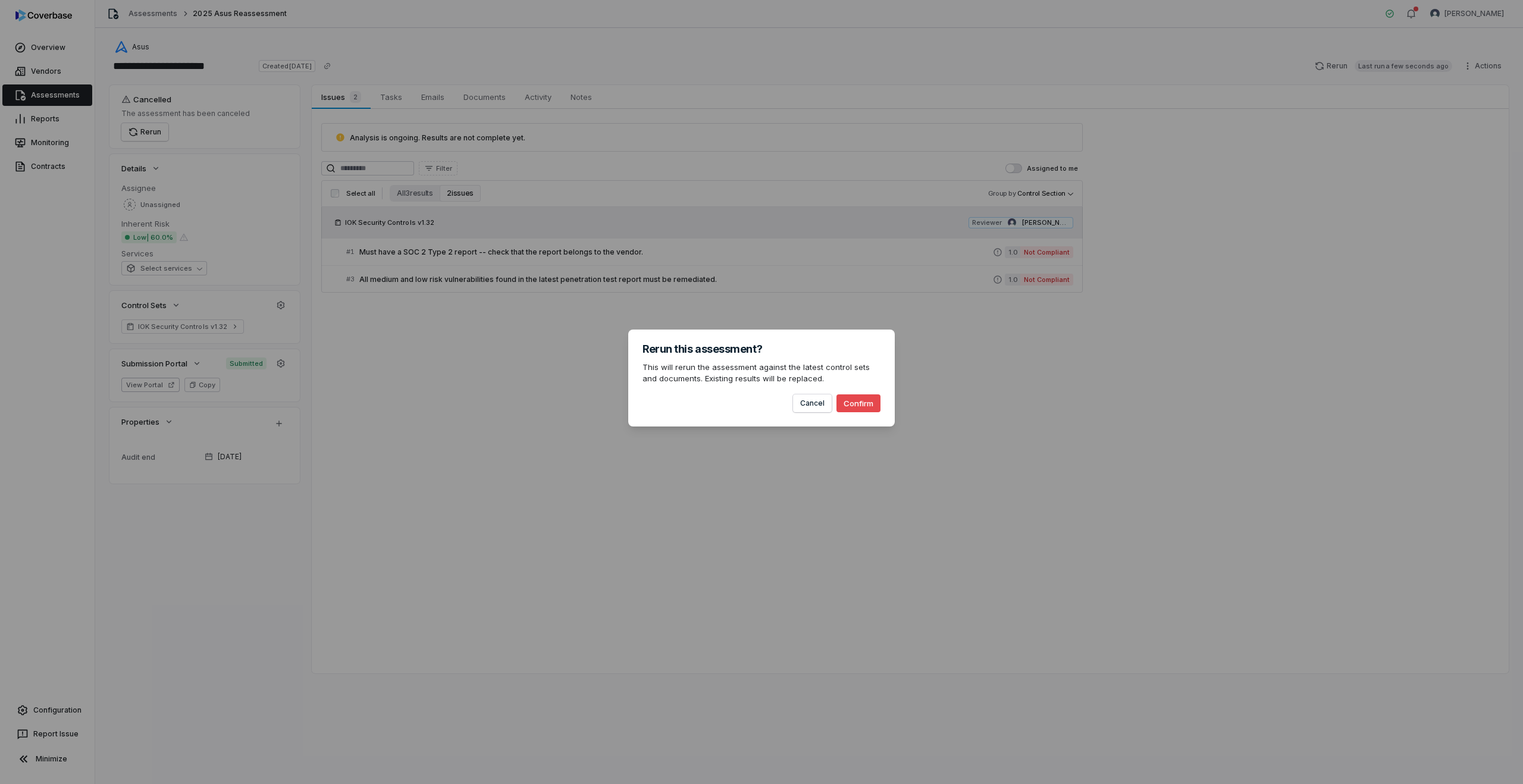
click at [875, 411] on button "Confirm" at bounding box center [858, 403] width 44 height 18
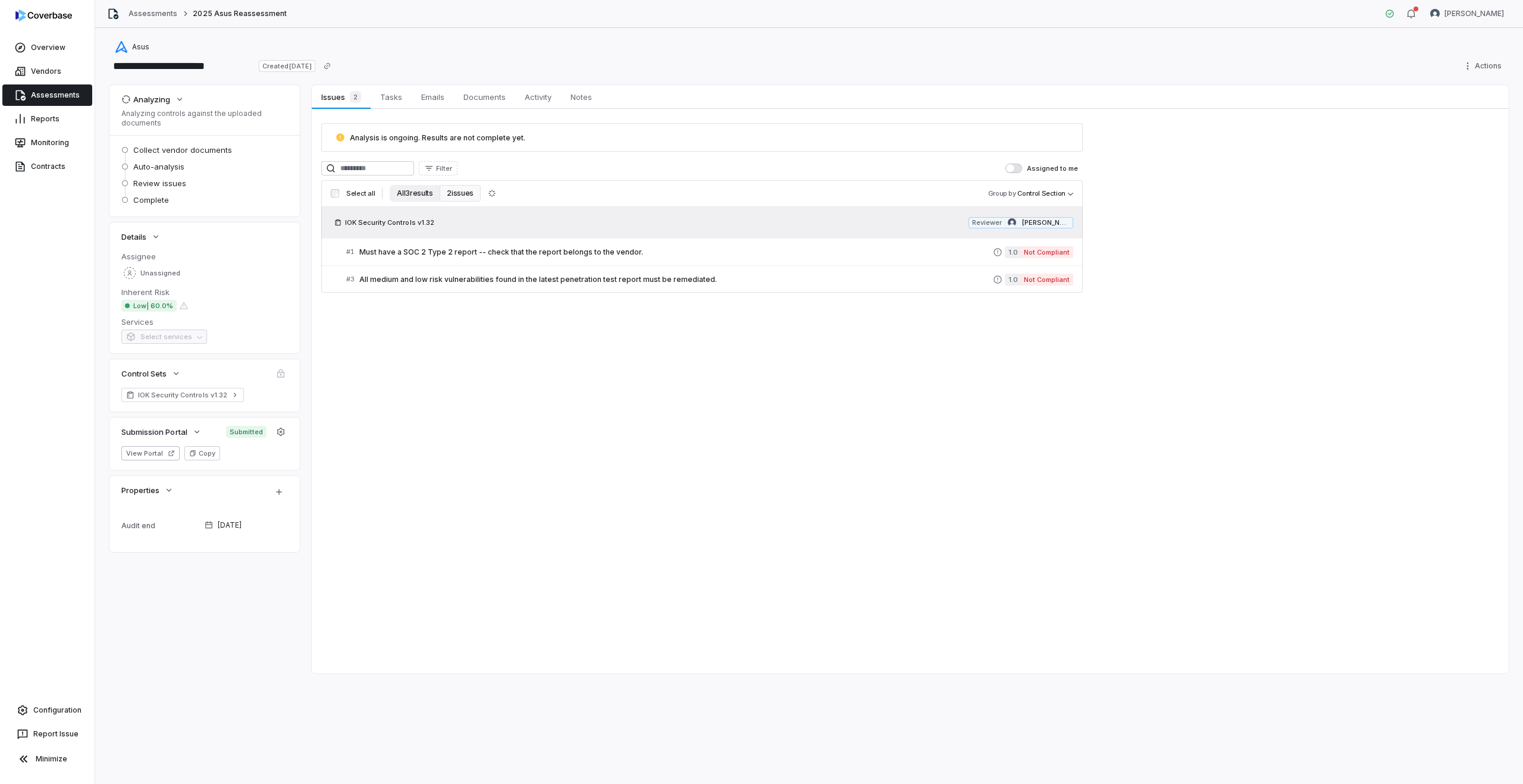
click at [402, 197] on button "All 3 results" at bounding box center [414, 193] width 50 height 16
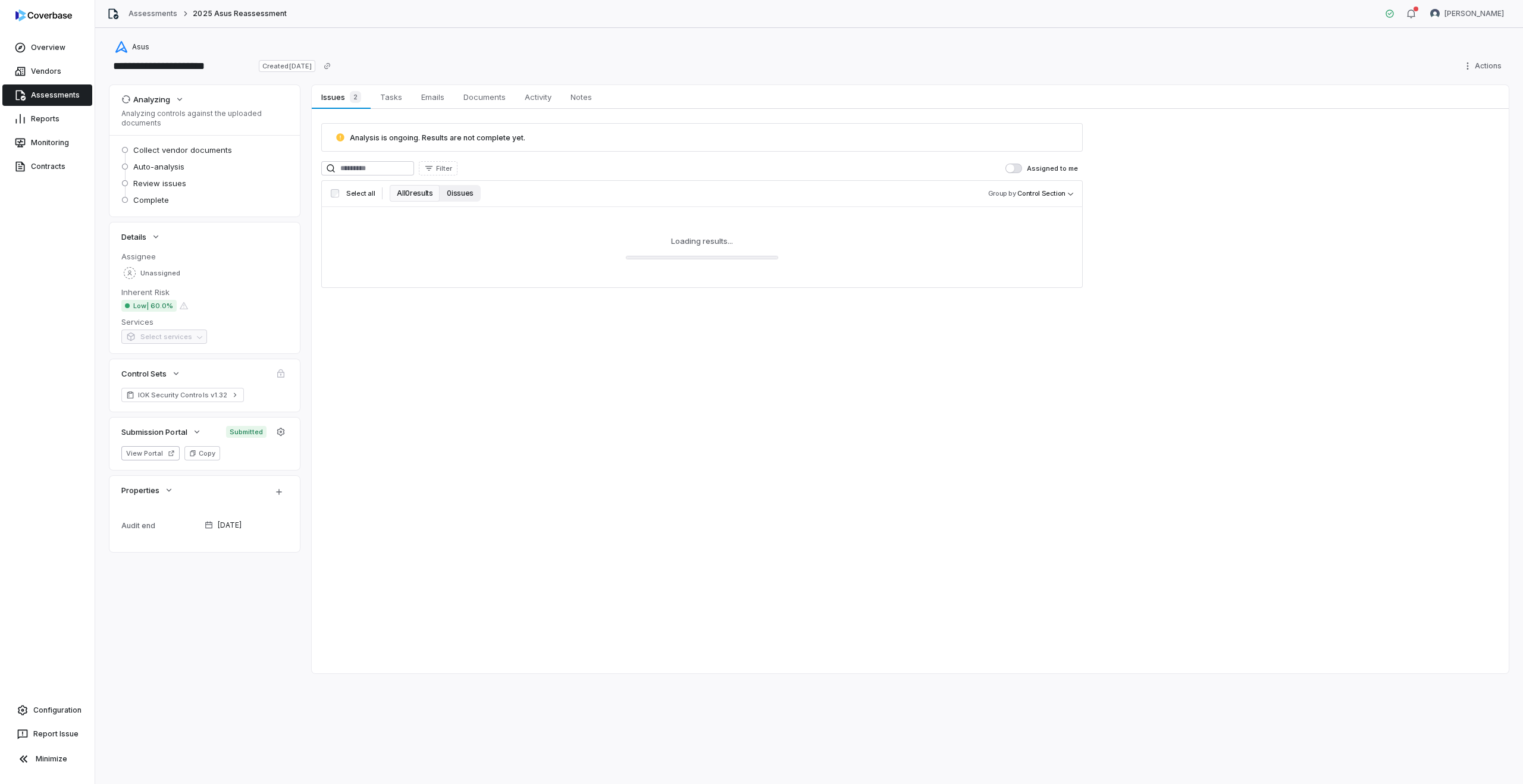
click at [450, 200] on button "0 issues" at bounding box center [459, 193] width 40 height 16
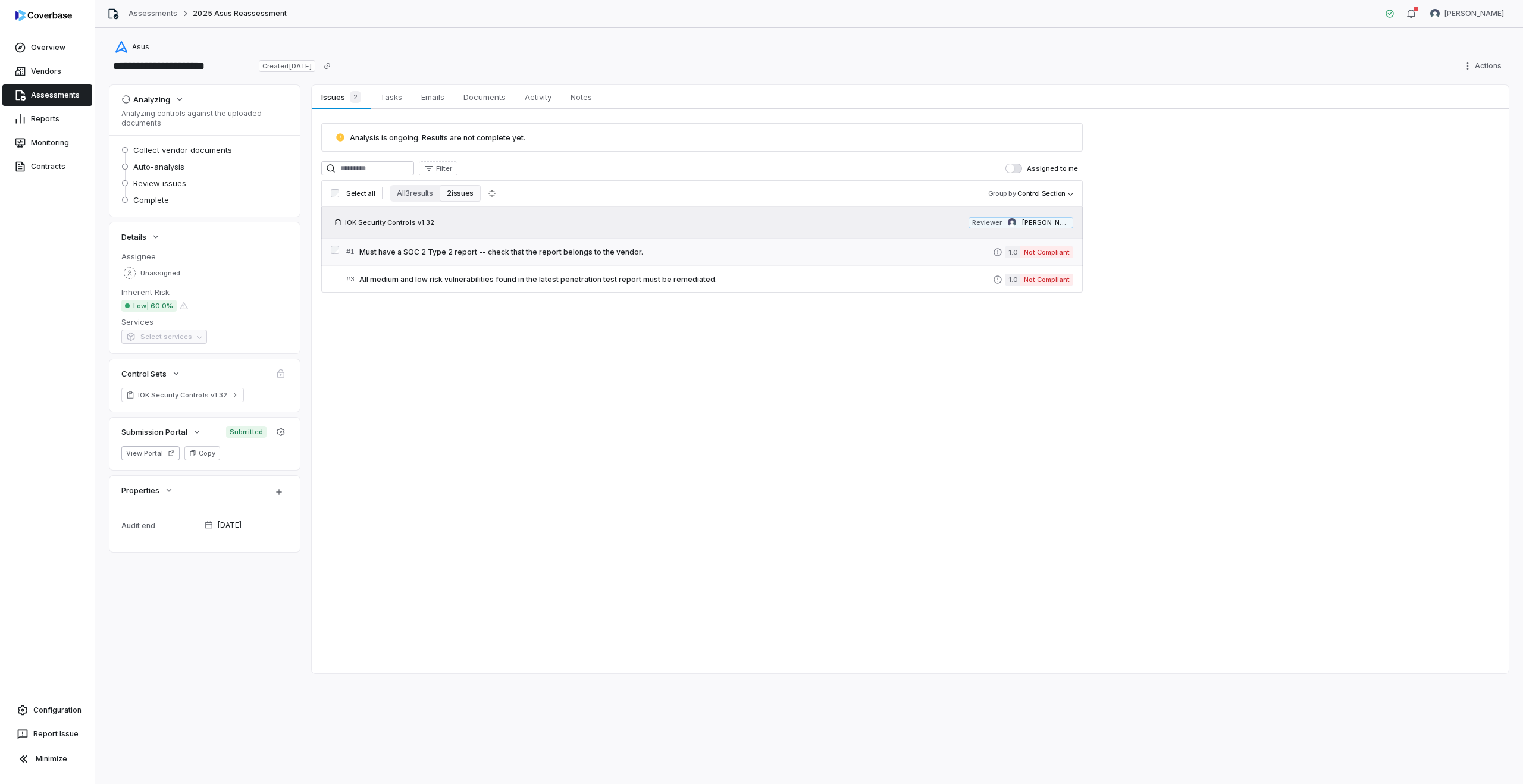
click at [459, 239] on link "# 1 Must have a SOC 2 Type 2 report -- check that the report belongs to the ven…" at bounding box center [709, 252] width 727 height 27
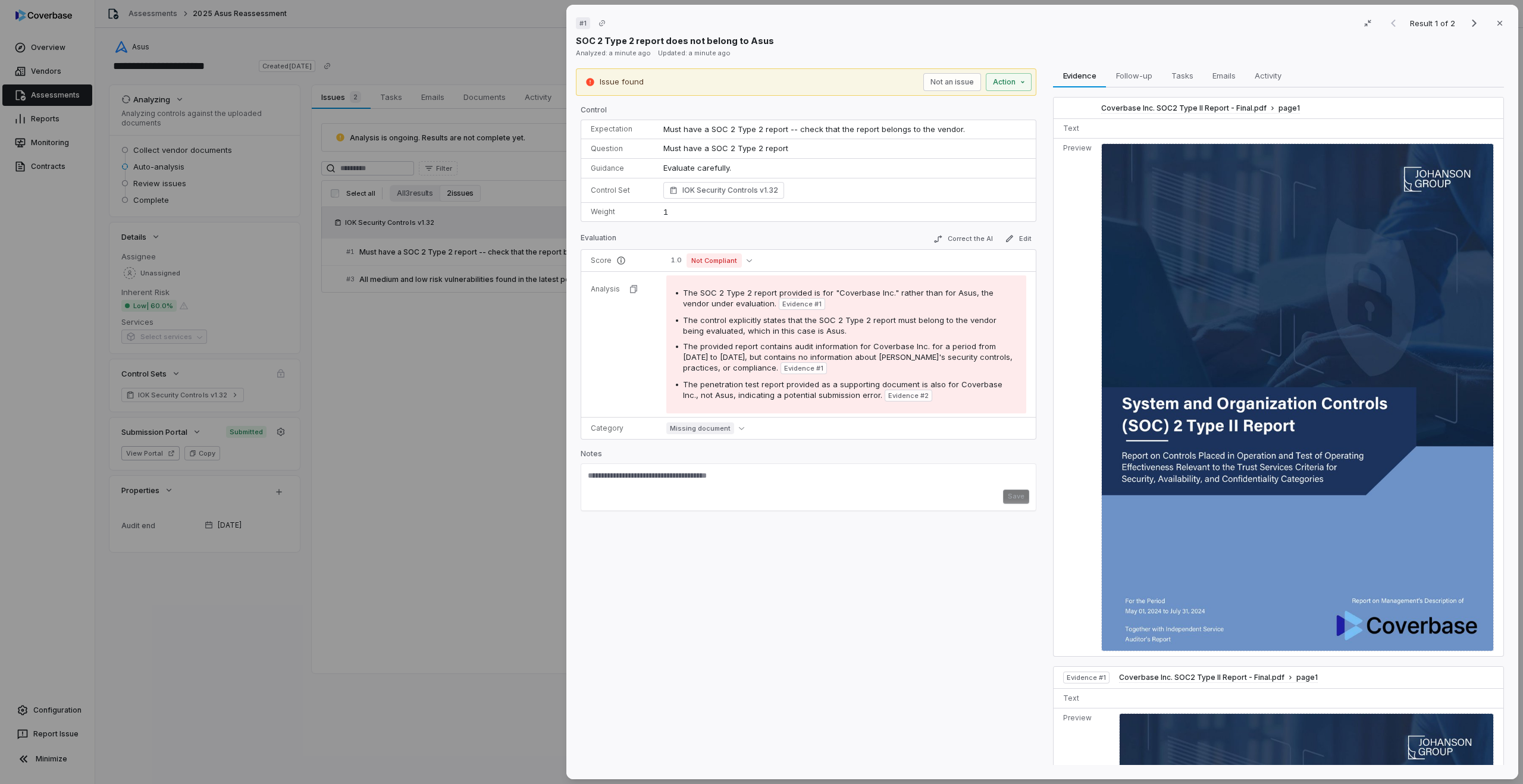
click at [450, 311] on div "# 1 Result 1 of 2 Close SOC 2 Type 2 report does not belong to Asus Analyzed: a…" at bounding box center [762, 392] width 1523 height 784
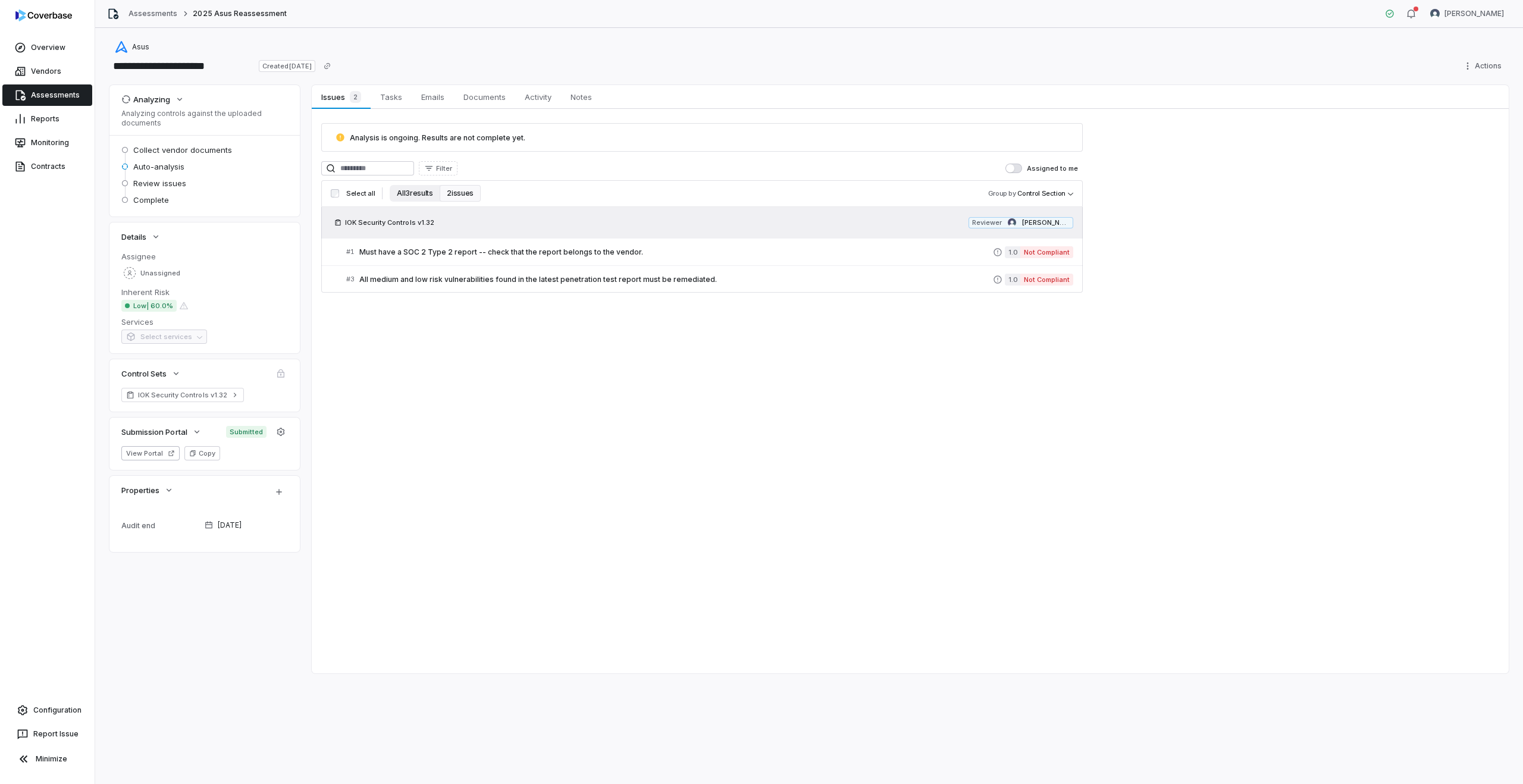
click at [402, 201] on button "All 3 results" at bounding box center [414, 193] width 50 height 16
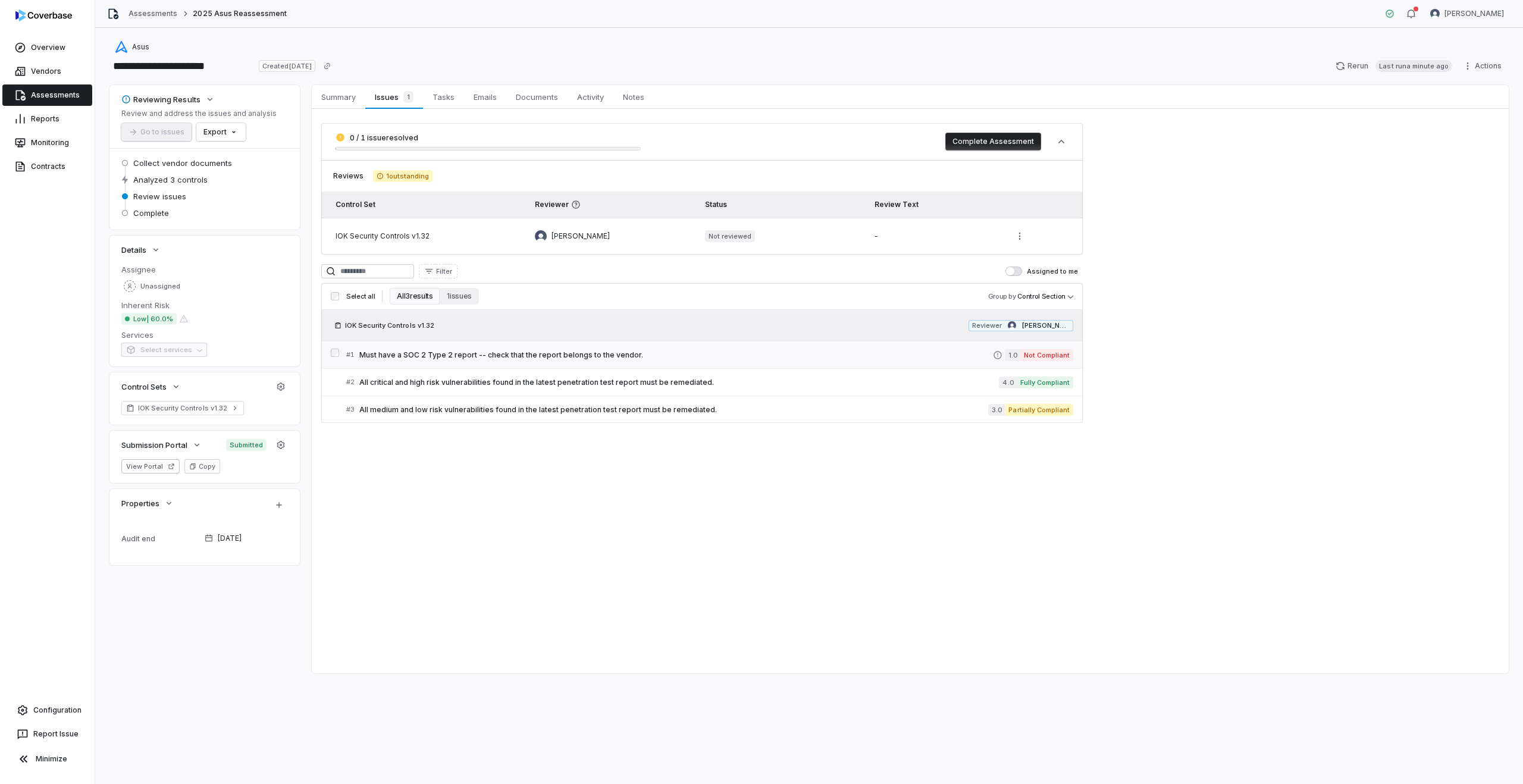
click at [547, 367] on link "# 1 Must have a SOC 2 Type 2 report -- check that the report belongs to the ven…" at bounding box center [709, 354] width 727 height 27
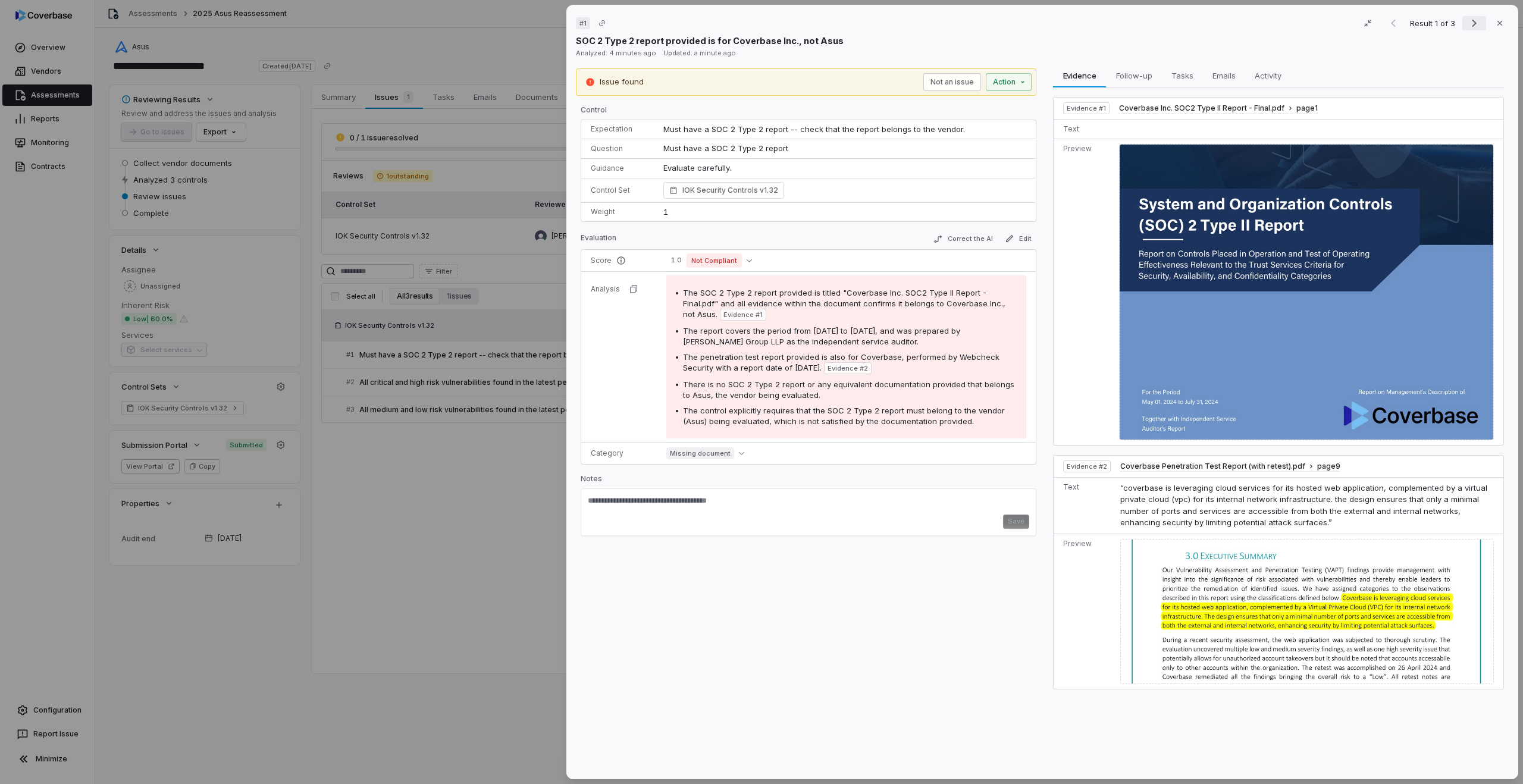
click at [1479, 25] on icon "Next result" at bounding box center [1474, 23] width 14 height 14
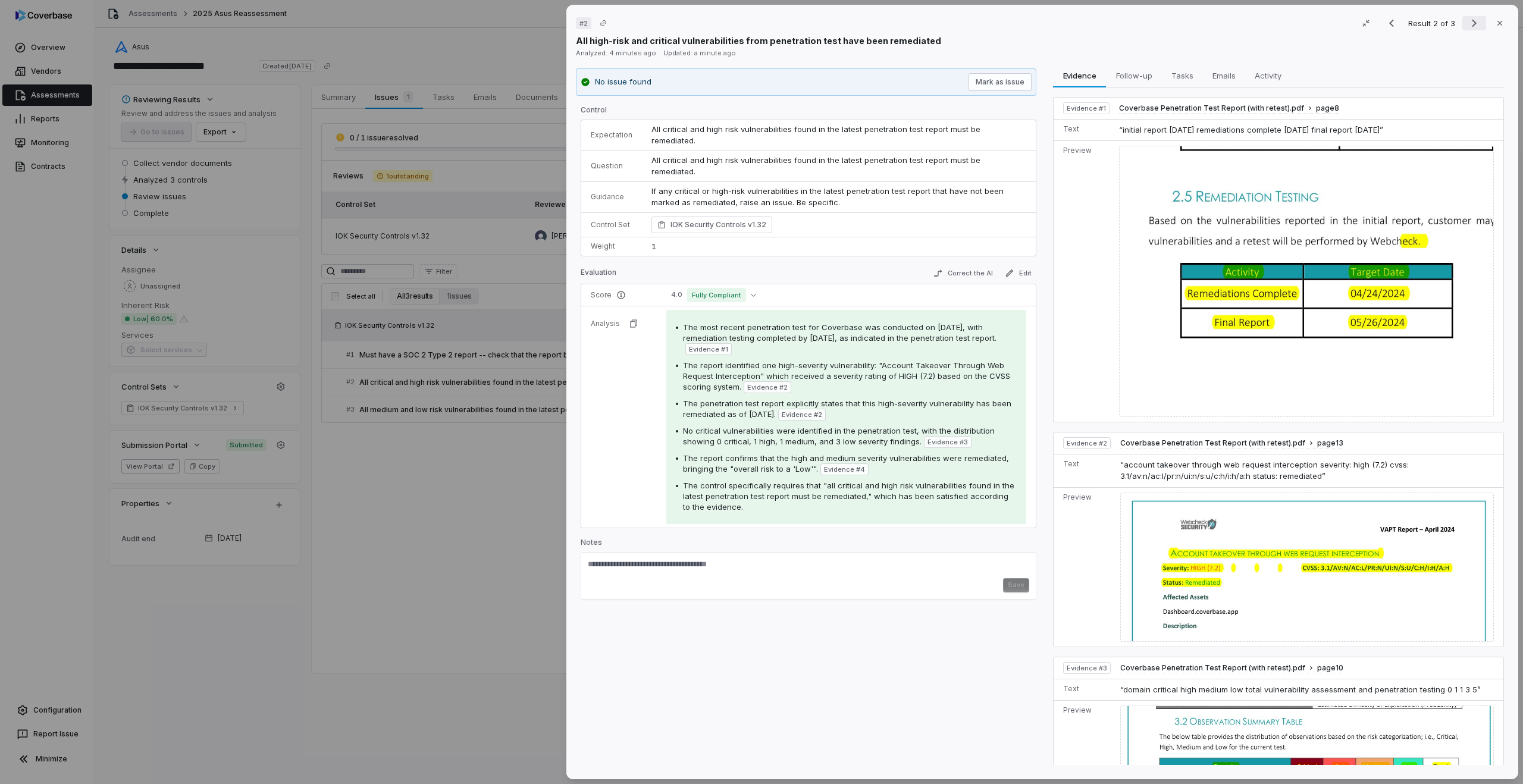
click at [1479, 25] on icon "Next result" at bounding box center [1474, 23] width 14 height 14
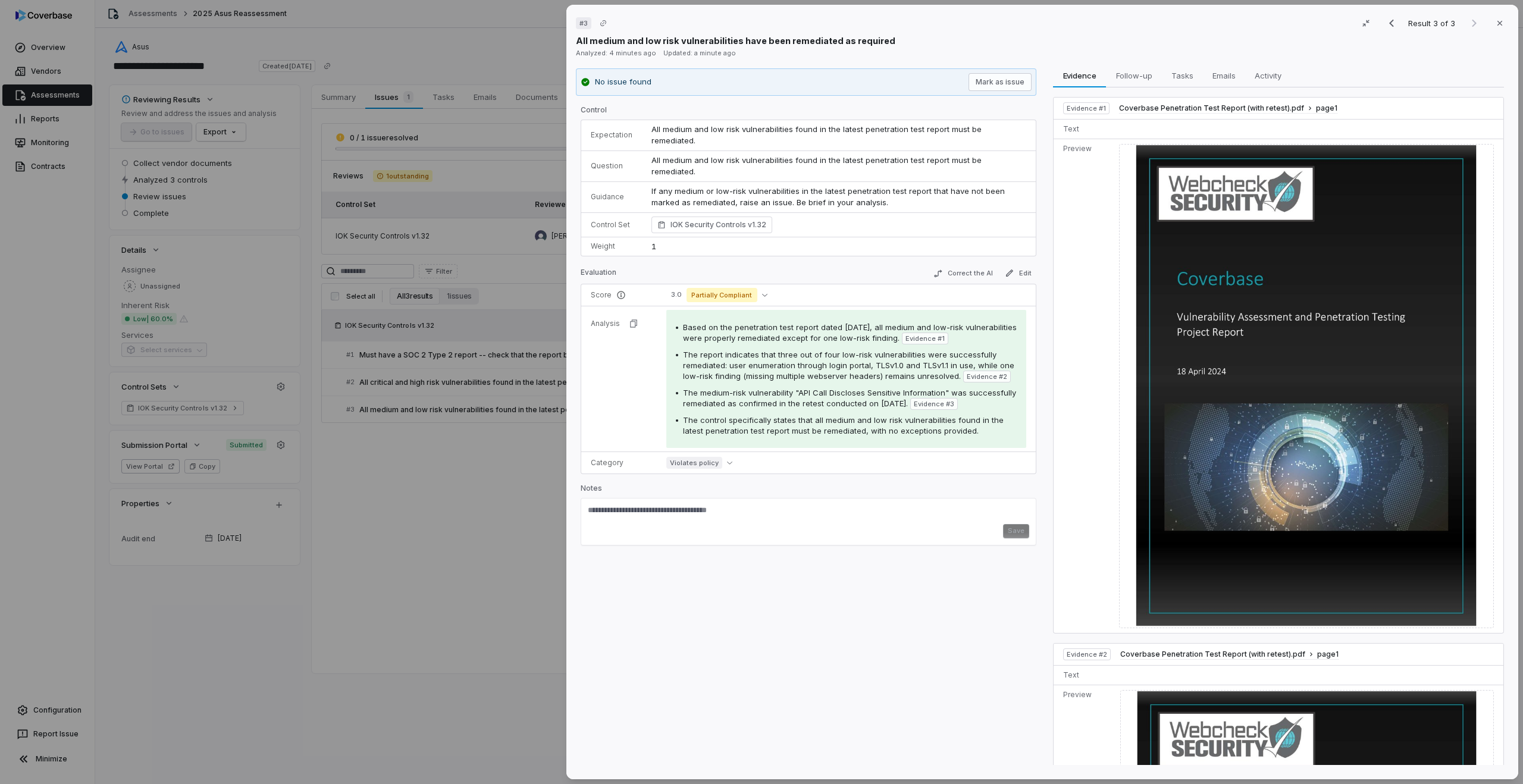
click at [469, 459] on div "# 3 Result 3 of 3 Close All medium and low risk vulnerabilities have been remed…" at bounding box center [762, 392] width 1523 height 784
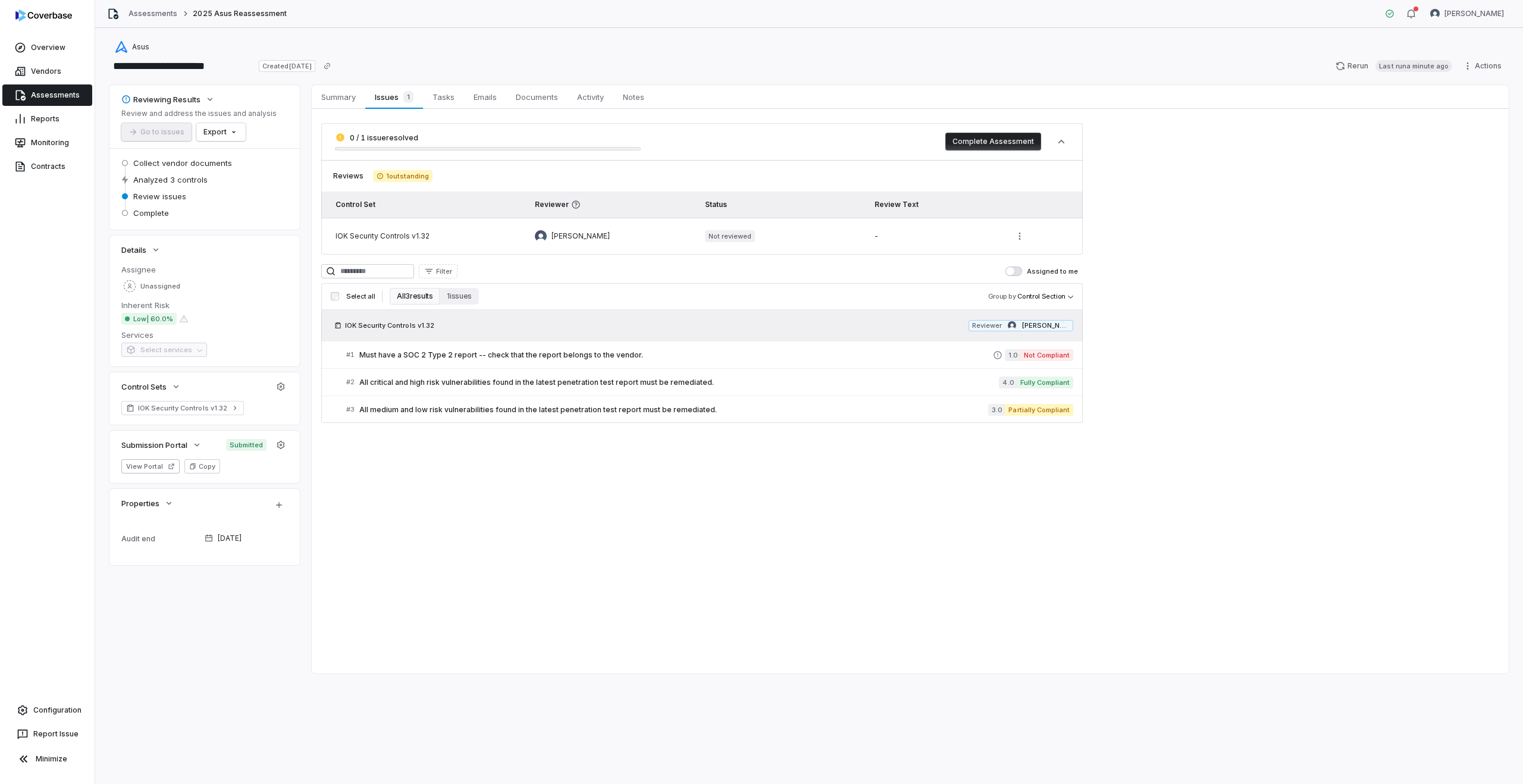
click at [992, 142] on button "Complete Assessment" at bounding box center [993, 141] width 96 height 18
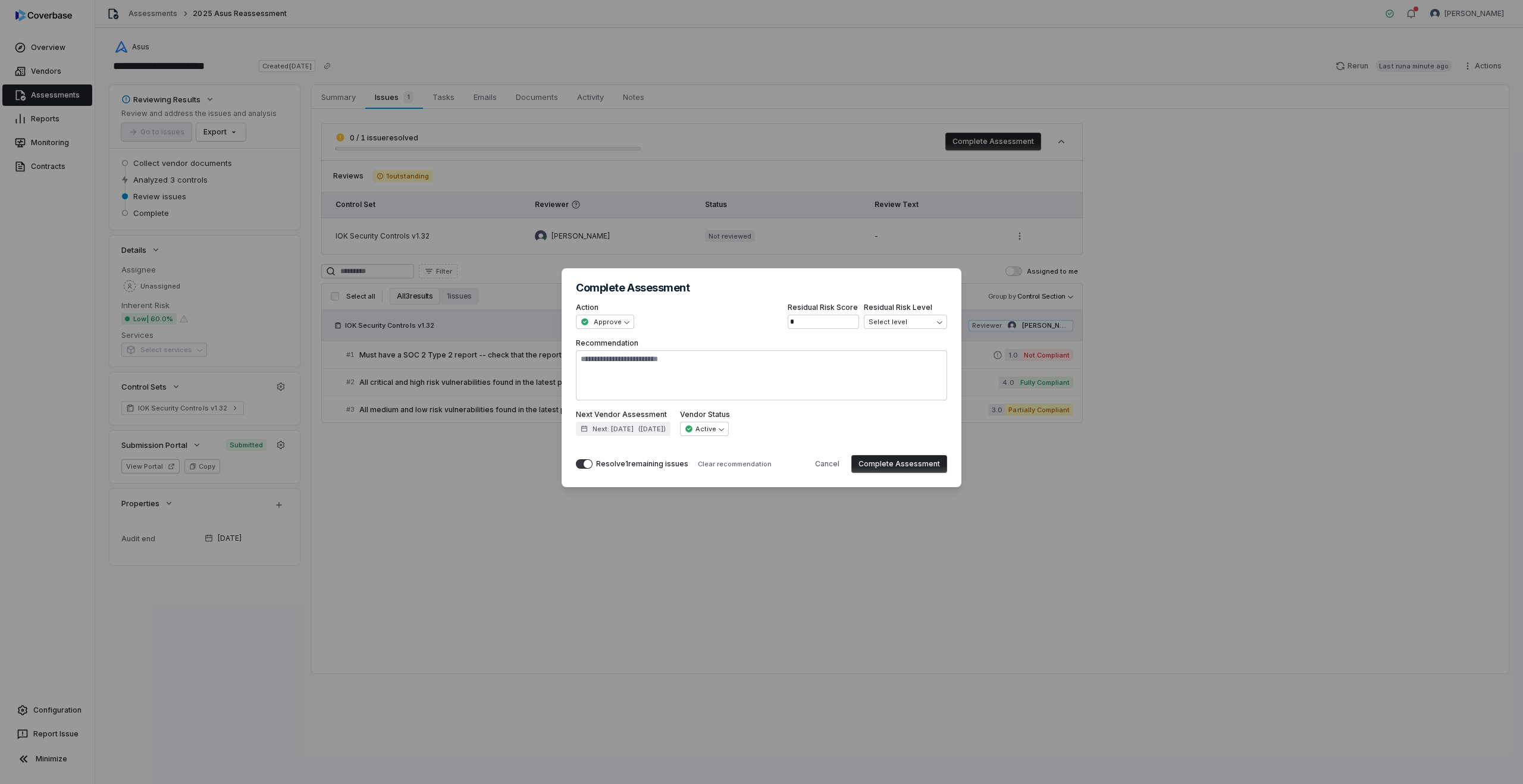
click at [888, 461] on button "Complete Assessment" at bounding box center [899, 464] width 96 height 18
click at [603, 428] on span "Next: [DATE]" at bounding box center [613, 429] width 41 height 9
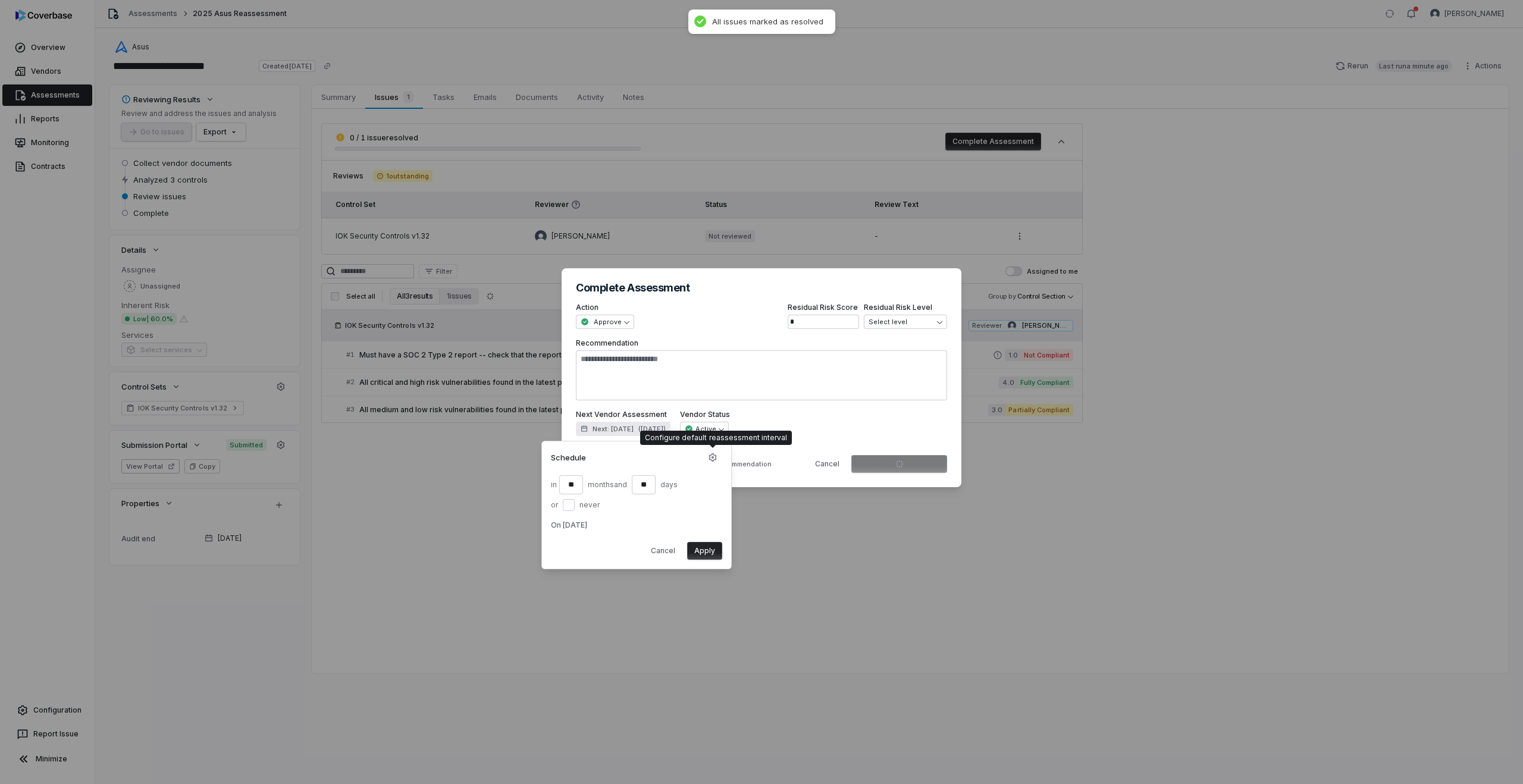
type textarea "*"
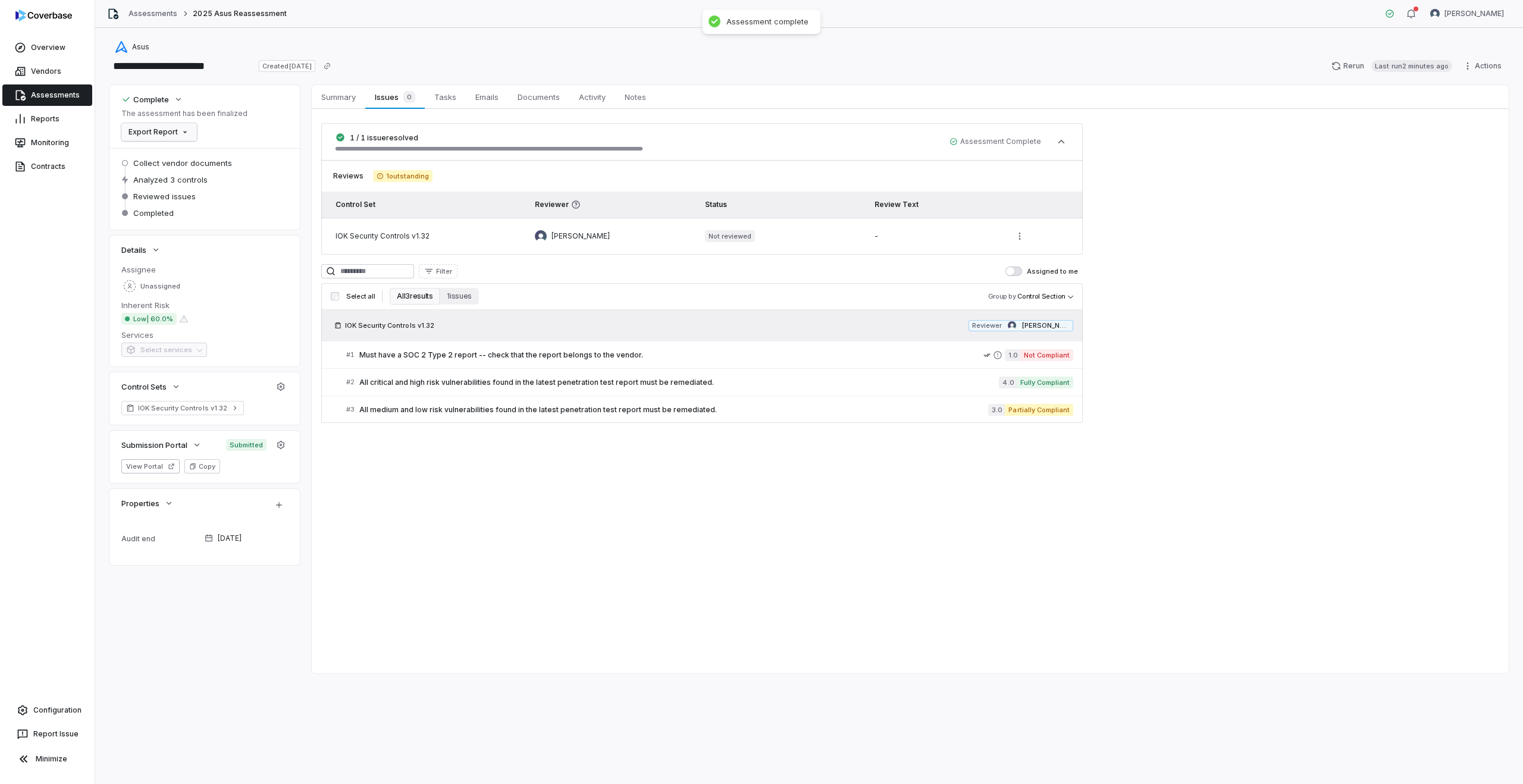
click at [157, 132] on html "**********" at bounding box center [762, 392] width 1523 height 784
click at [258, 136] on html "**********" at bounding box center [762, 392] width 1523 height 784
click at [211, 119] on div "The assessment has been finalized Export Report" at bounding box center [184, 125] width 126 height 32
click at [1493, 63] on html "**********" at bounding box center [762, 392] width 1523 height 784
click at [1469, 164] on div "Delete" at bounding box center [1470, 169] width 86 height 19
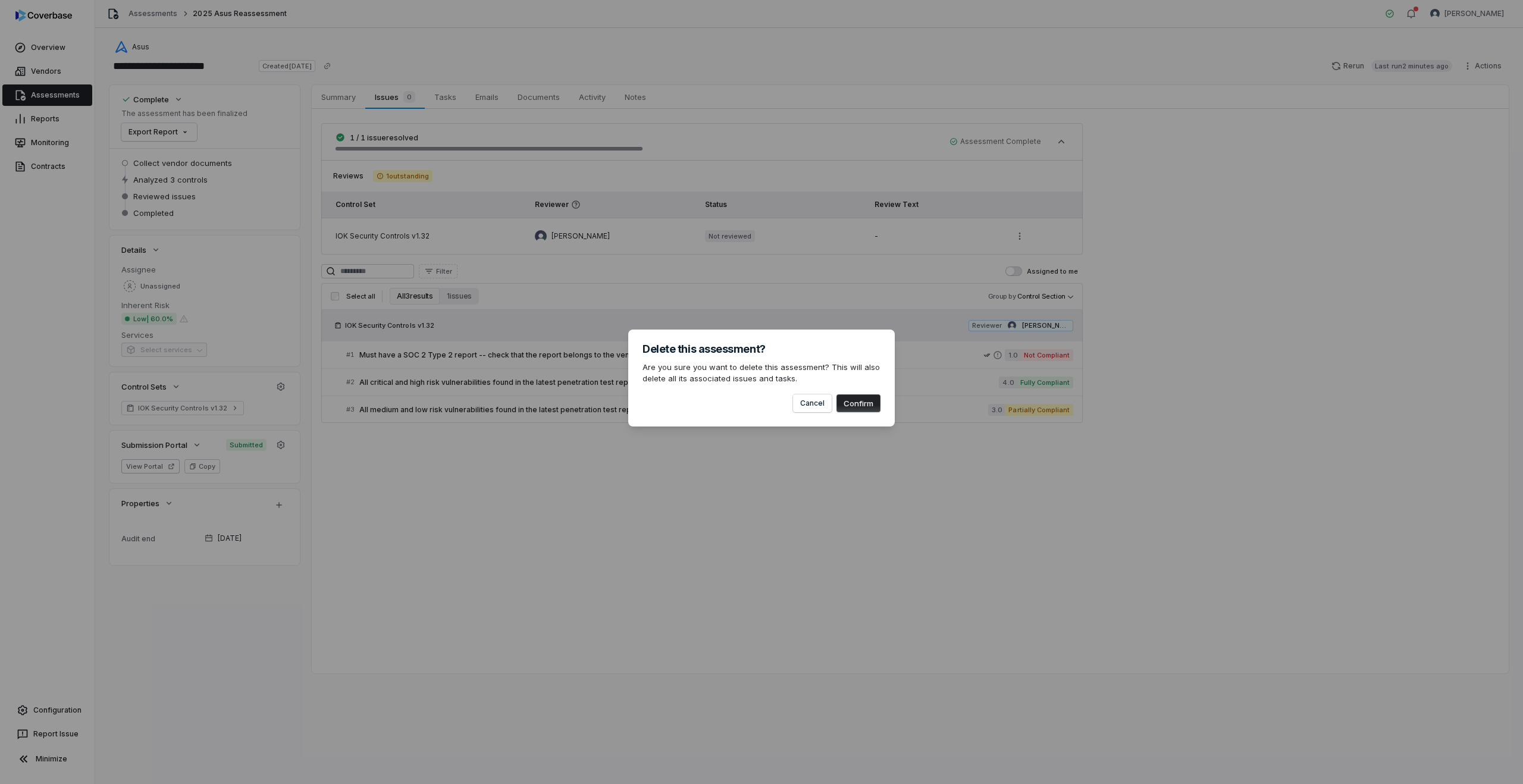
click at [861, 413] on div "Delete this assessment? Are you sure you want to delete this assessment? This w…" at bounding box center [762, 378] width 267 height 97
click at [861, 405] on button "Confirm" at bounding box center [858, 403] width 44 height 18
